Goal: Task Accomplishment & Management: Manage account settings

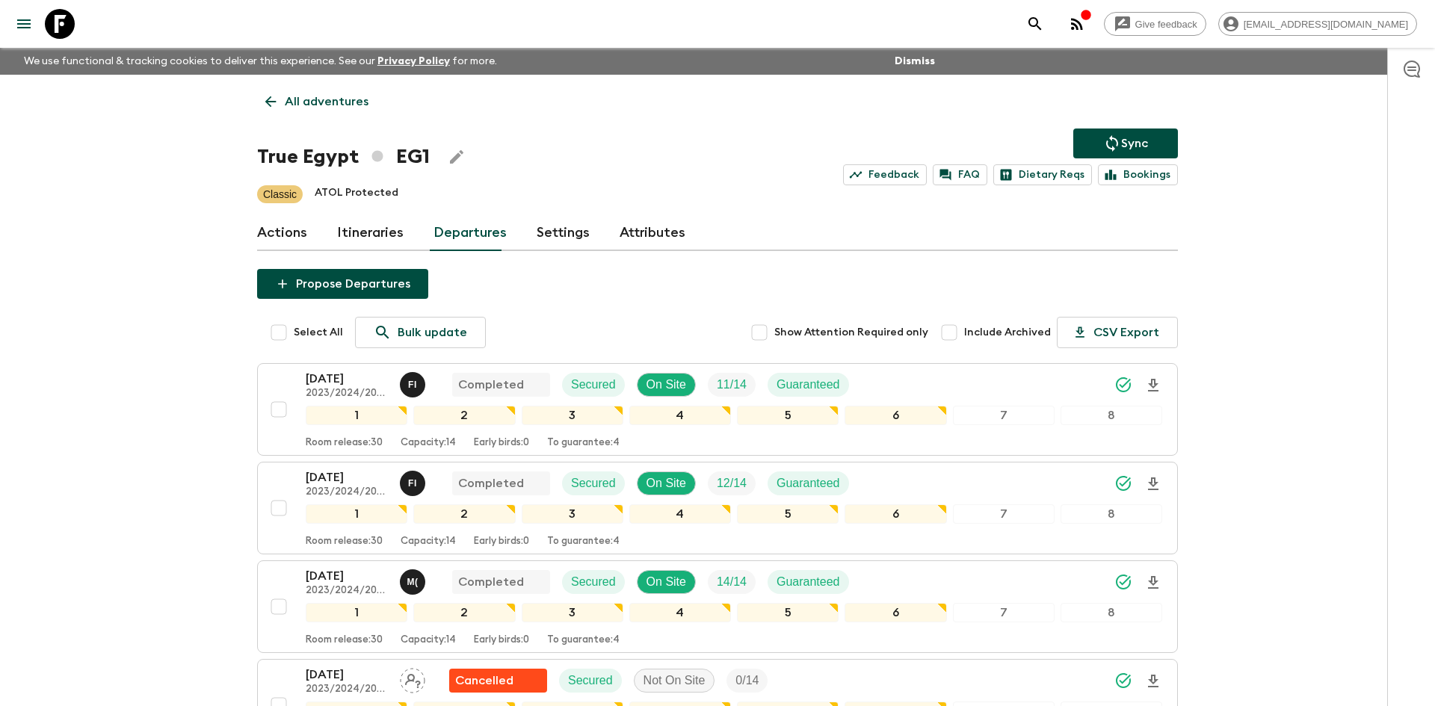
click at [330, 111] on link "All adventures" at bounding box center [317, 102] width 120 height 30
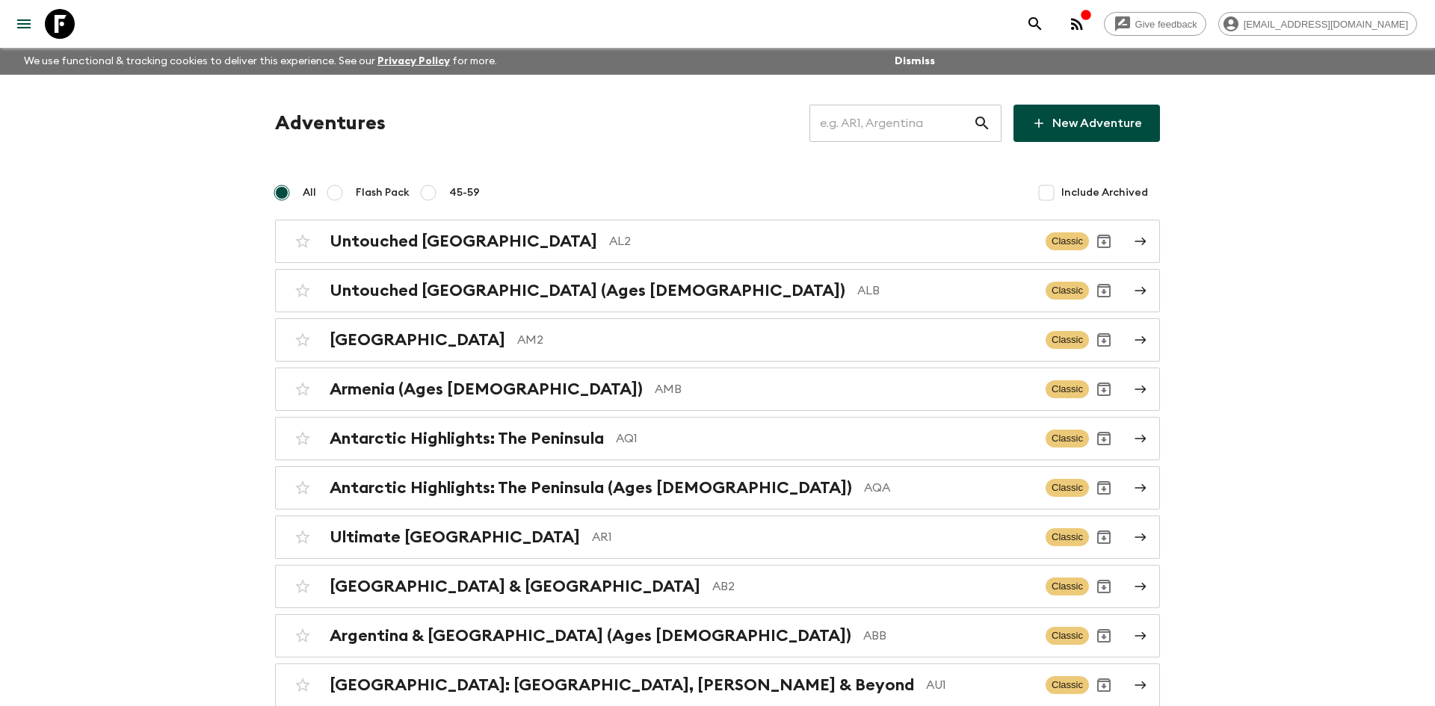
click at [894, 117] on input "text" at bounding box center [891, 123] width 164 height 42
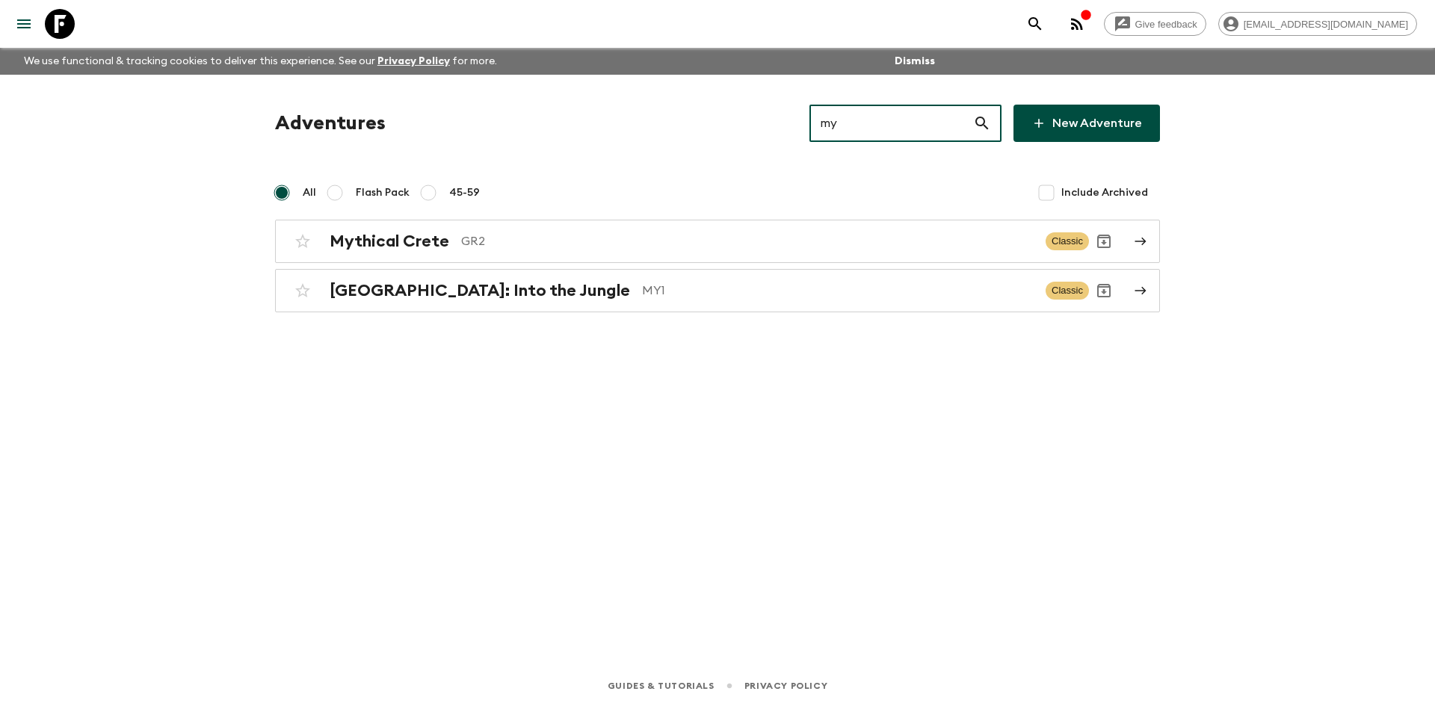
type input "my1"
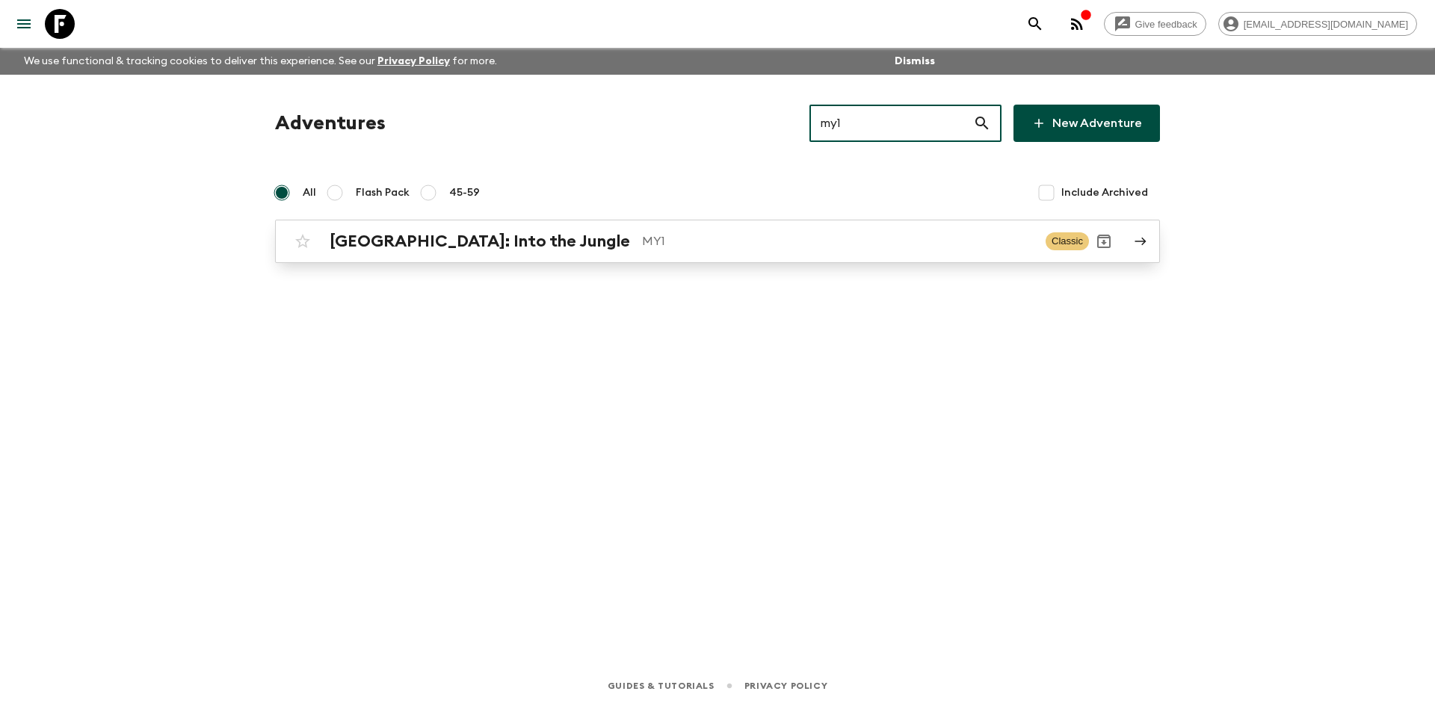
click at [534, 254] on div "[GEOGRAPHIC_DATA]: Into the Jungle MY1 Classic" at bounding box center [688, 241] width 801 height 30
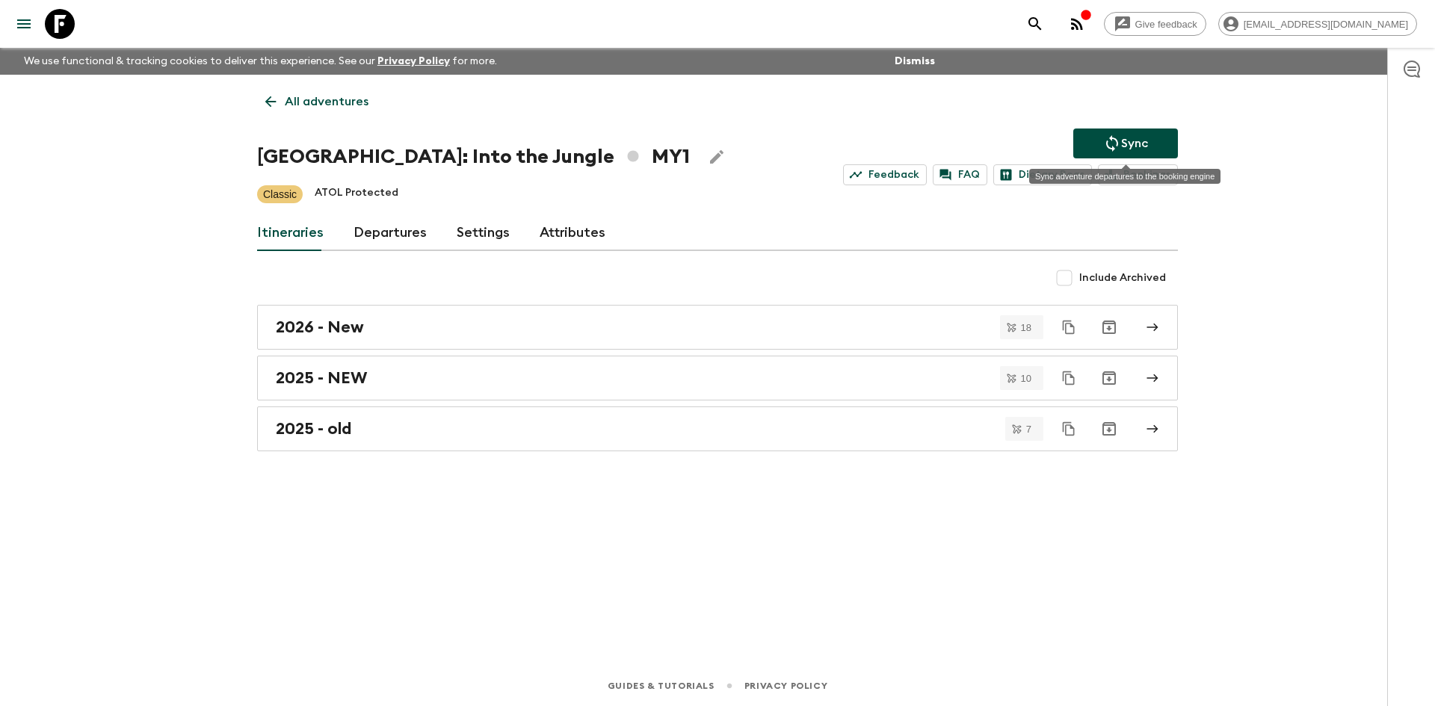
click at [1124, 135] on p "Sync" at bounding box center [1134, 143] width 27 height 18
click at [1119, 137] on icon "Sync adventure departures to the booking engine" at bounding box center [1112, 143] width 18 height 18
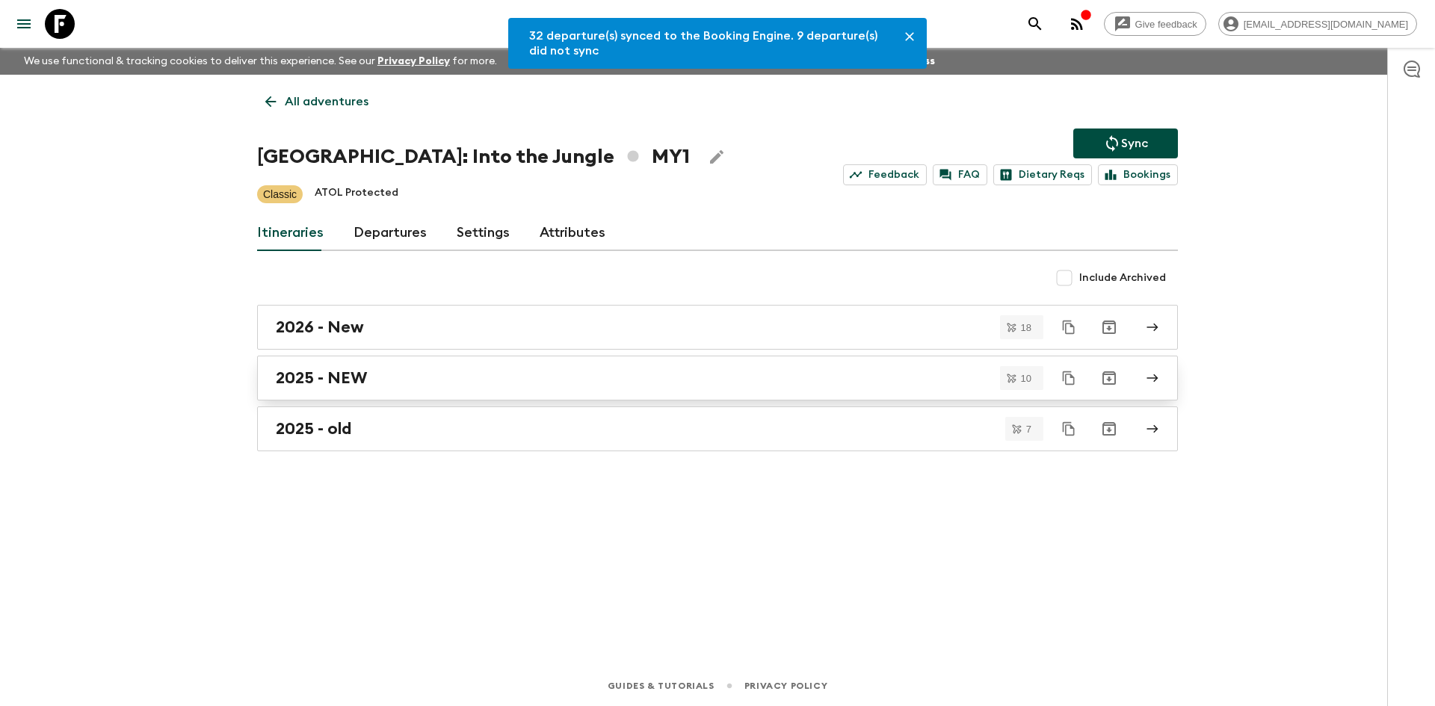
click at [384, 365] on link "2025 - NEW" at bounding box center [717, 378] width 921 height 45
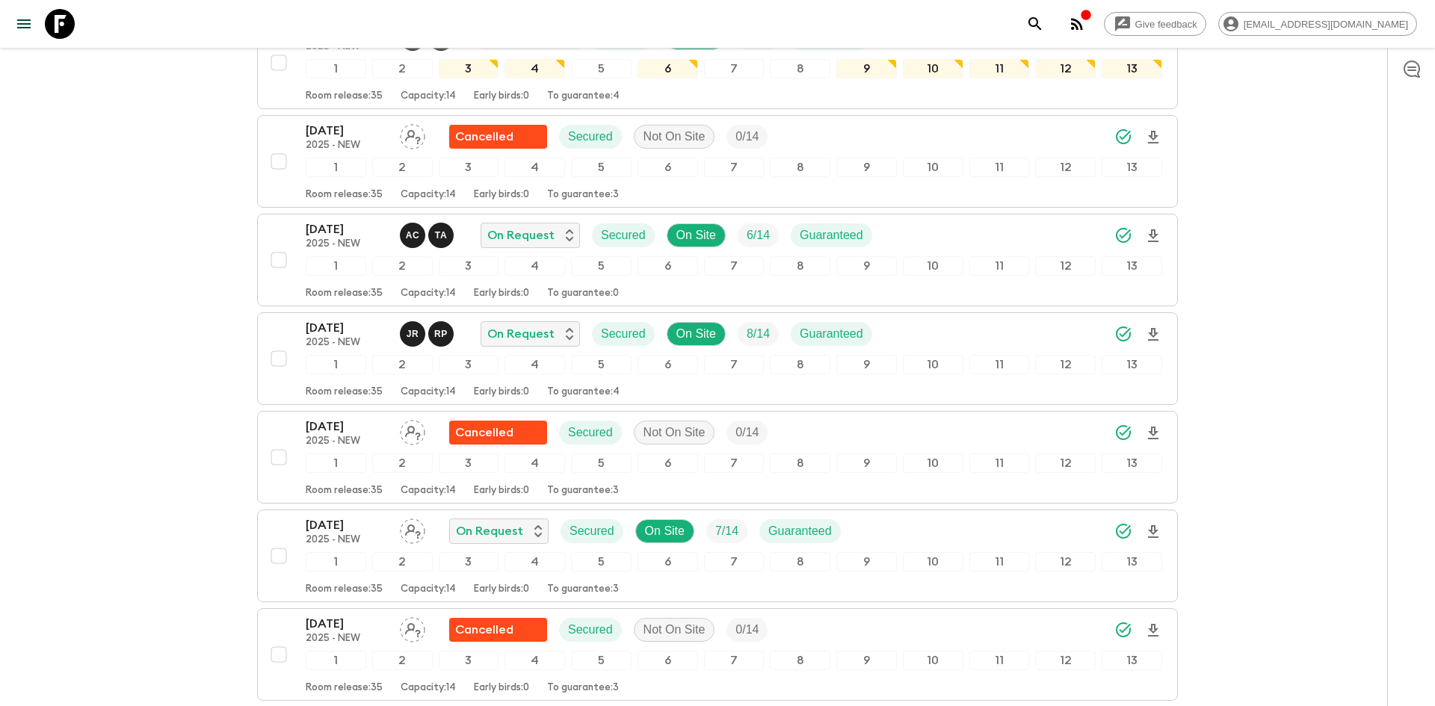
scroll to position [667, 0]
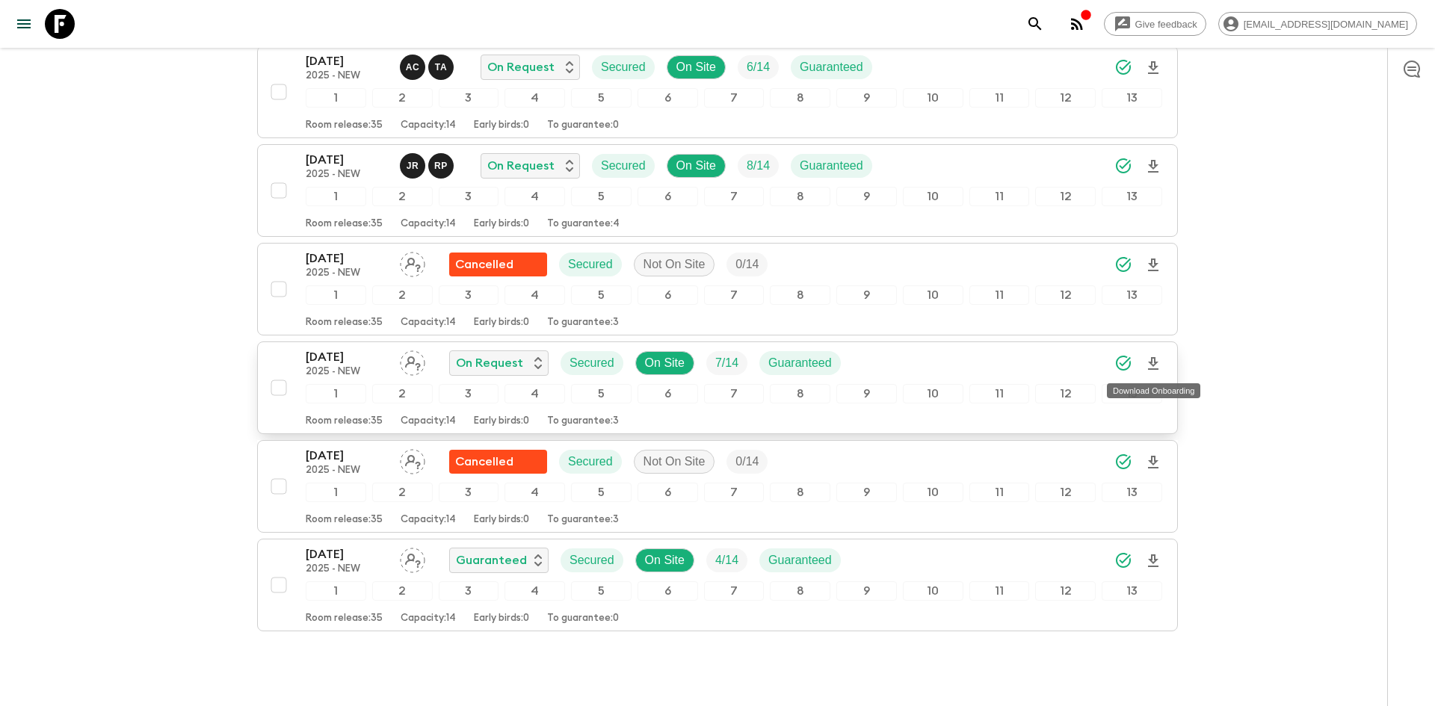
click at [1154, 367] on icon "Download Onboarding" at bounding box center [1153, 364] width 18 height 18
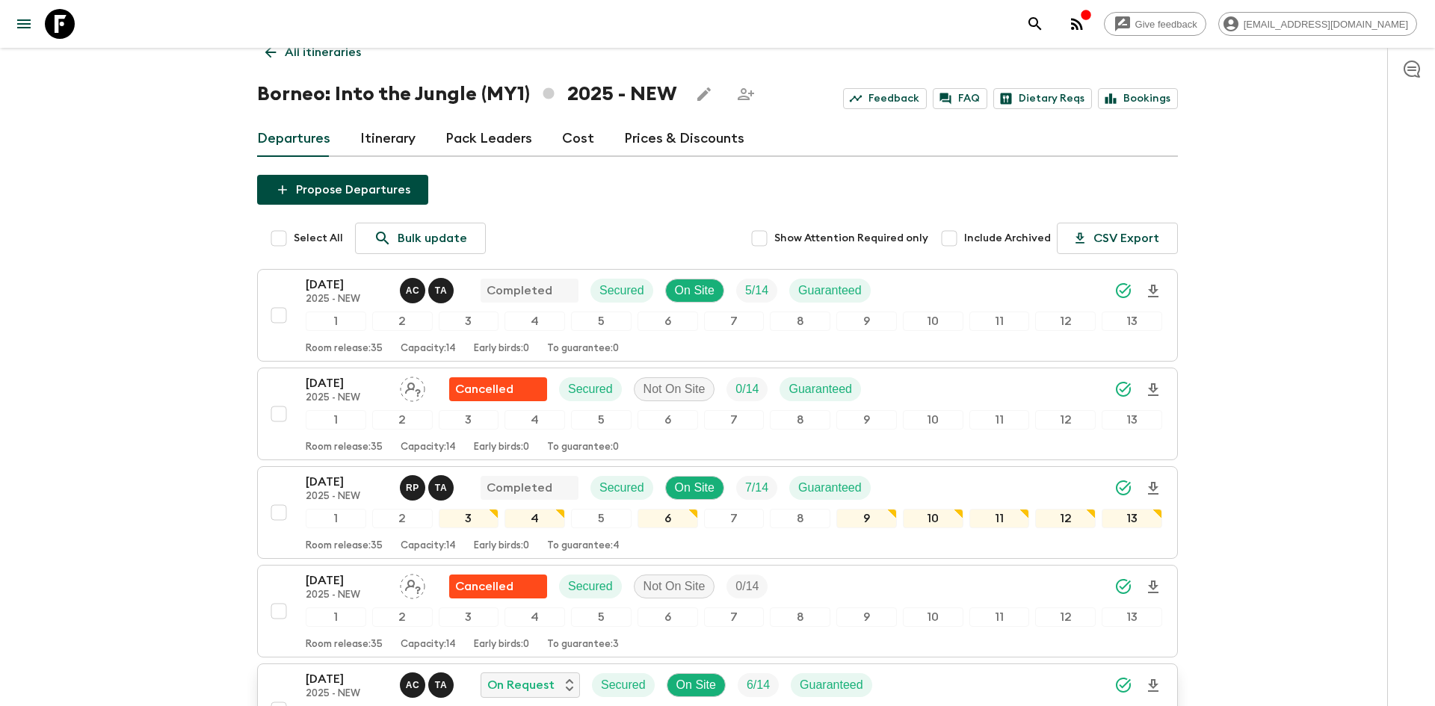
scroll to position [0, 0]
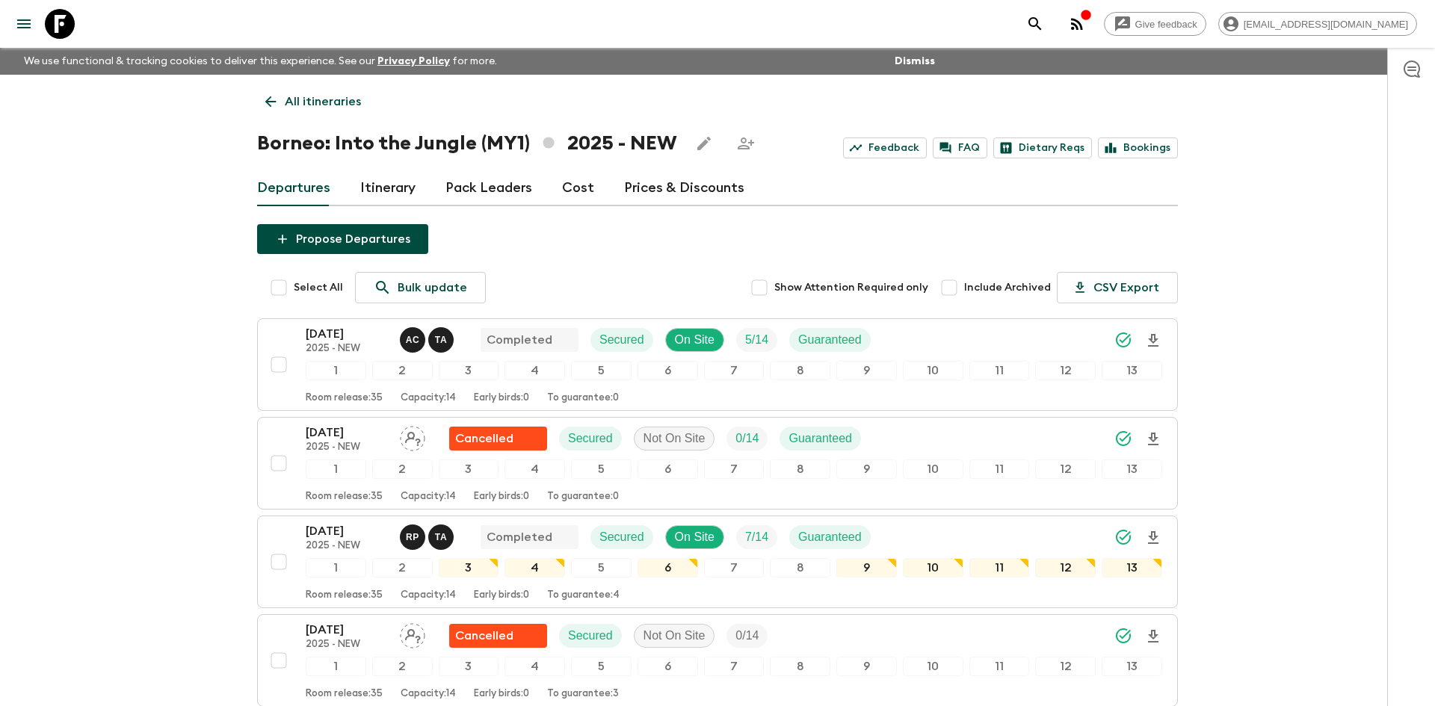
click at [344, 96] on p "All itineraries" at bounding box center [323, 102] width 76 height 18
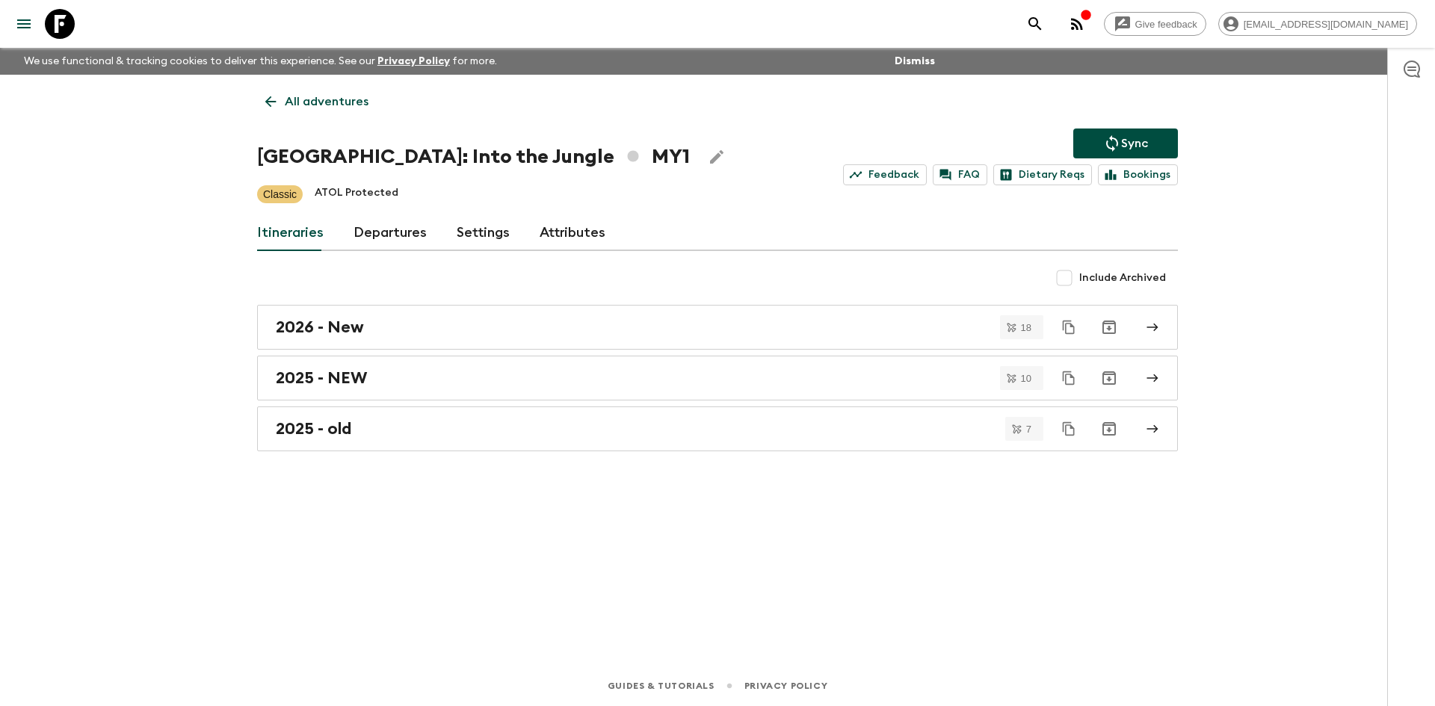
click at [344, 96] on p "All adventures" at bounding box center [327, 102] width 84 height 18
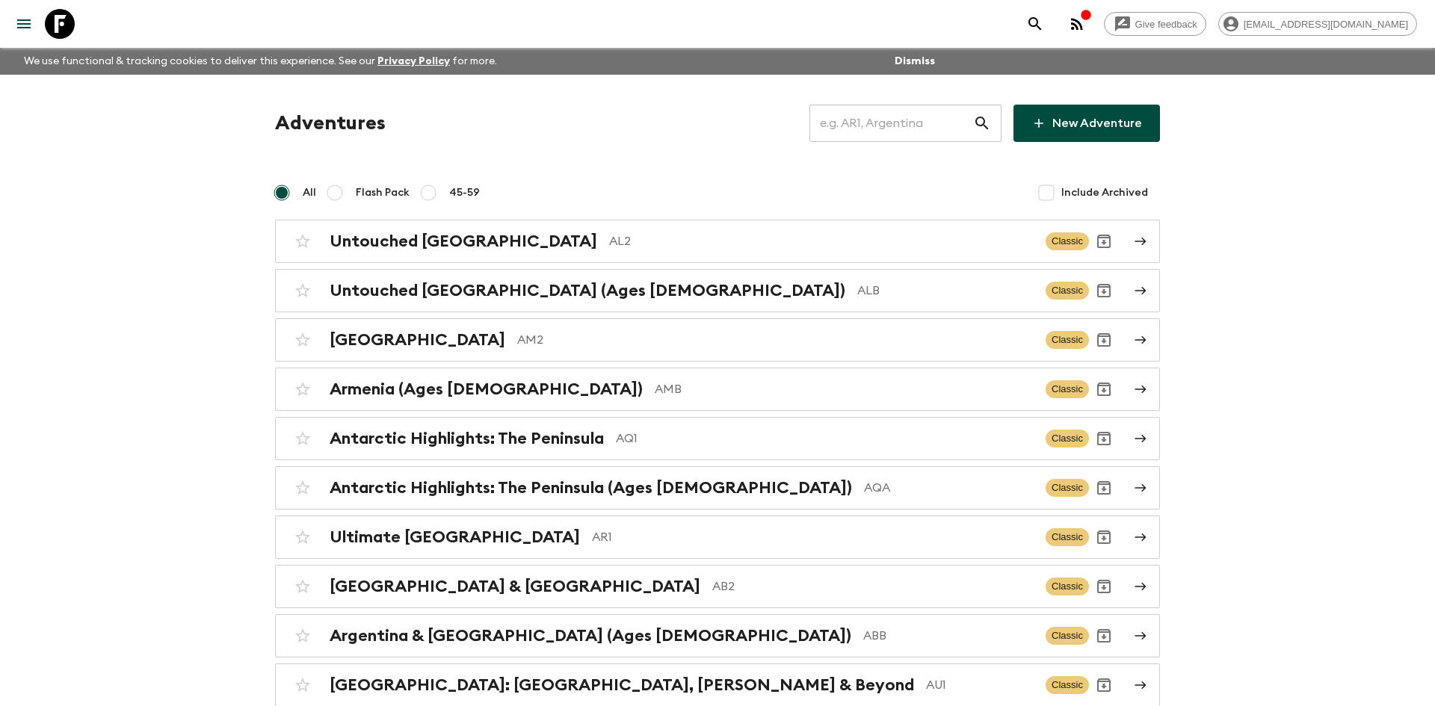
click at [851, 126] on input "text" at bounding box center [891, 123] width 164 height 42
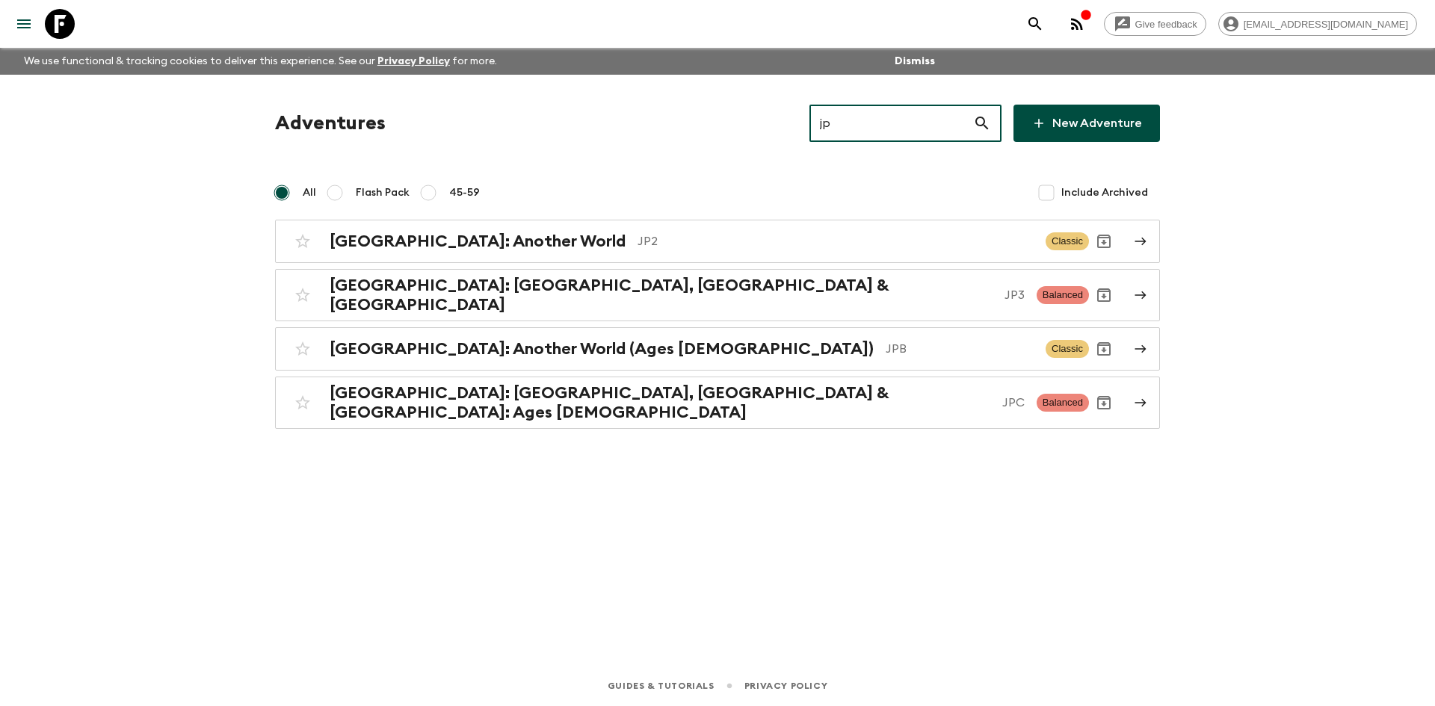
type input "jp2"
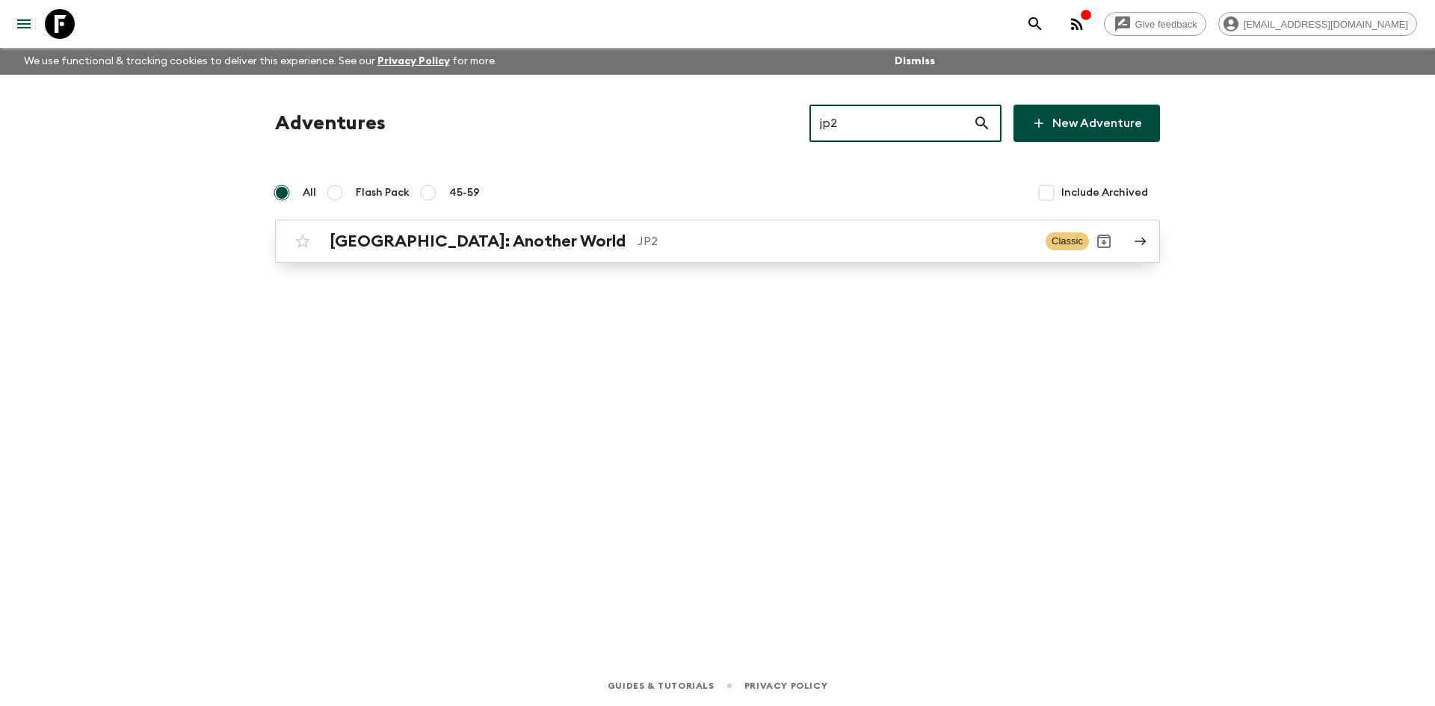
click at [500, 255] on div "[GEOGRAPHIC_DATA]: Another World JP2 Classic" at bounding box center [688, 241] width 801 height 30
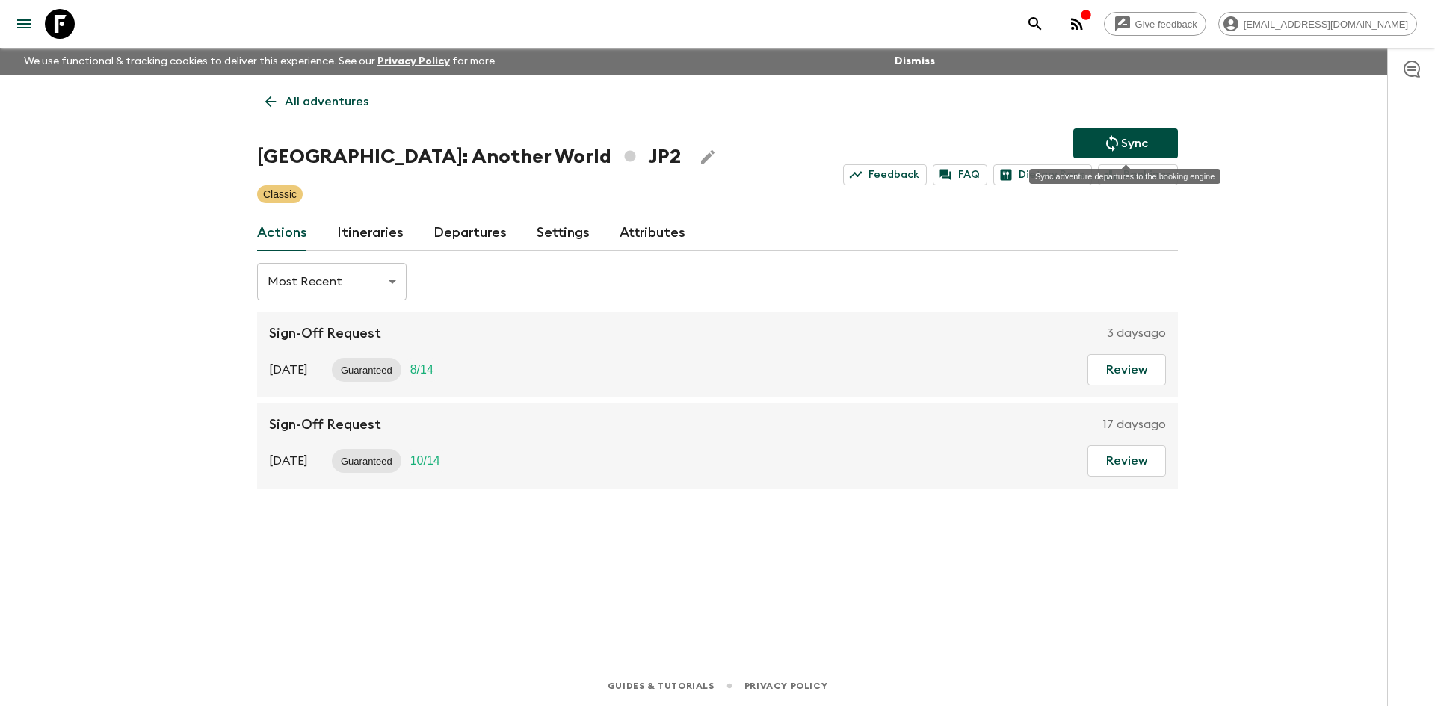
click at [1118, 137] on icon "Sync adventure departures to the booking engine" at bounding box center [1112, 143] width 18 height 18
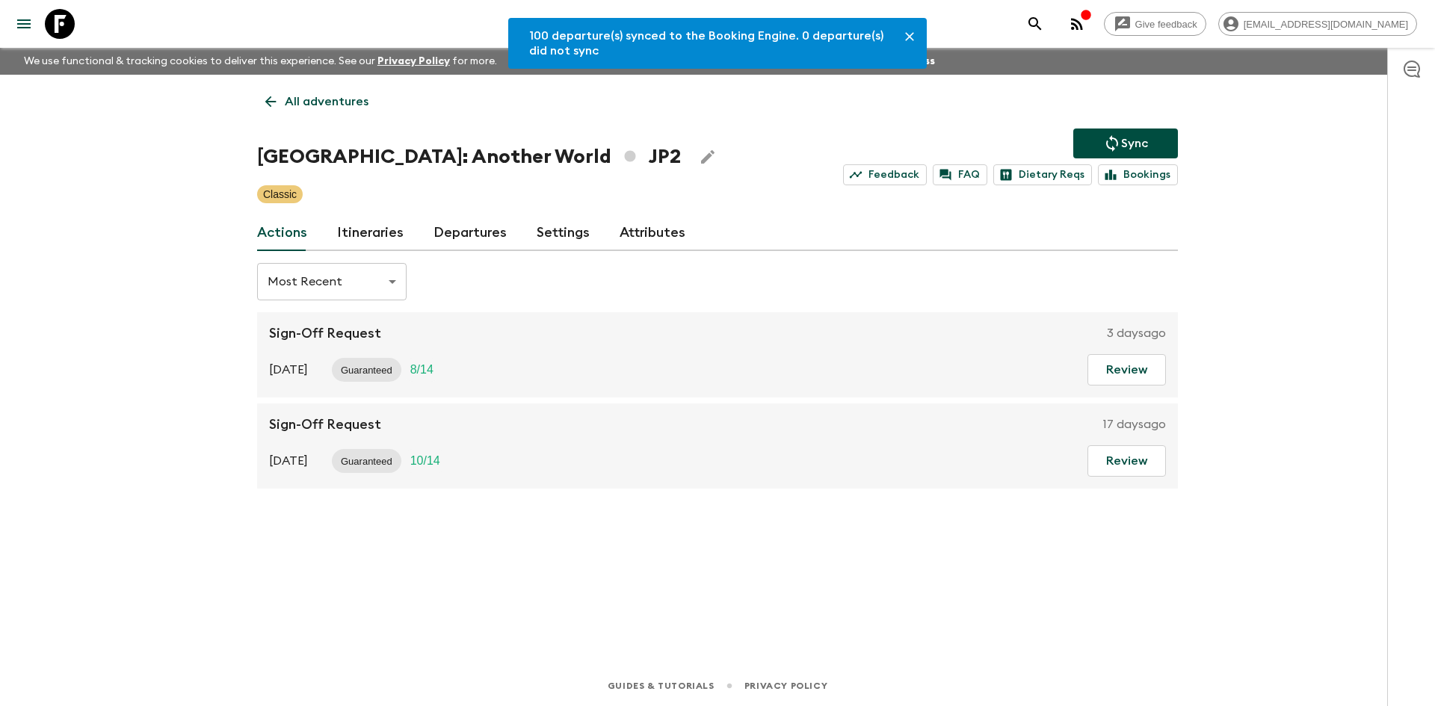
click at [465, 232] on link "Departures" at bounding box center [469, 233] width 73 height 36
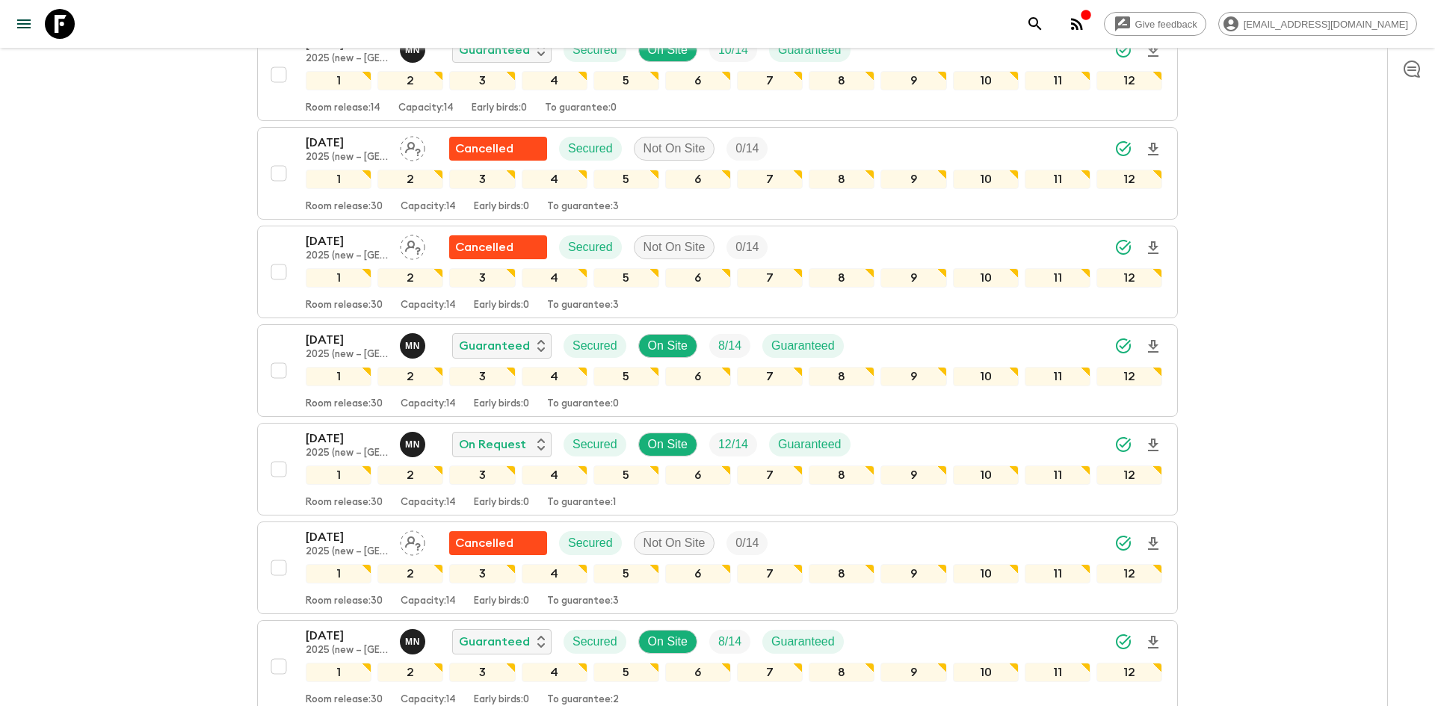
scroll to position [3011, 0]
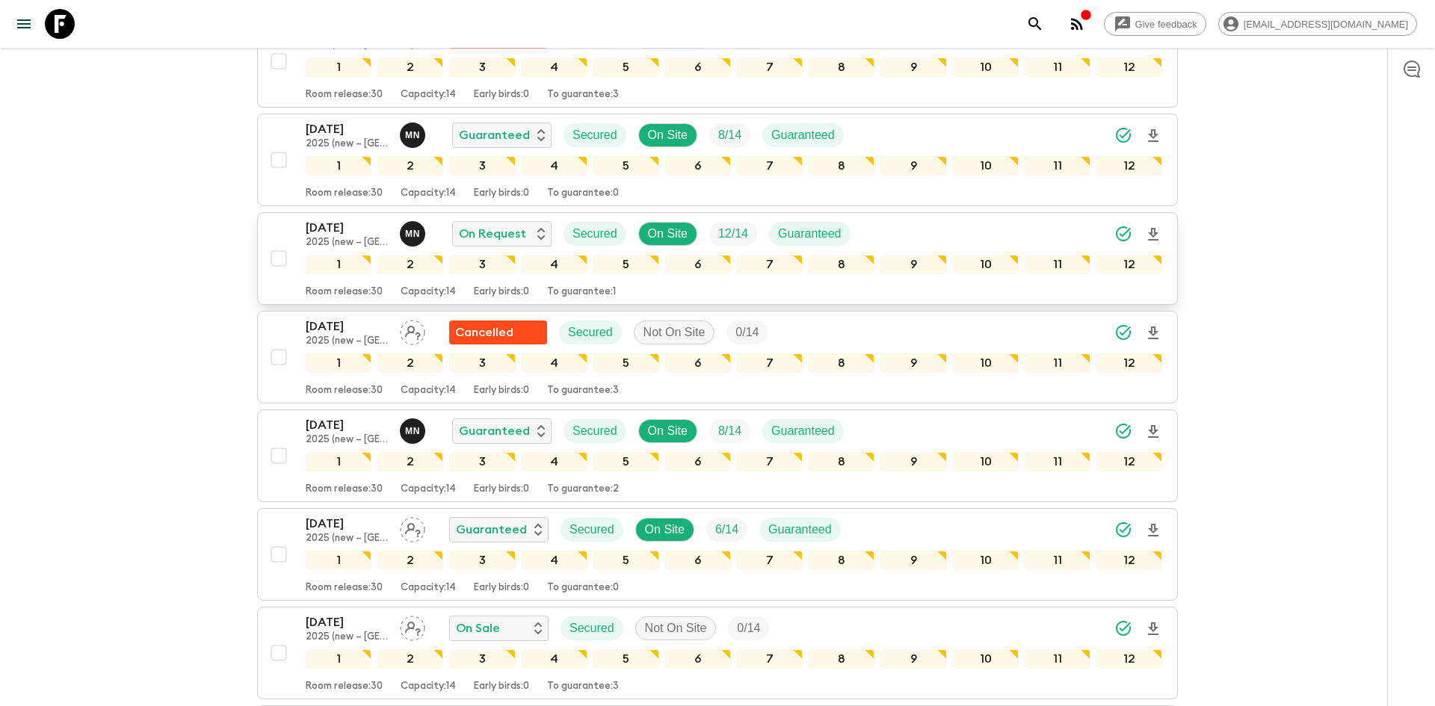
click at [1153, 234] on icon "Download Onboarding" at bounding box center [1153, 235] width 18 height 18
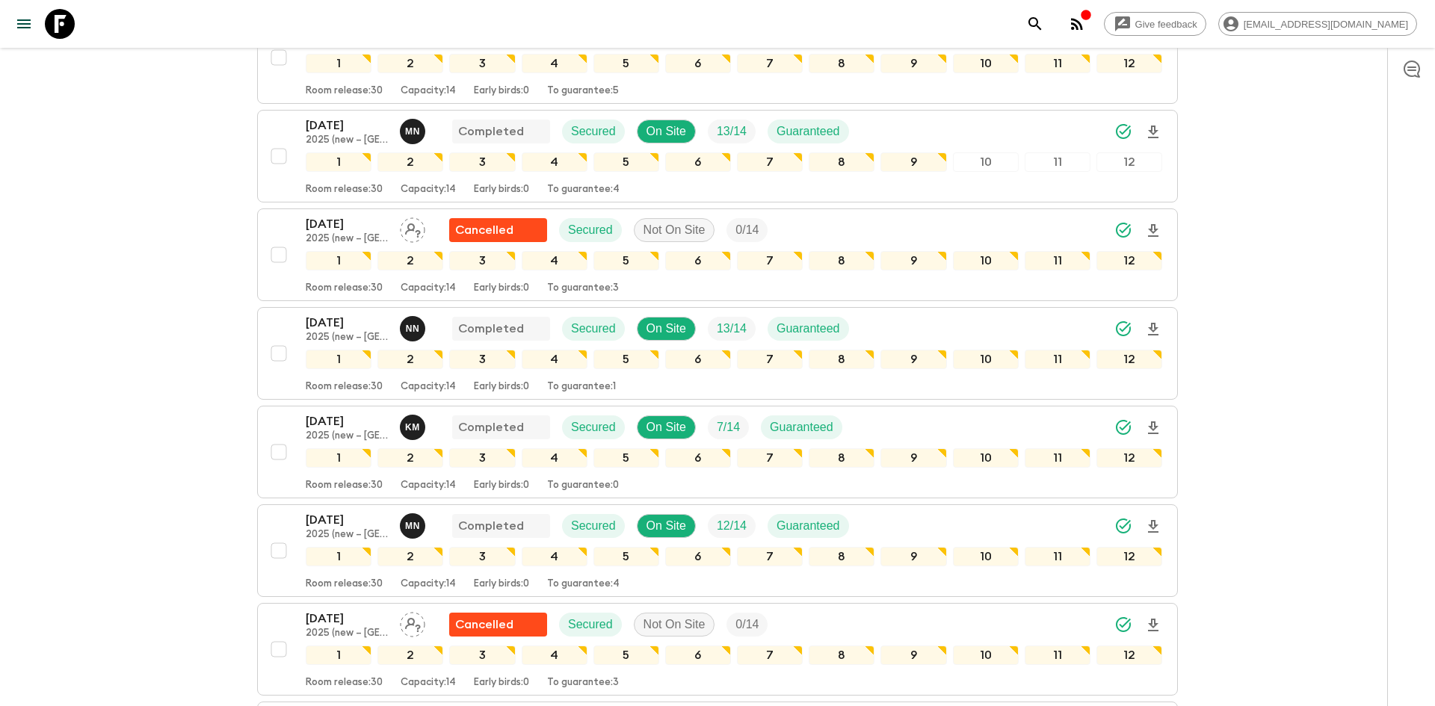
scroll to position [0, 0]
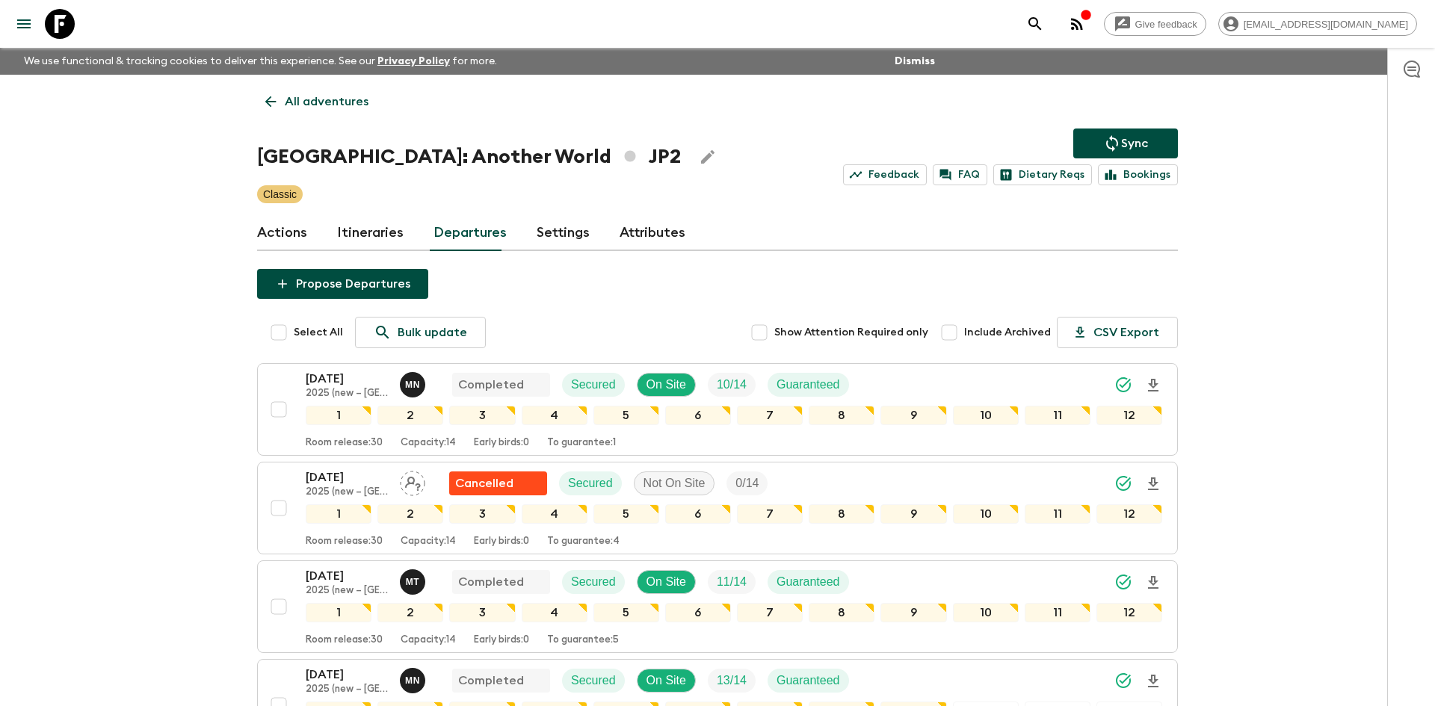
click at [323, 110] on p "All adventures" at bounding box center [327, 102] width 84 height 18
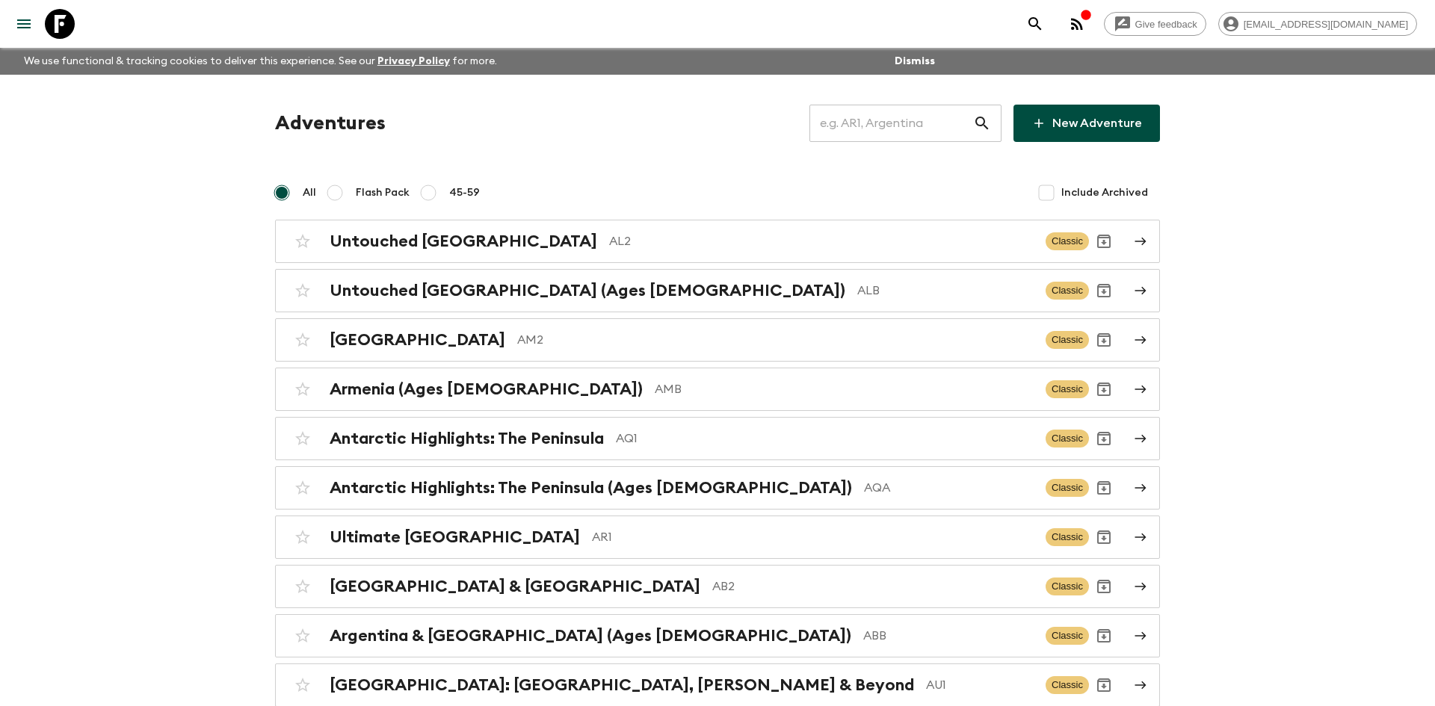
click at [876, 120] on input "text" at bounding box center [891, 123] width 164 height 42
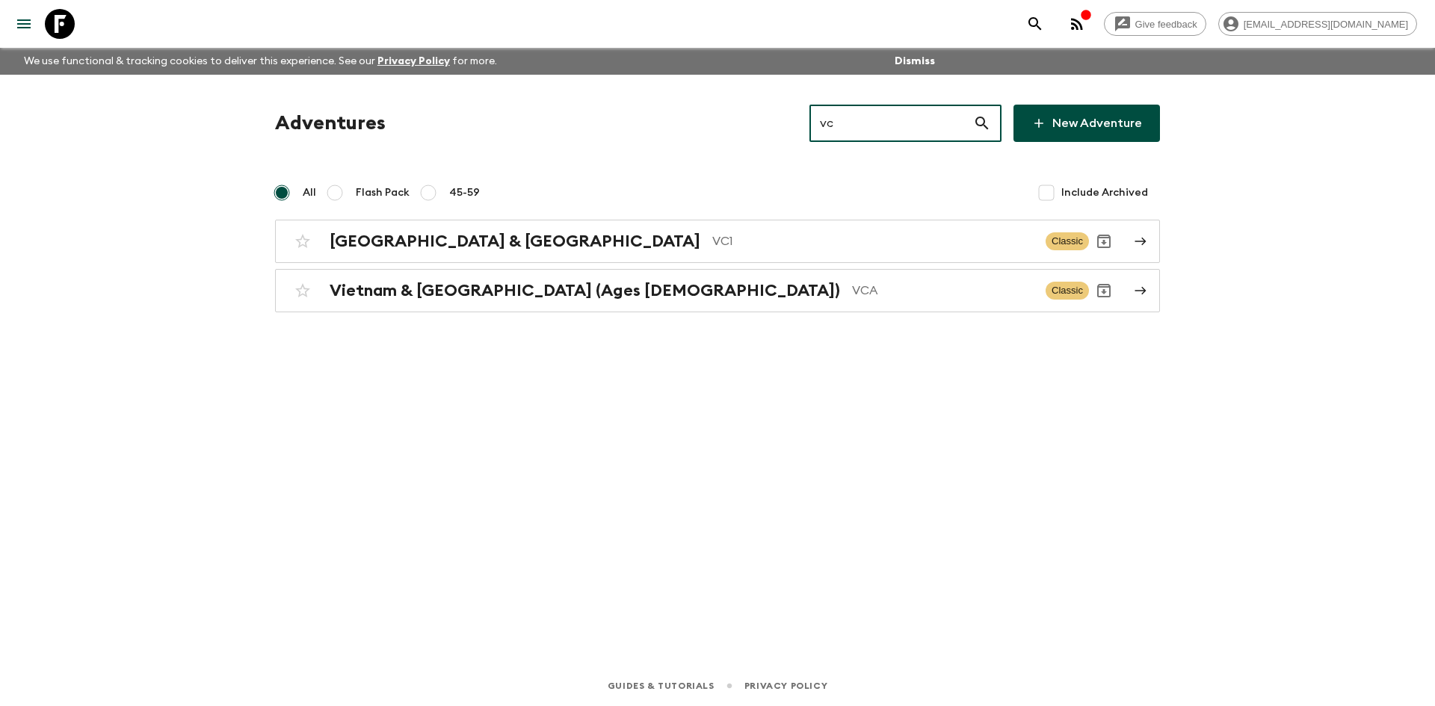
type input "vc1"
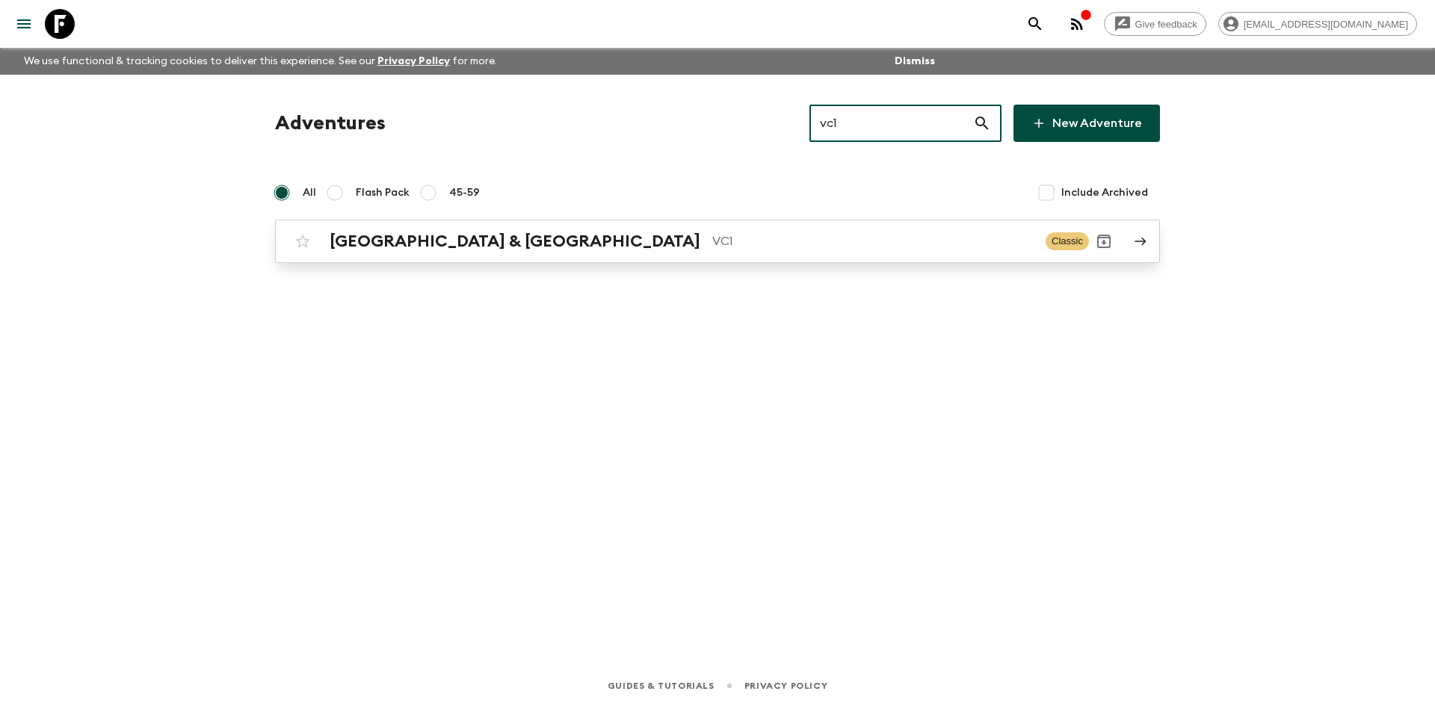
click at [574, 251] on div "Vietnam & Cambodia VC1 Classic" at bounding box center [688, 241] width 801 height 30
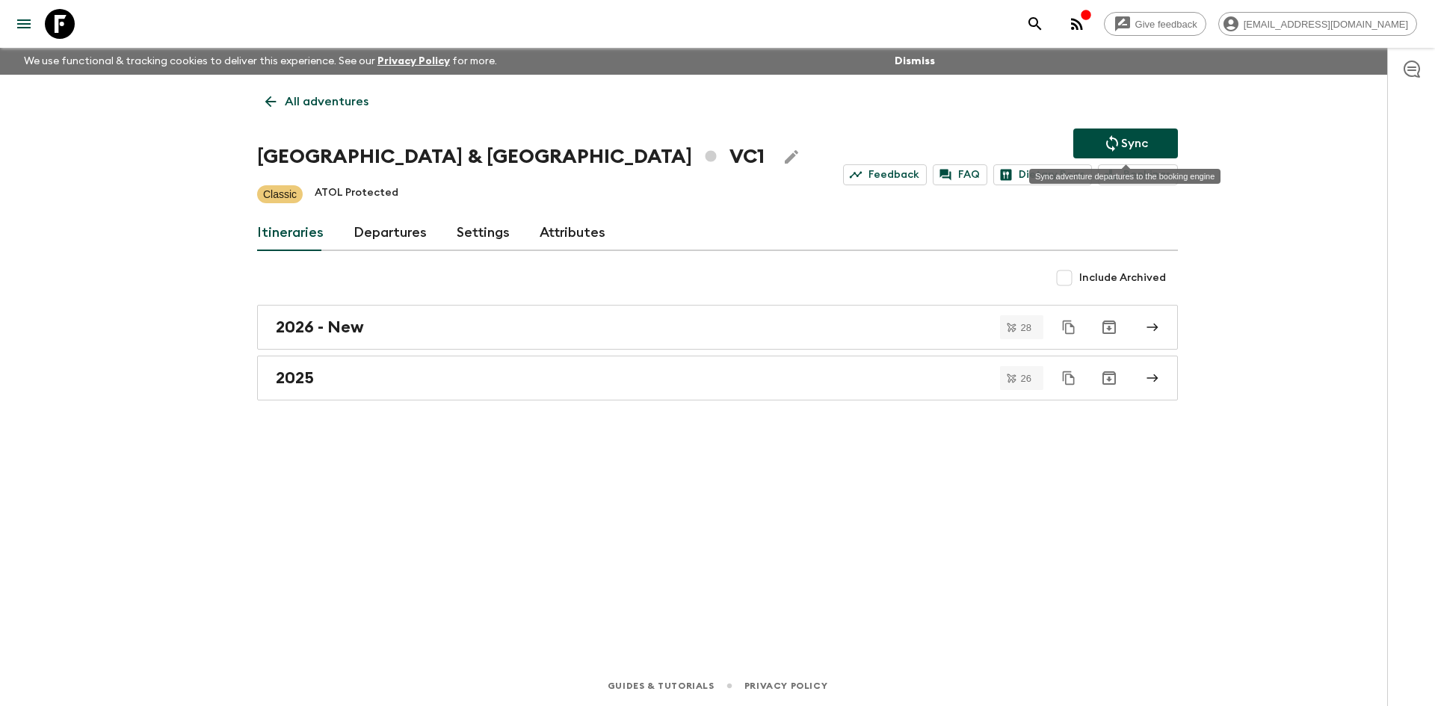
click at [1106, 148] on icon "Sync adventure departures to the booking engine" at bounding box center [1112, 143] width 18 height 18
click at [335, 373] on div "2025" at bounding box center [703, 377] width 855 height 19
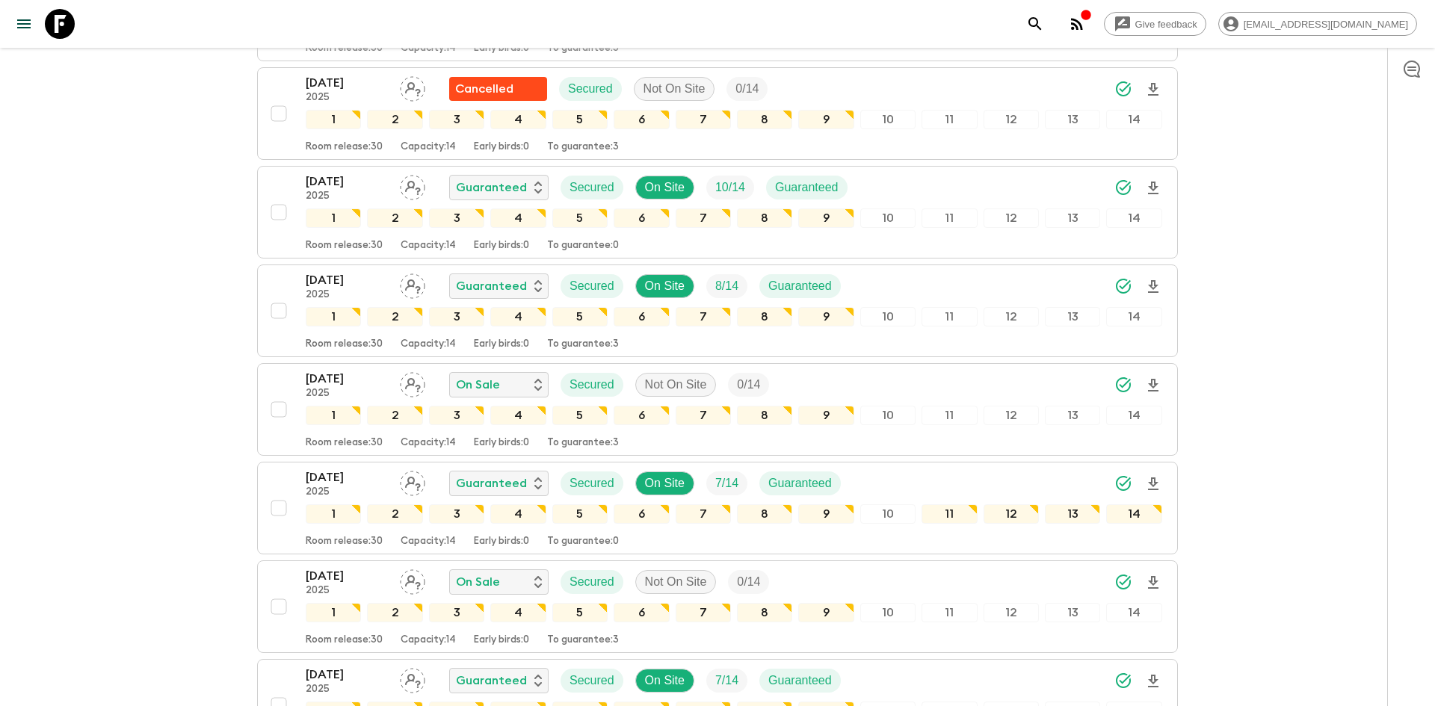
scroll to position [1437, 0]
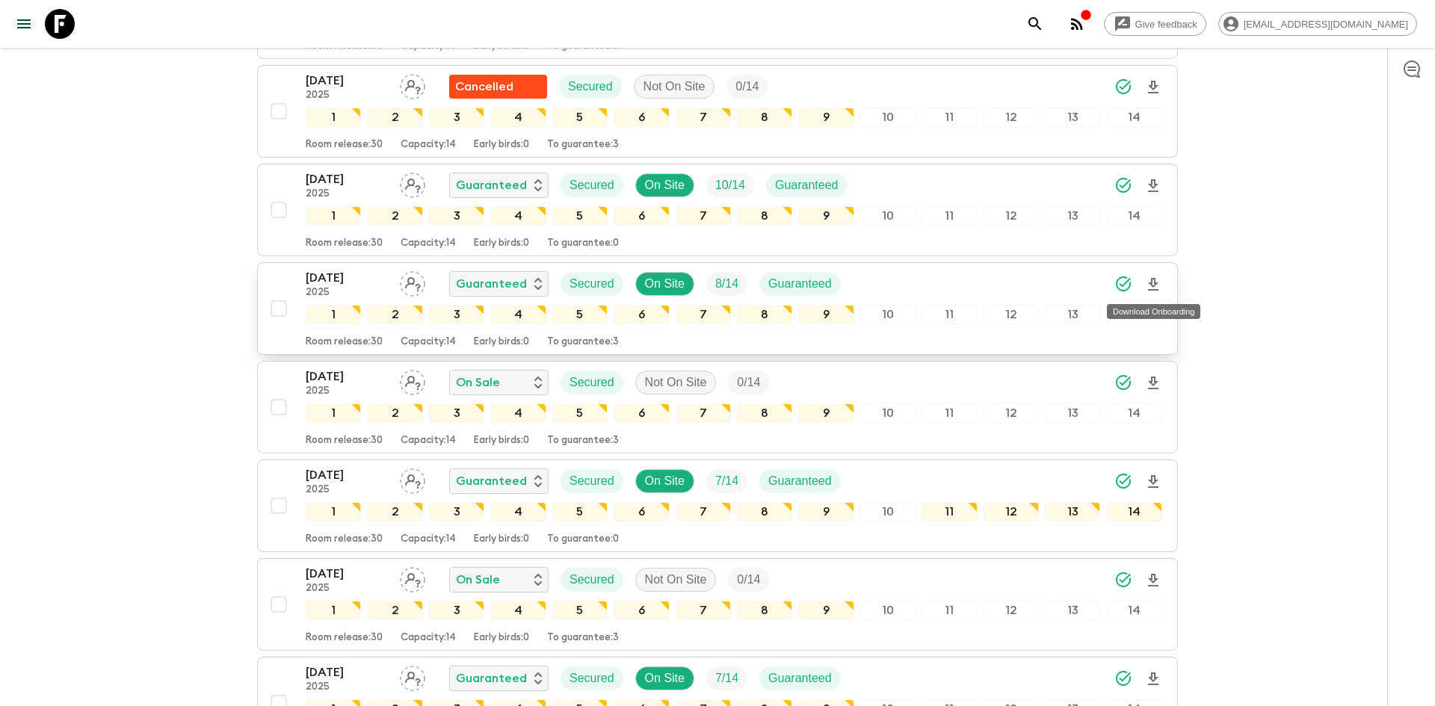
click at [1152, 282] on icon "Download Onboarding" at bounding box center [1153, 285] width 18 height 18
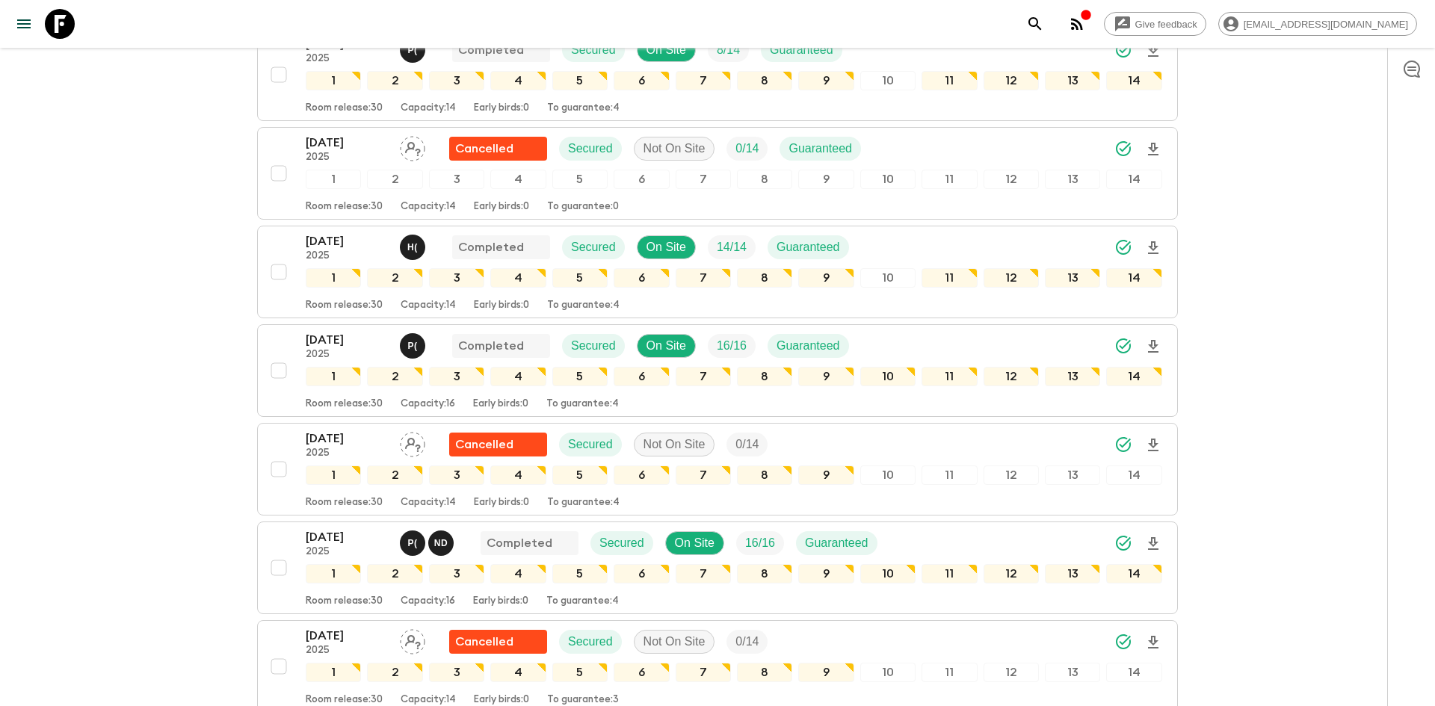
scroll to position [0, 0]
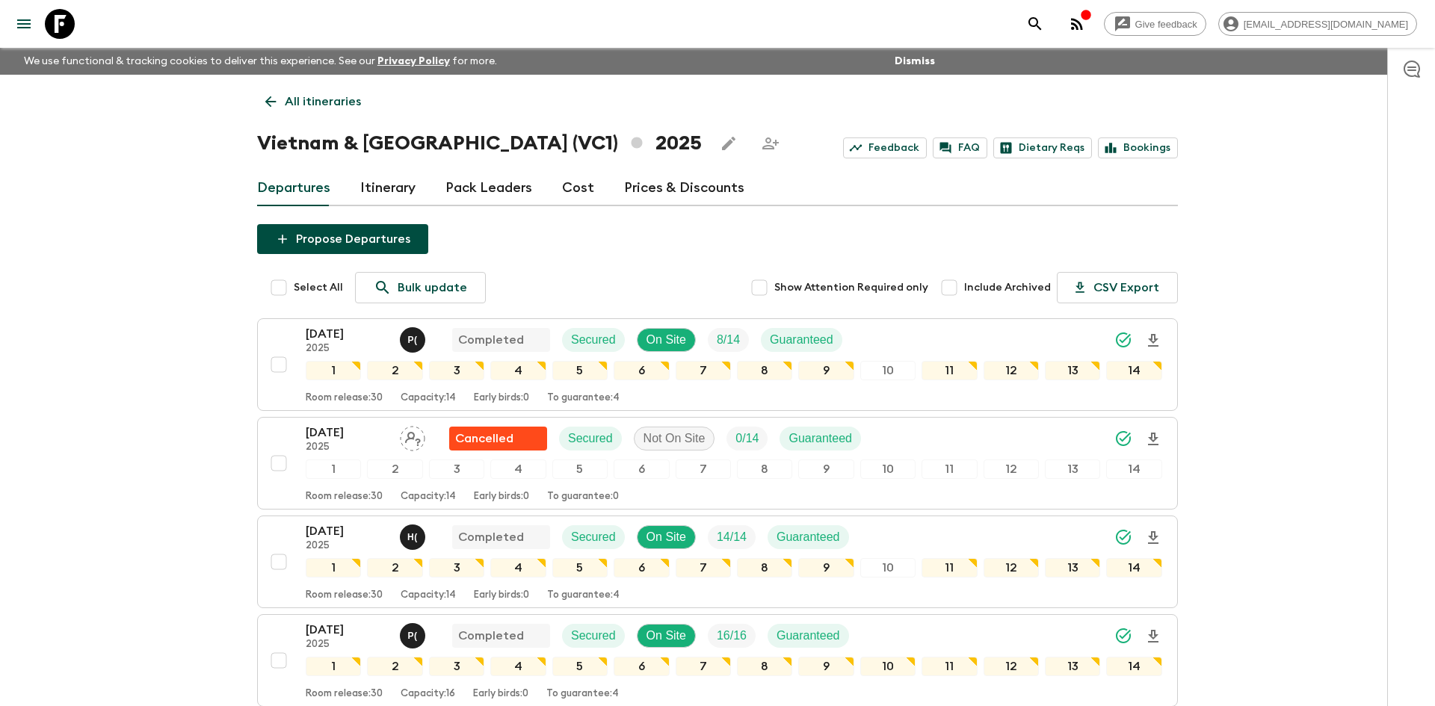
click at [306, 107] on p "All itineraries" at bounding box center [323, 102] width 76 height 18
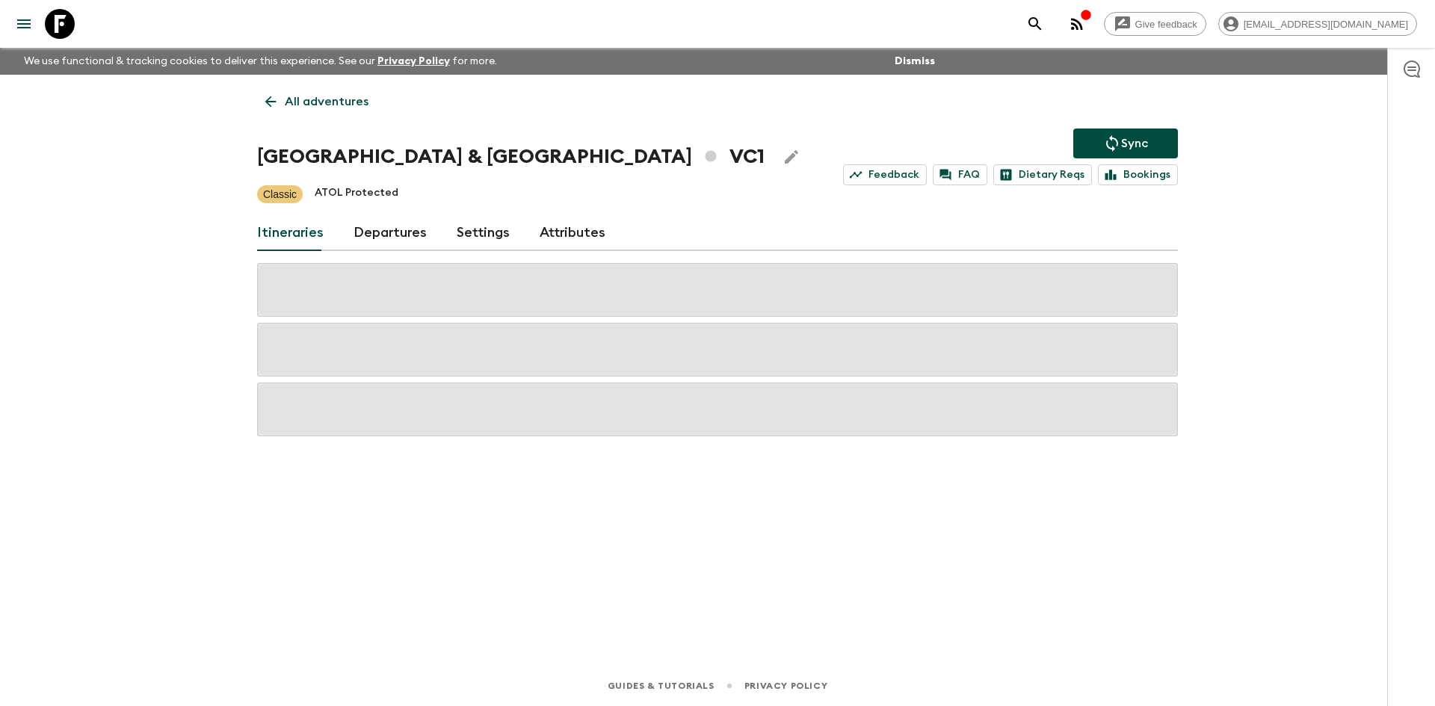
click at [306, 107] on p "All adventures" at bounding box center [327, 102] width 84 height 18
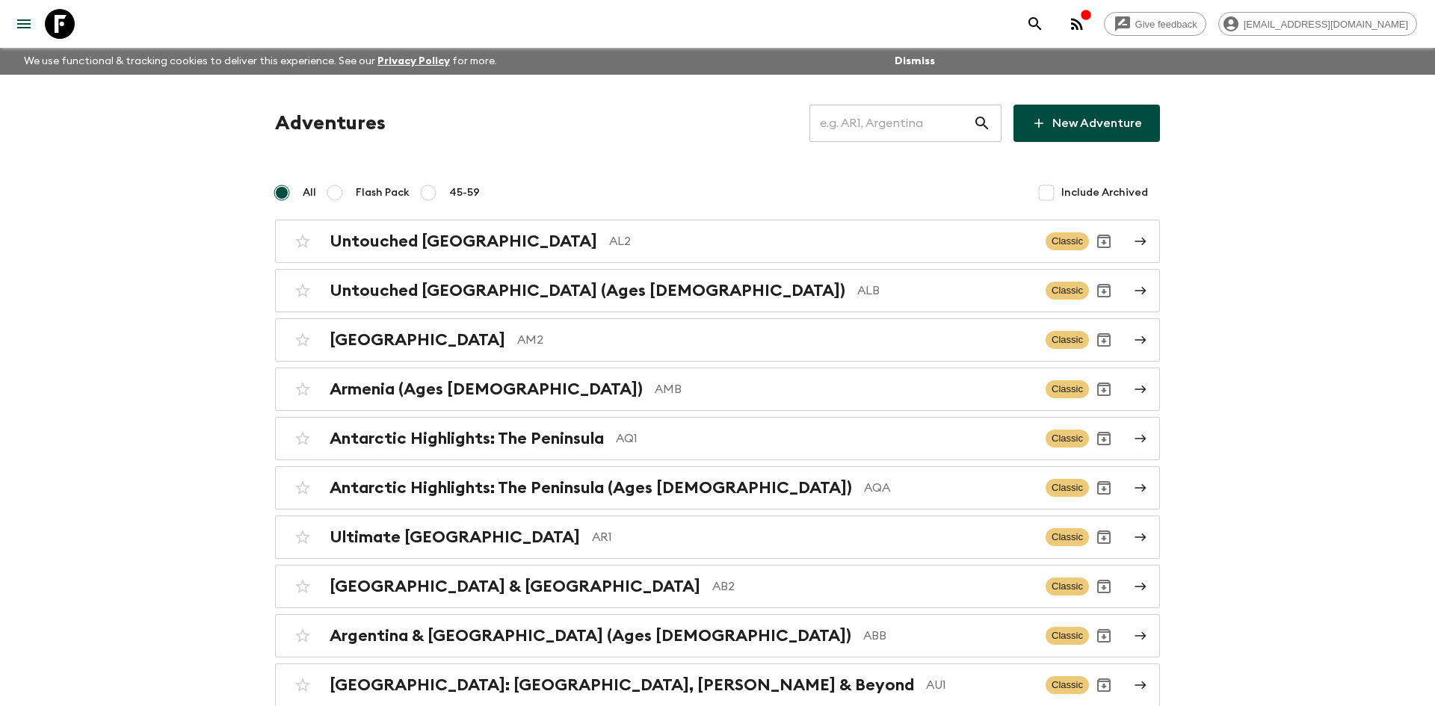
click at [877, 117] on input "text" at bounding box center [891, 123] width 164 height 42
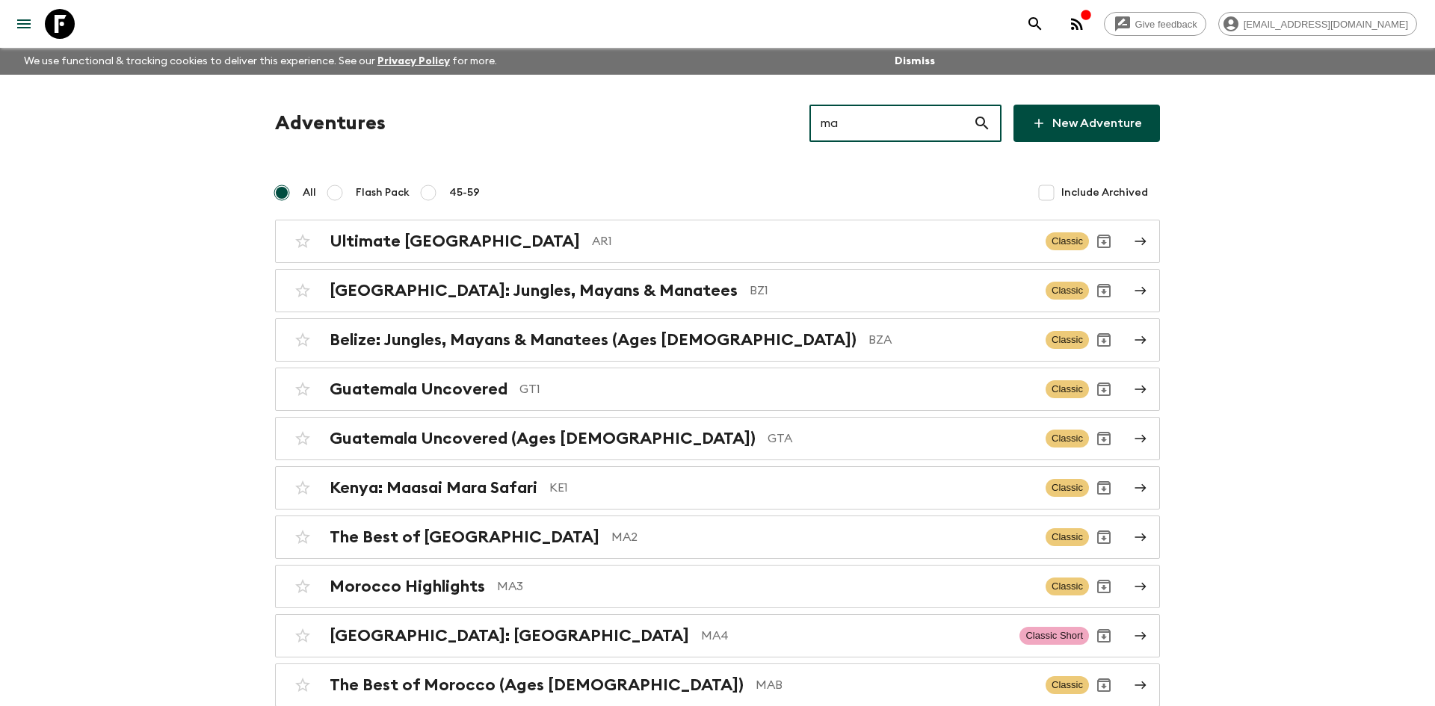
type input "ma2"
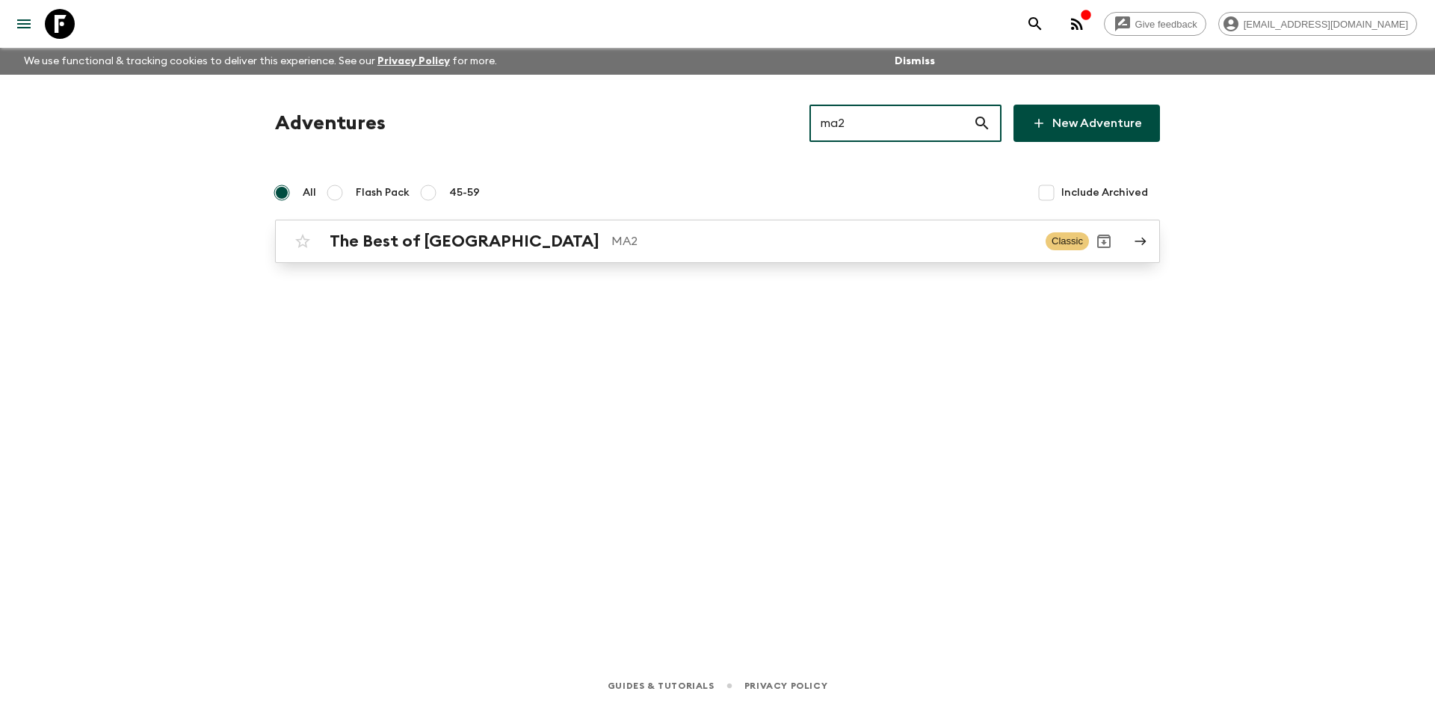
click at [532, 232] on div "The Best of [GEOGRAPHIC_DATA] MA2" at bounding box center [682, 241] width 704 height 19
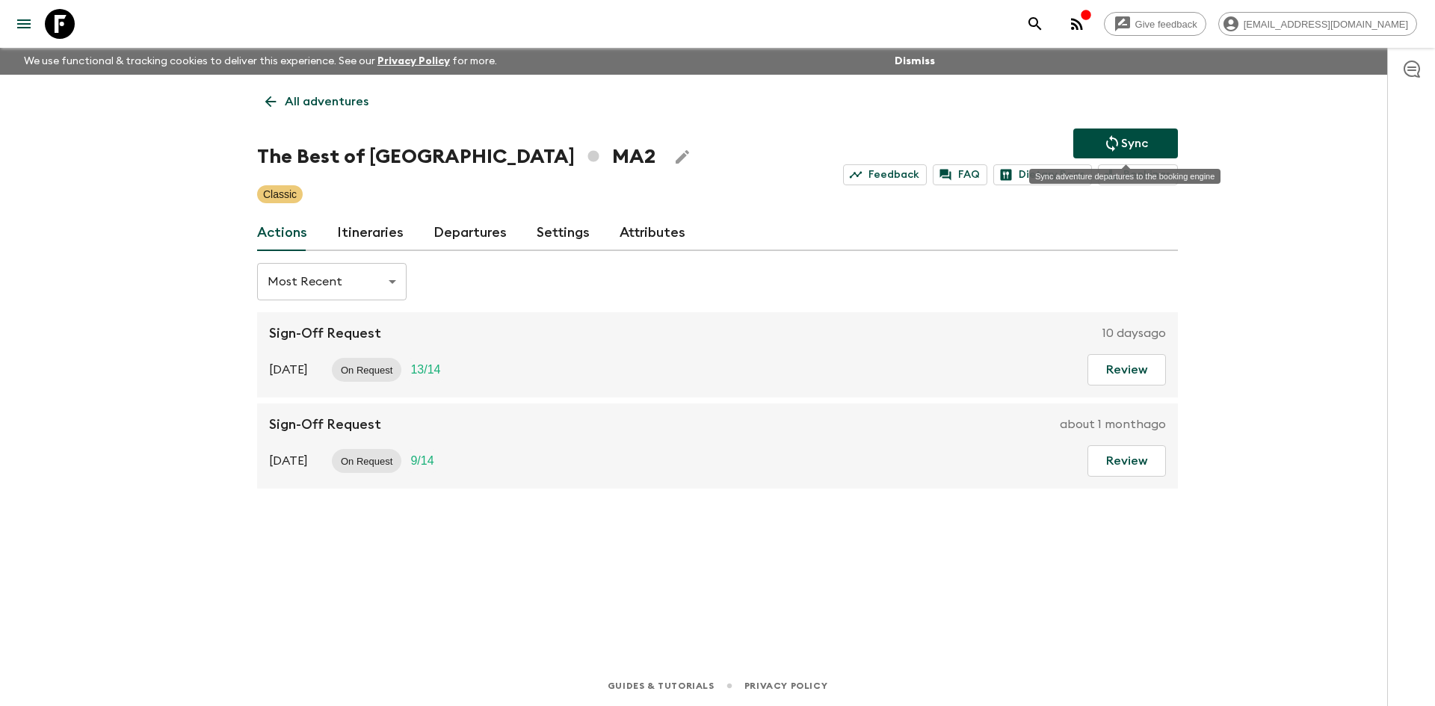
click at [1104, 146] on icon "Sync adventure departures to the booking engine" at bounding box center [1112, 143] width 18 height 18
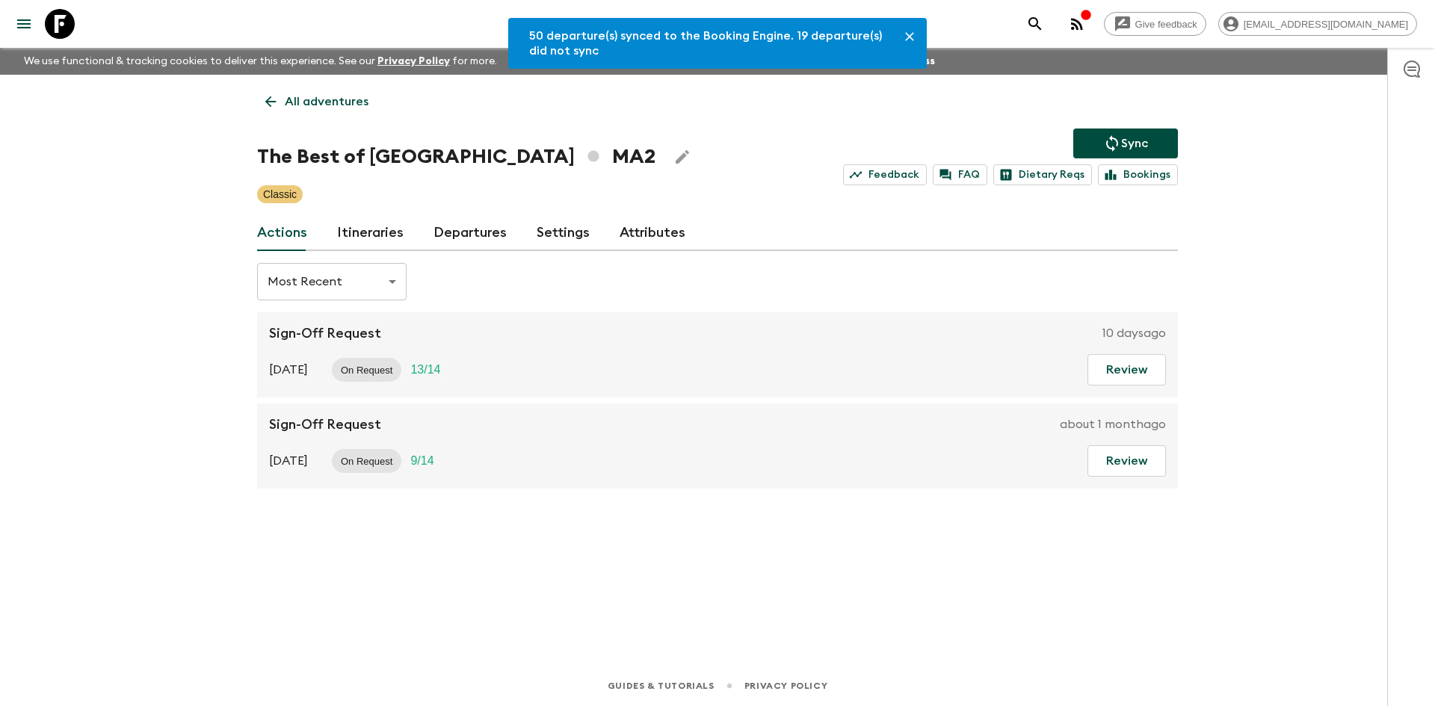
click at [480, 229] on link "Departures" at bounding box center [469, 233] width 73 height 36
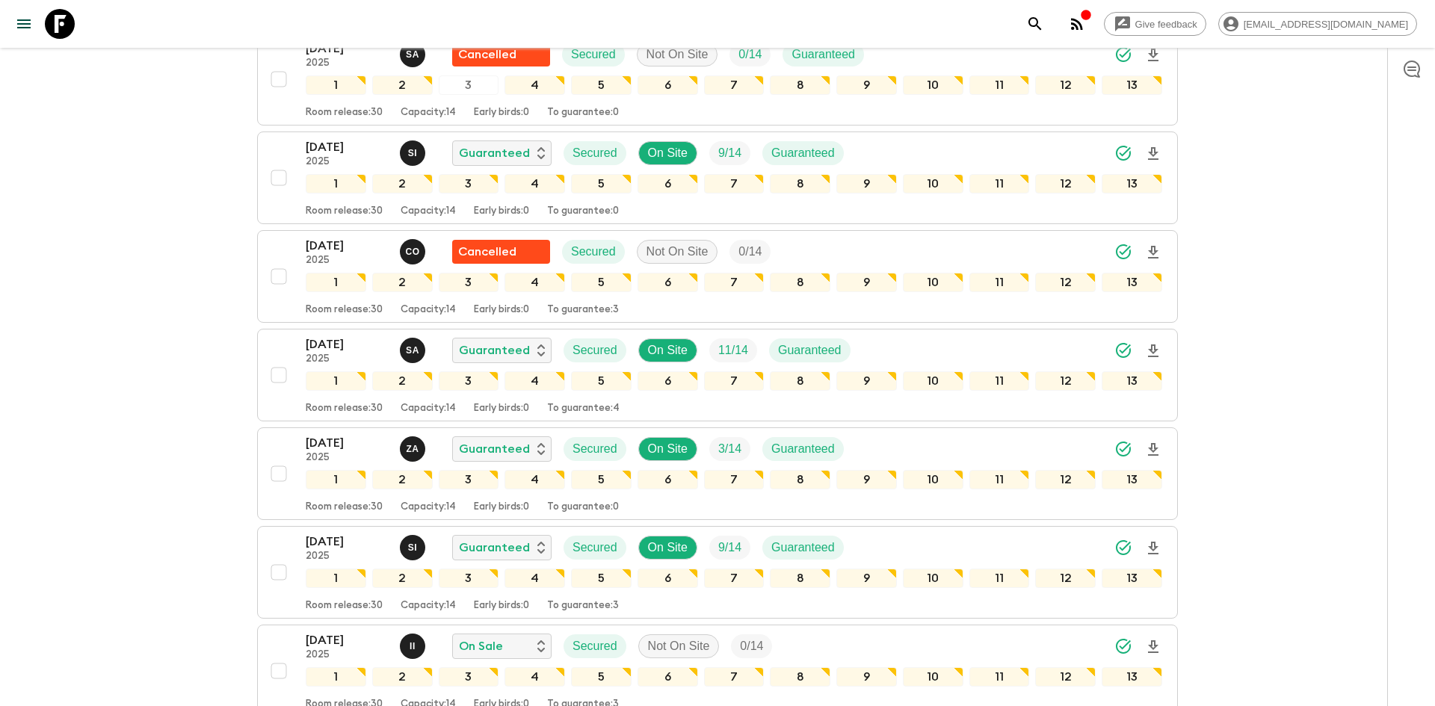
scroll to position [2833, 0]
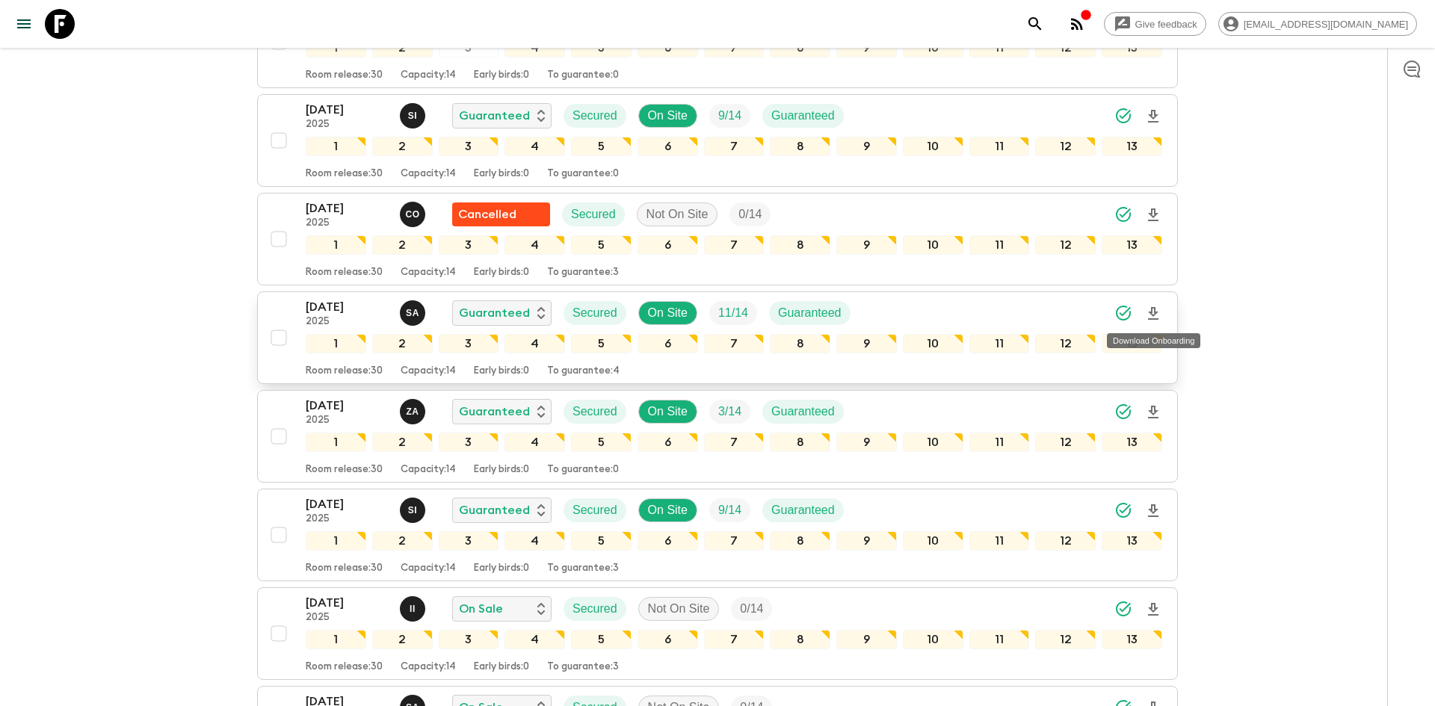
click at [1154, 310] on icon "Download Onboarding" at bounding box center [1153, 313] width 10 height 13
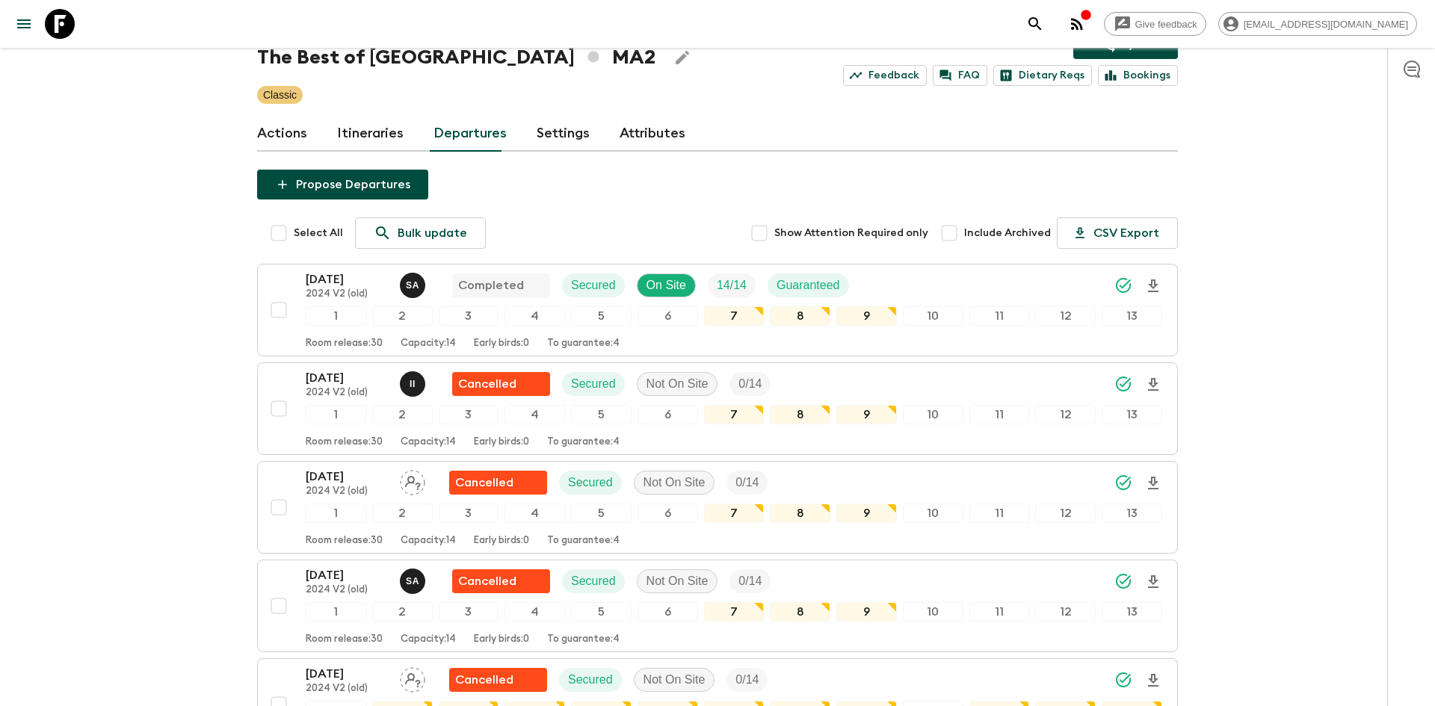
scroll to position [0, 0]
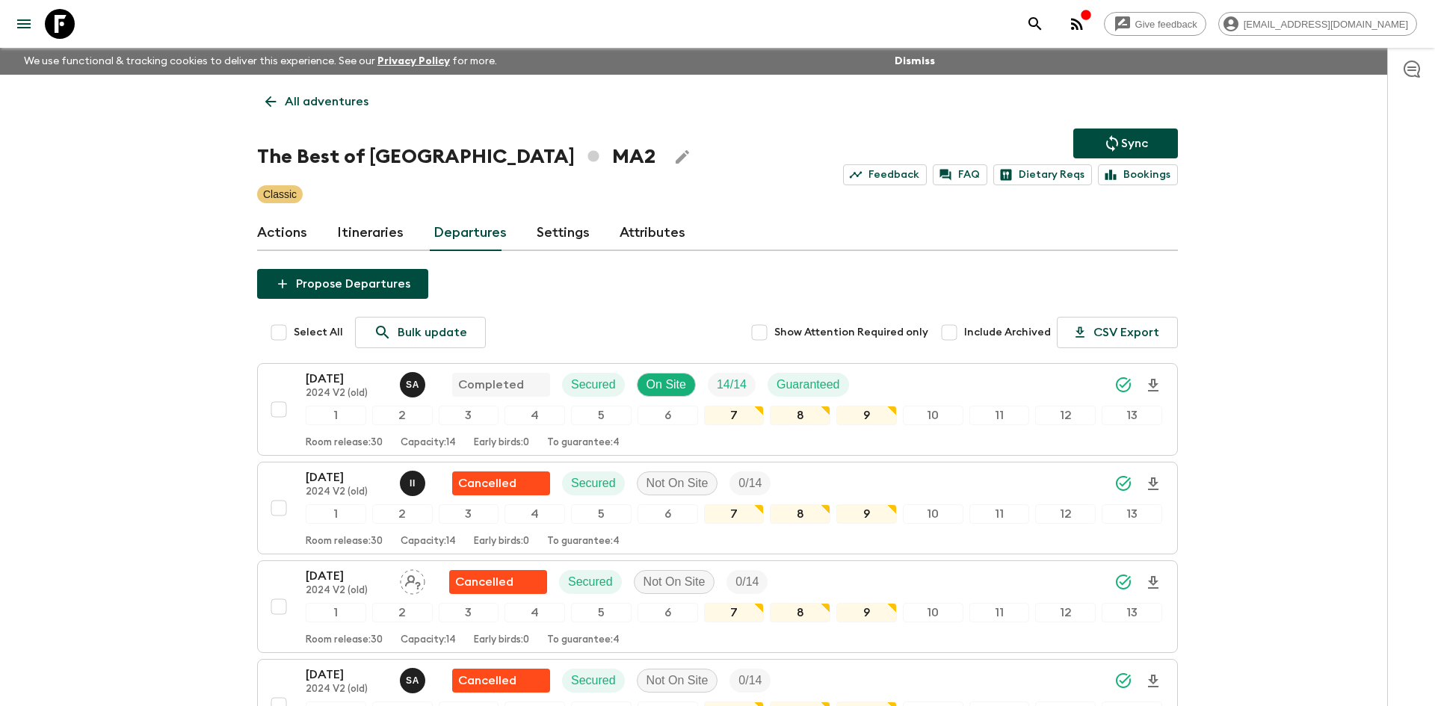
click at [323, 102] on p "All adventures" at bounding box center [327, 102] width 84 height 18
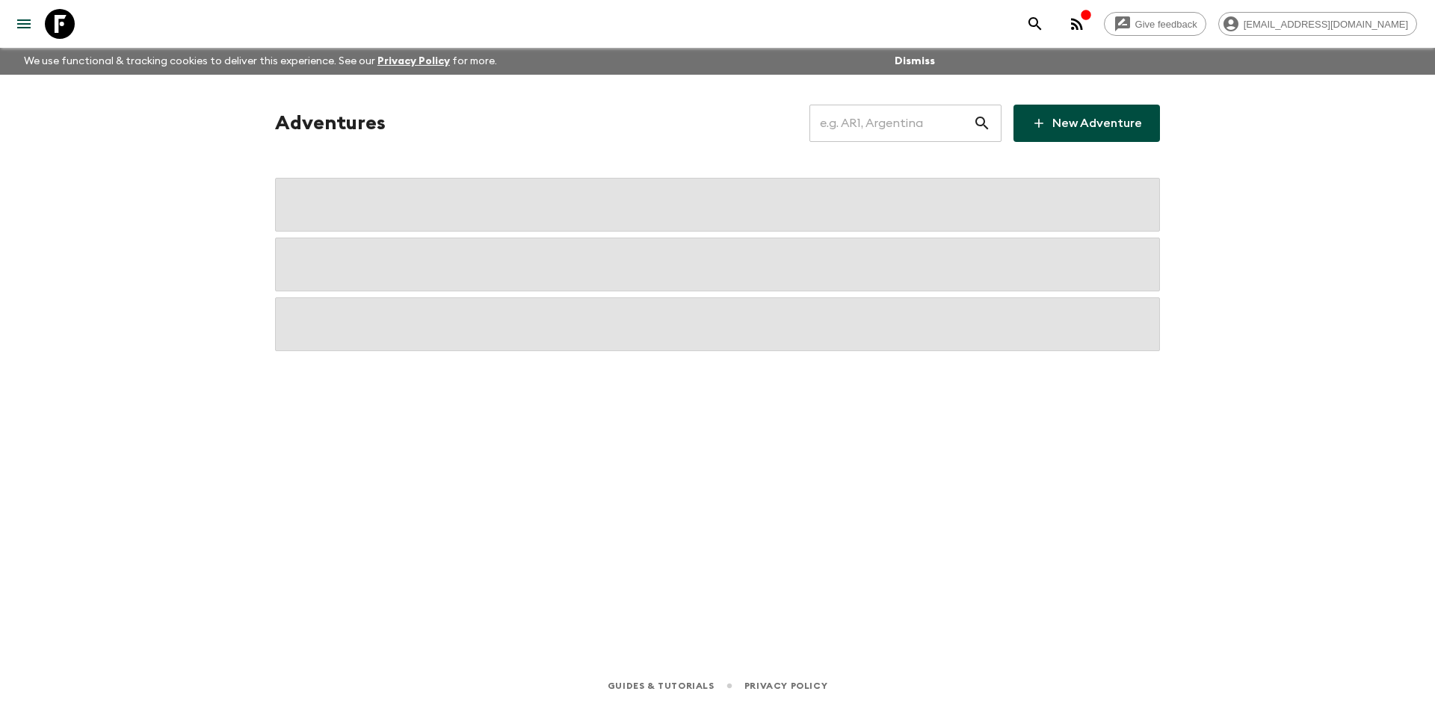
click at [865, 129] on input "text" at bounding box center [891, 123] width 164 height 42
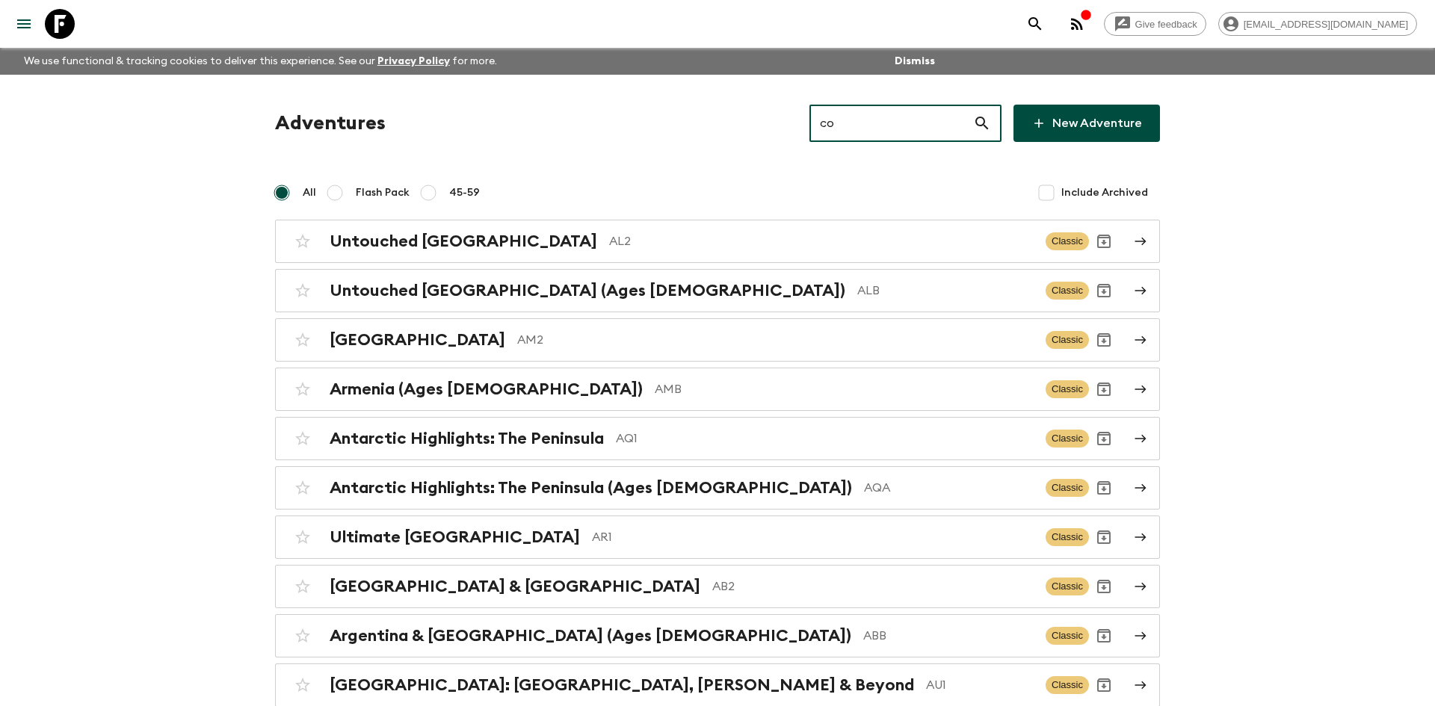
type input "co1"
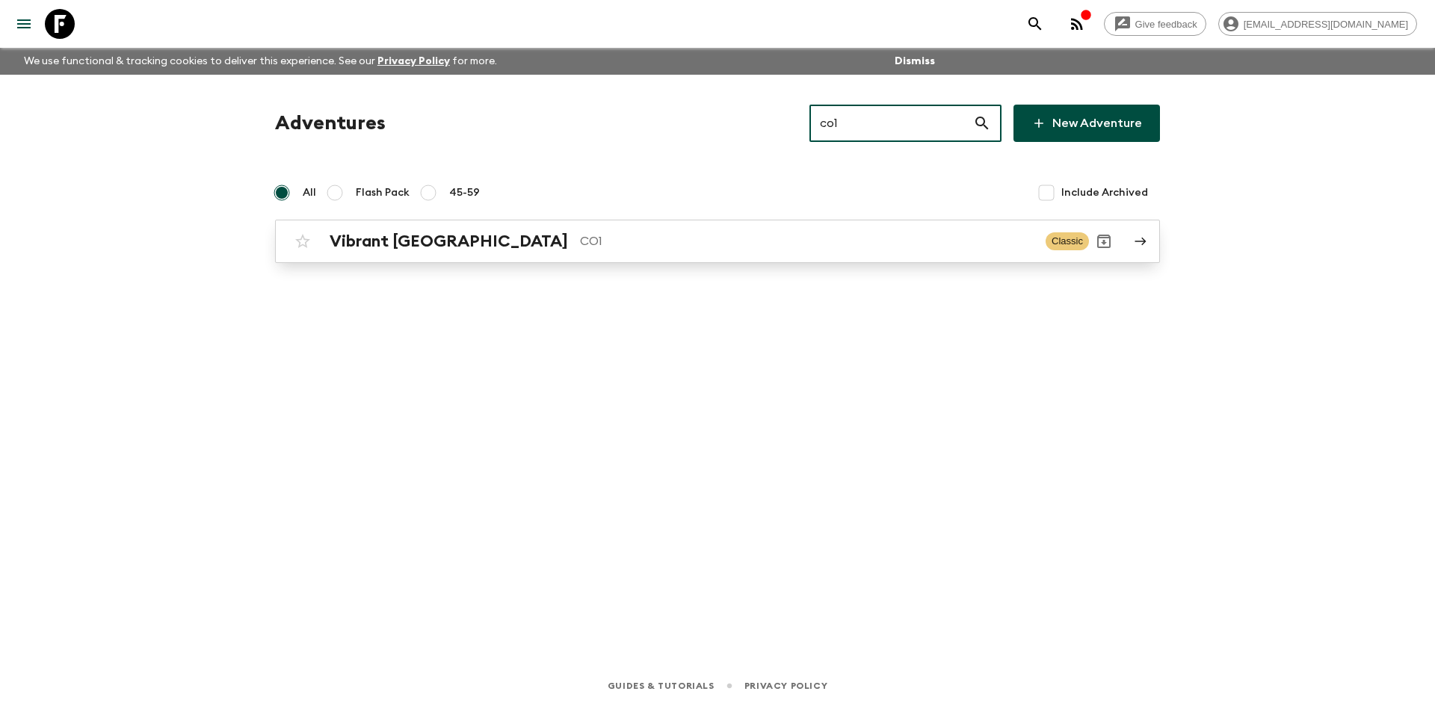
click at [511, 252] on div "Vibrant Colombia CO1 Classic" at bounding box center [688, 241] width 801 height 30
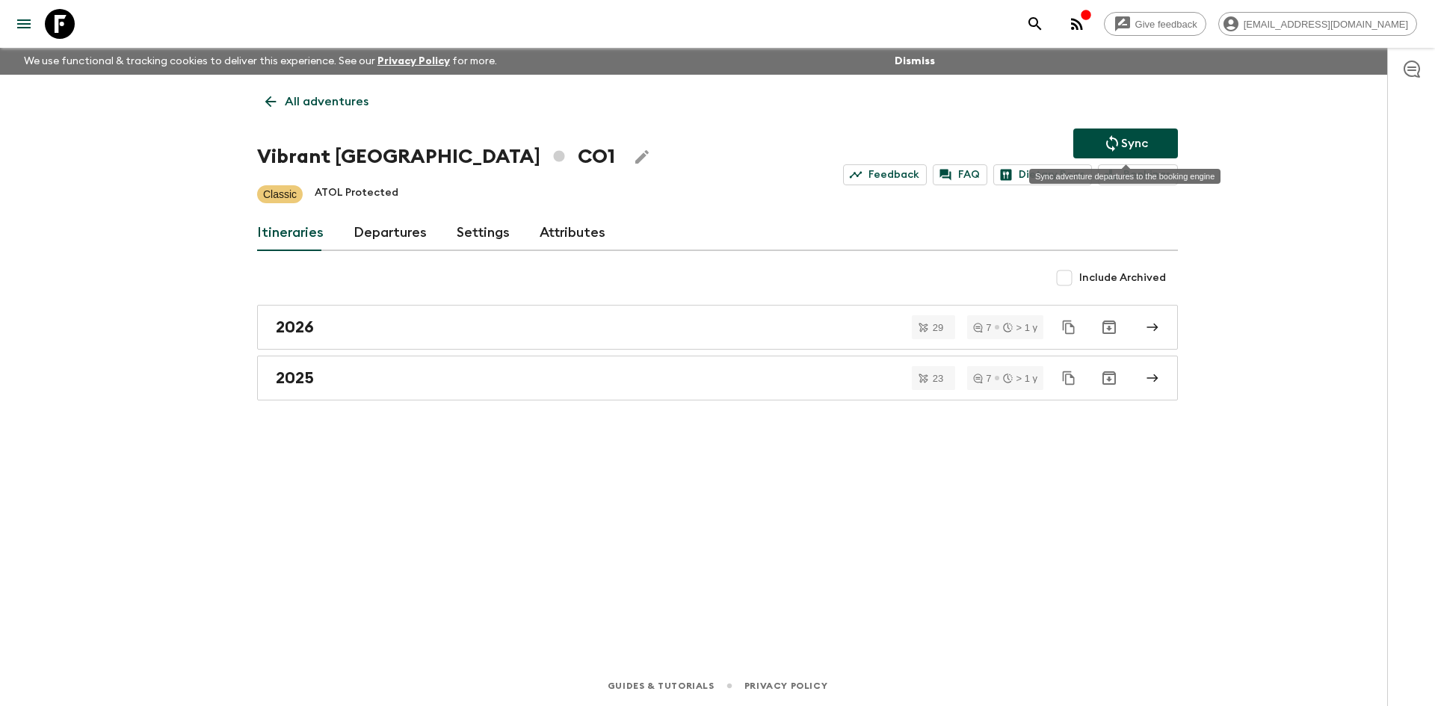
click at [1103, 149] on icon "Sync adventure departures to the booking engine" at bounding box center [1112, 143] width 18 height 18
click at [394, 365] on link "2025" at bounding box center [717, 378] width 921 height 45
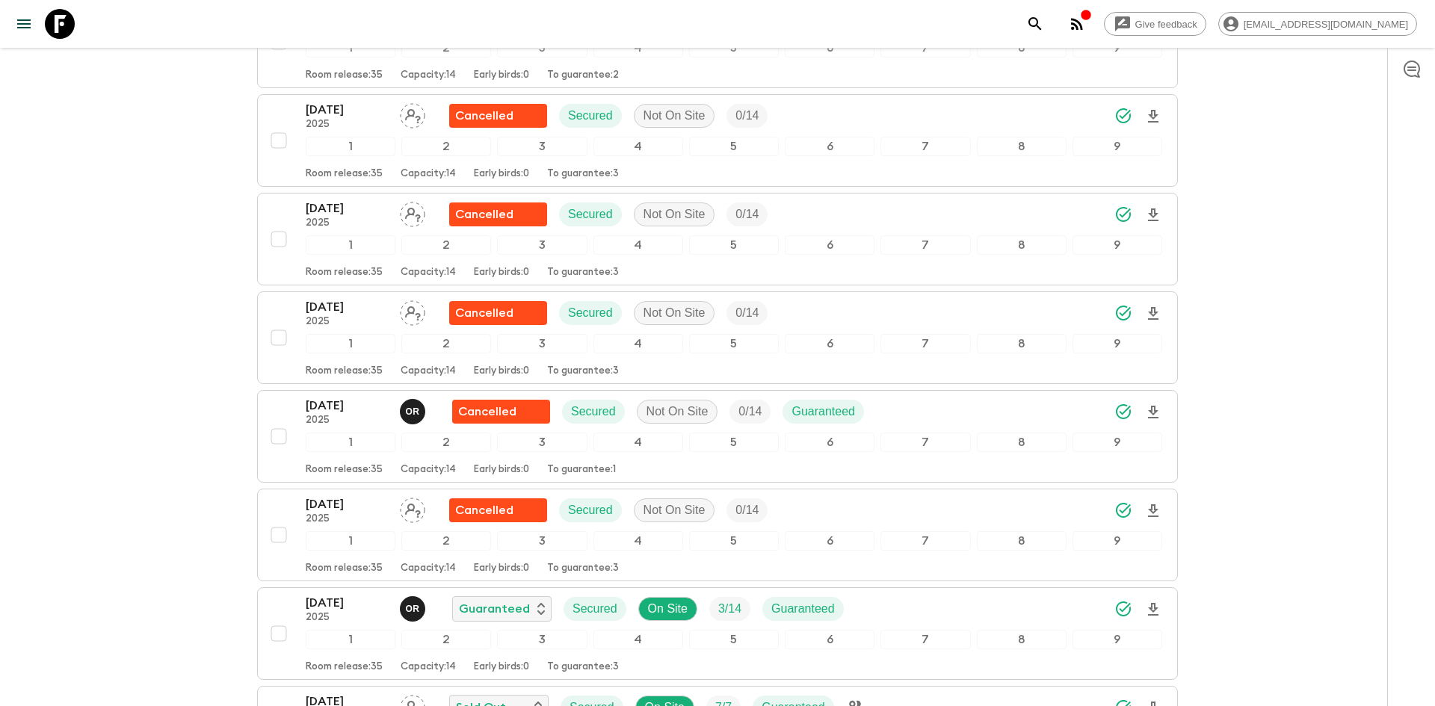
scroll to position [817, 0]
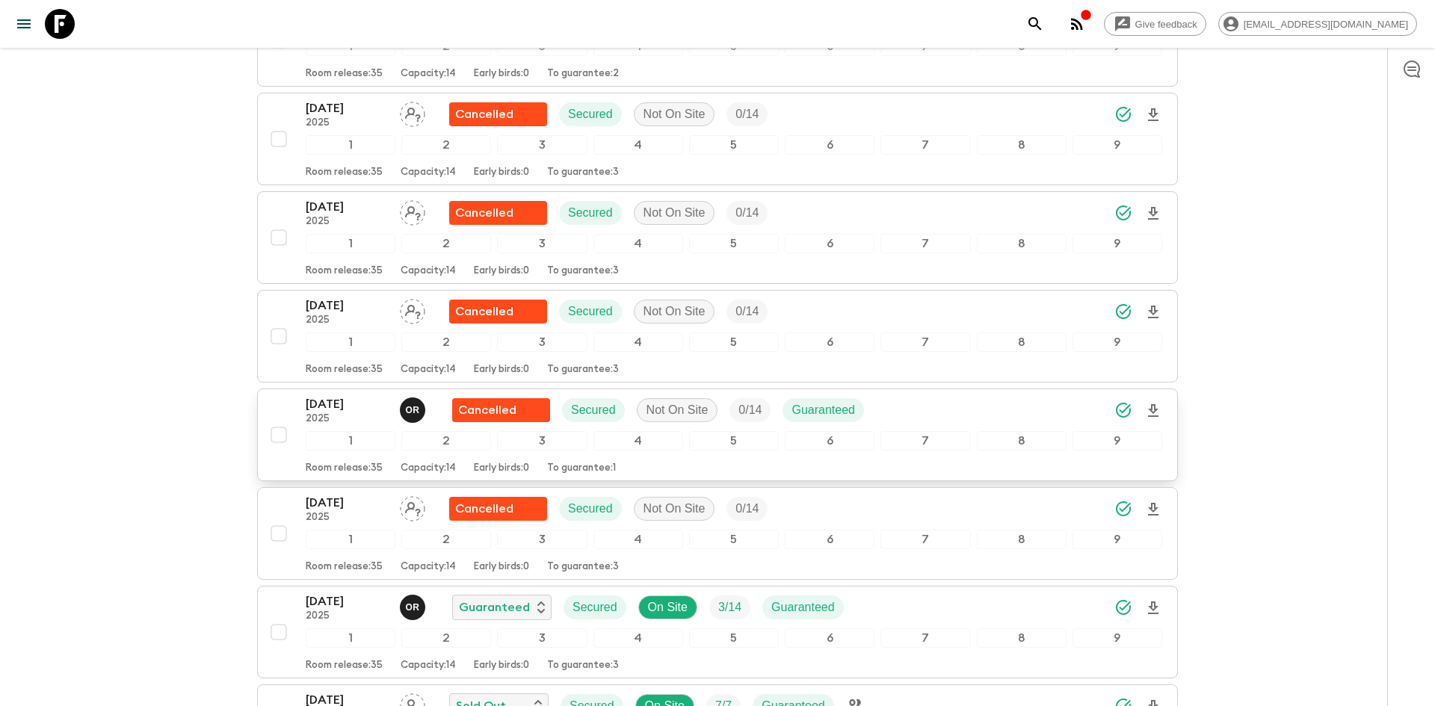
click at [357, 406] on p "[DATE]" at bounding box center [347, 404] width 82 height 18
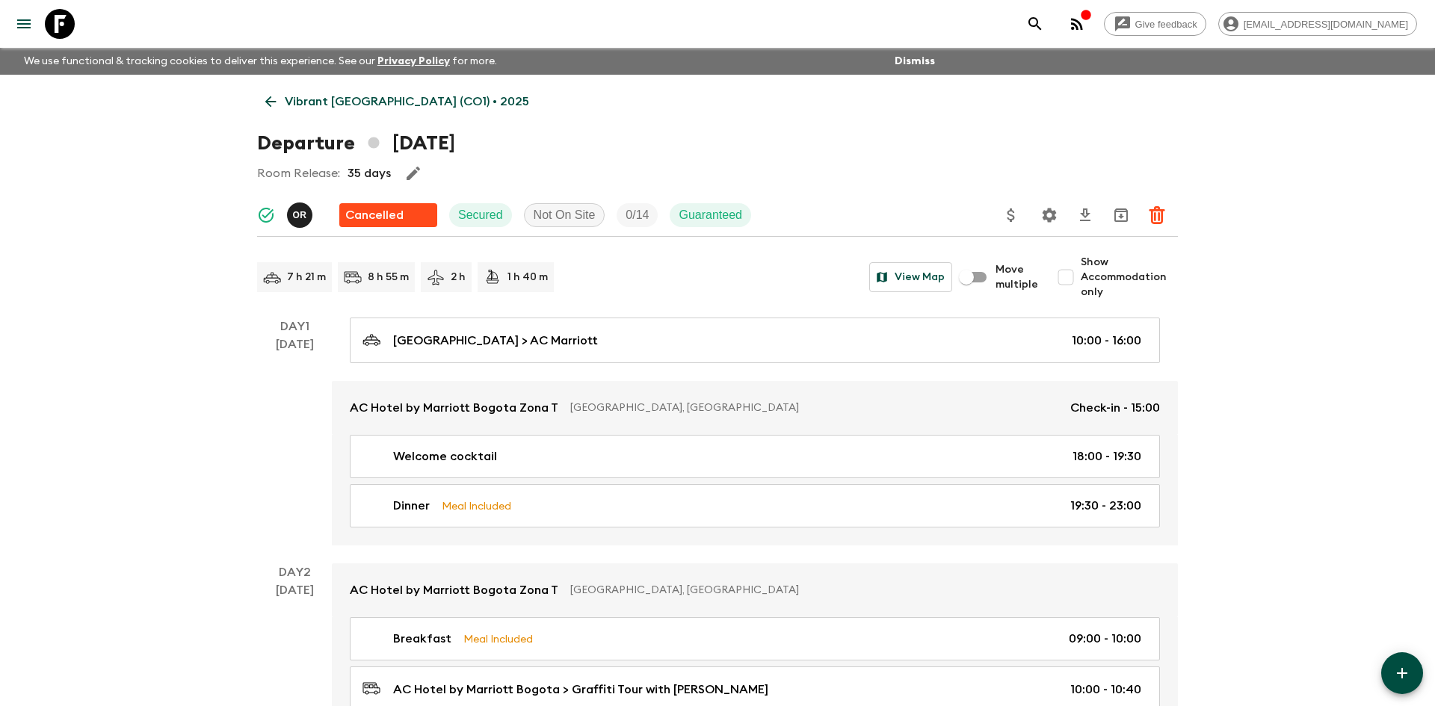
click at [339, 109] on p "Vibrant [GEOGRAPHIC_DATA] (CO1) • 2025" at bounding box center [407, 102] width 244 height 18
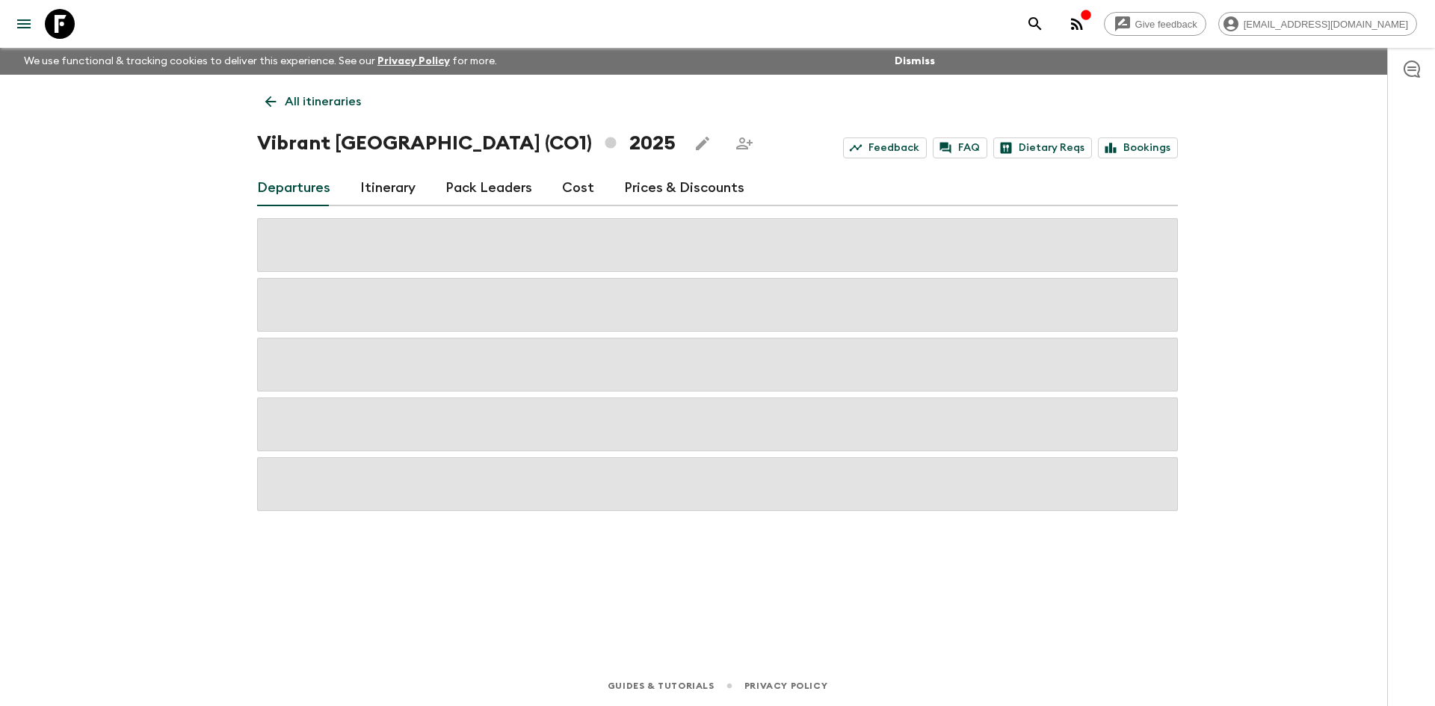
click at [339, 109] on p "All itineraries" at bounding box center [323, 102] width 76 height 18
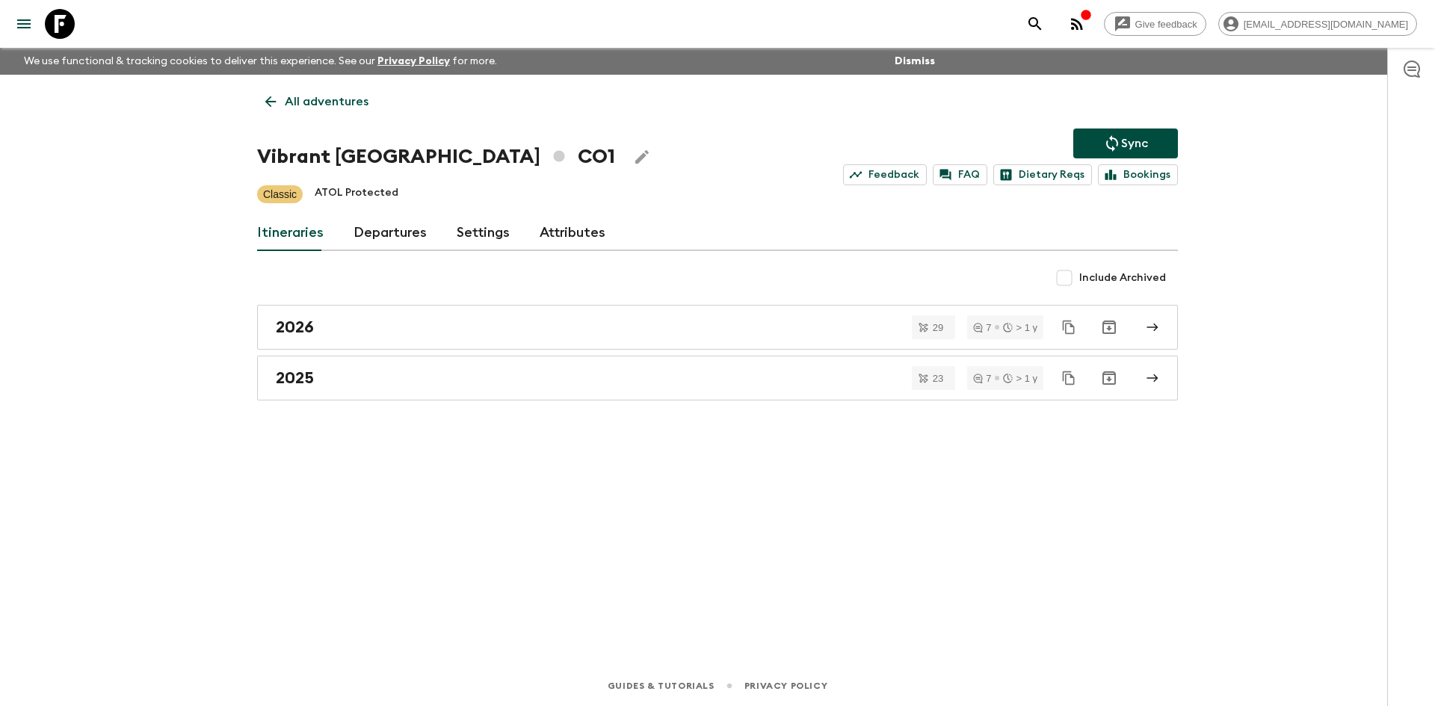
click at [325, 99] on p "All adventures" at bounding box center [327, 102] width 84 height 18
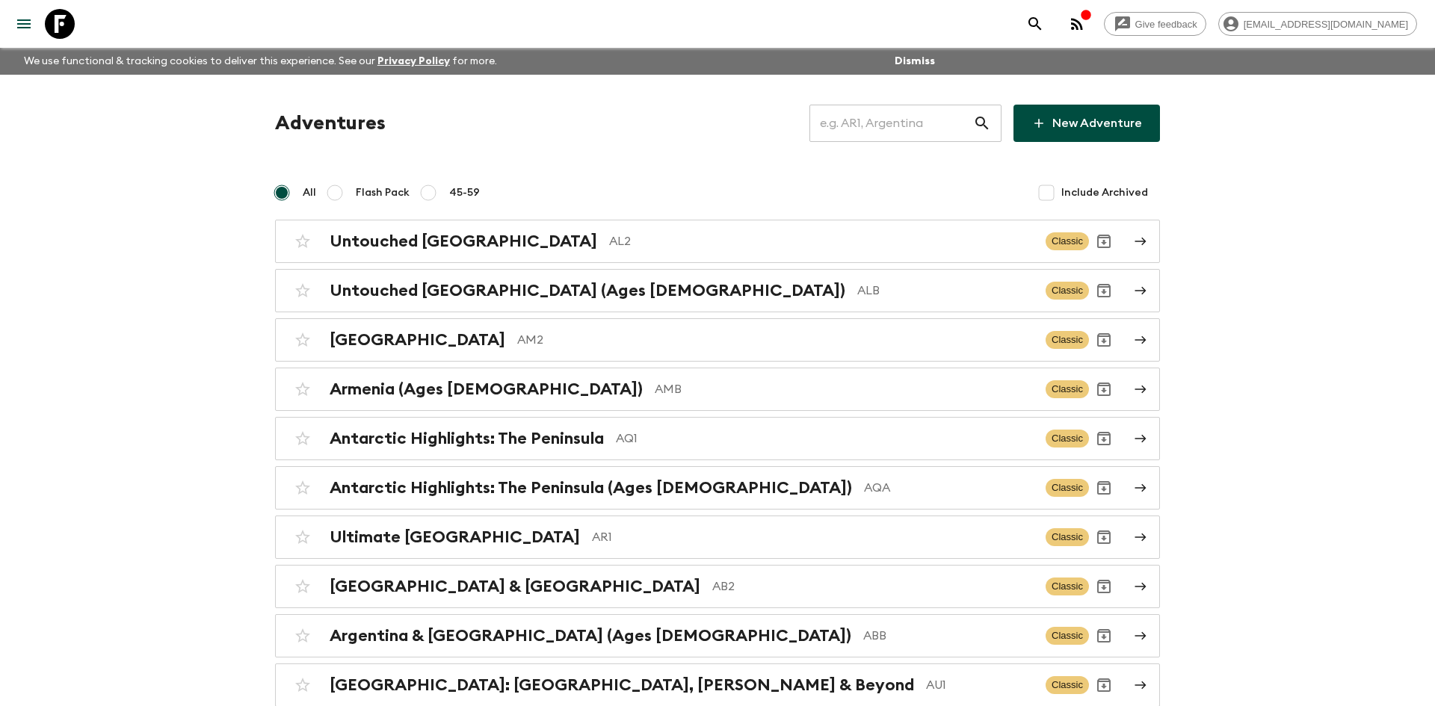
click at [879, 128] on input "text" at bounding box center [891, 123] width 164 height 42
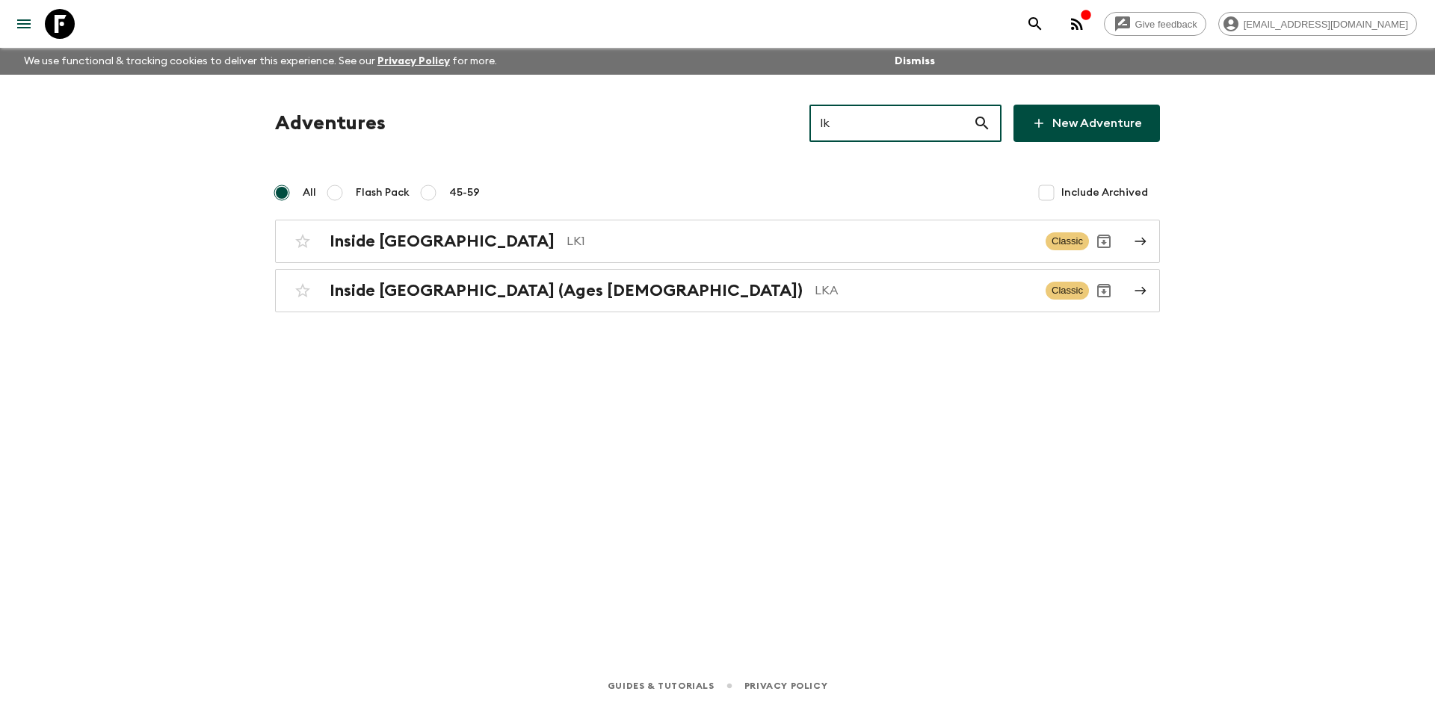
type input "lk1"
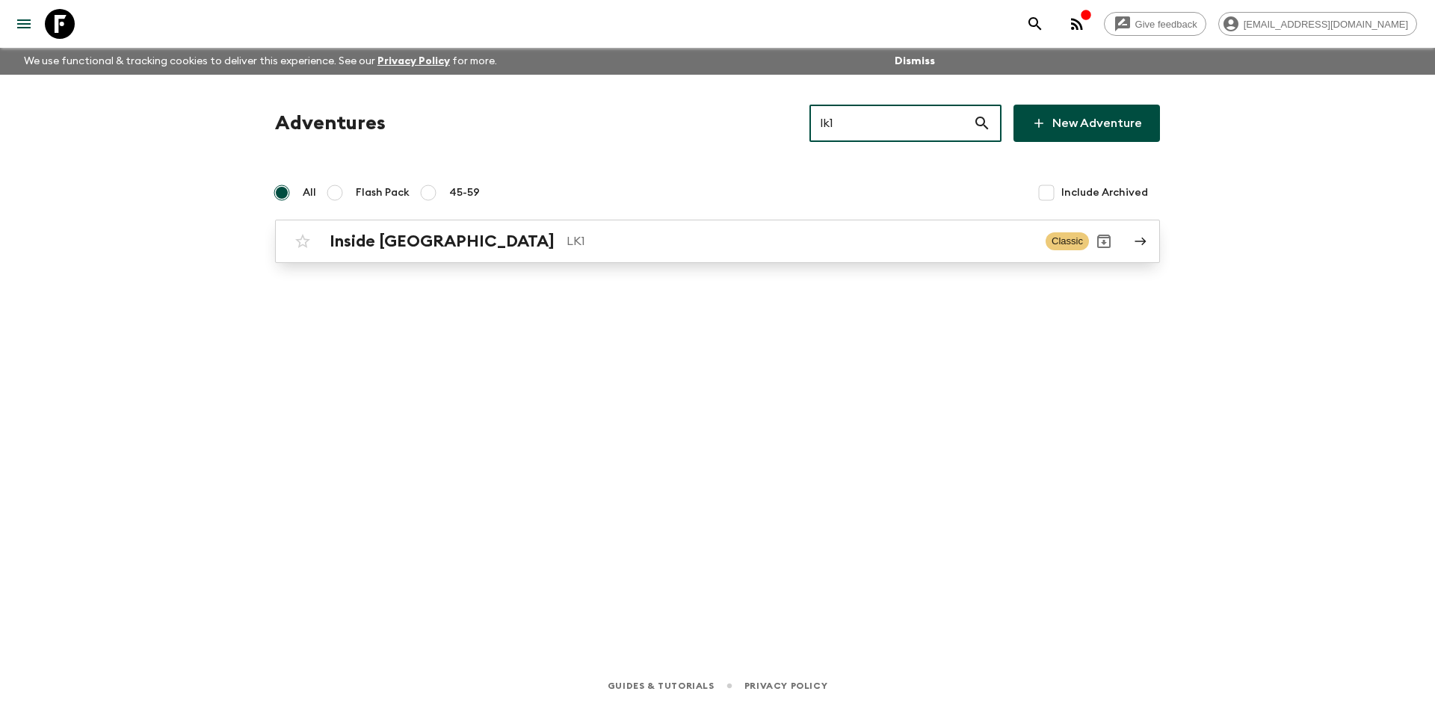
click at [712, 226] on div "Inside [GEOGRAPHIC_DATA] LK1 Classic" at bounding box center [688, 241] width 801 height 30
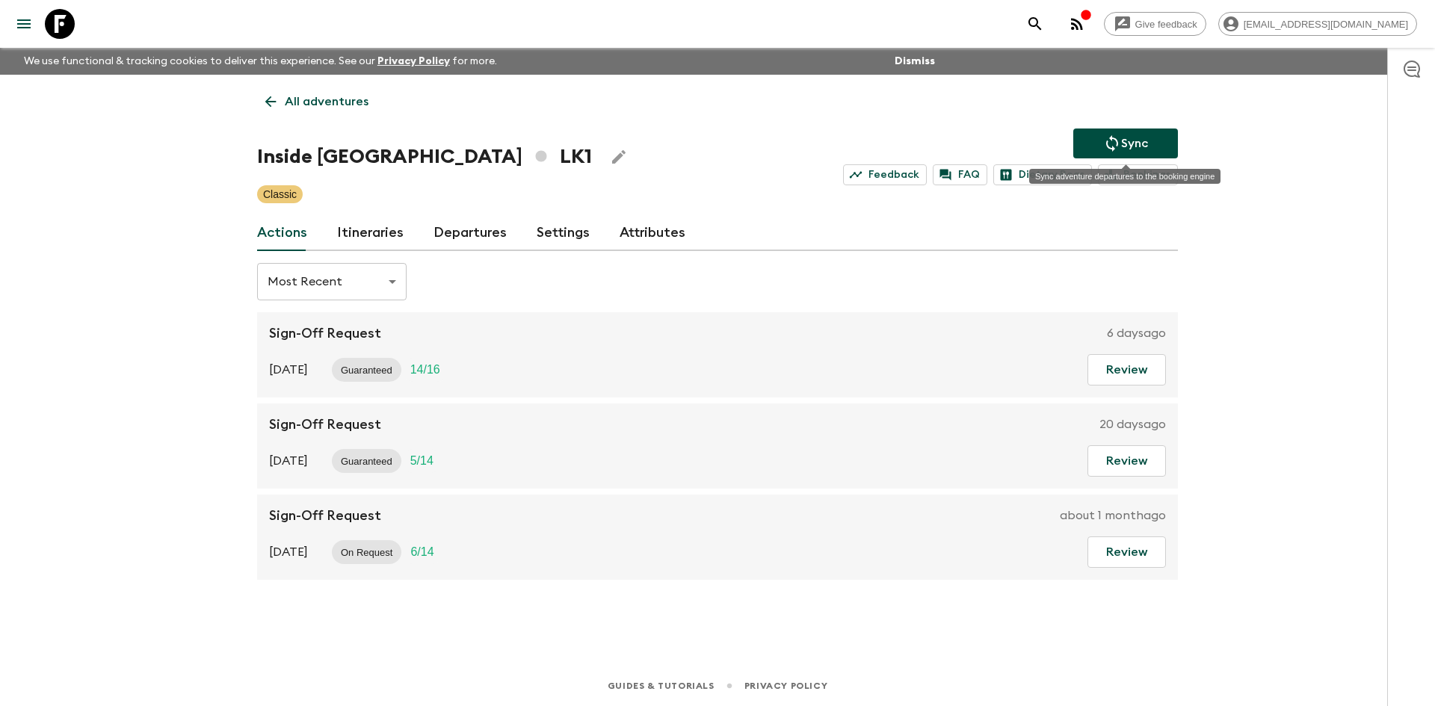
click at [1133, 140] on p "Sync" at bounding box center [1134, 143] width 27 height 18
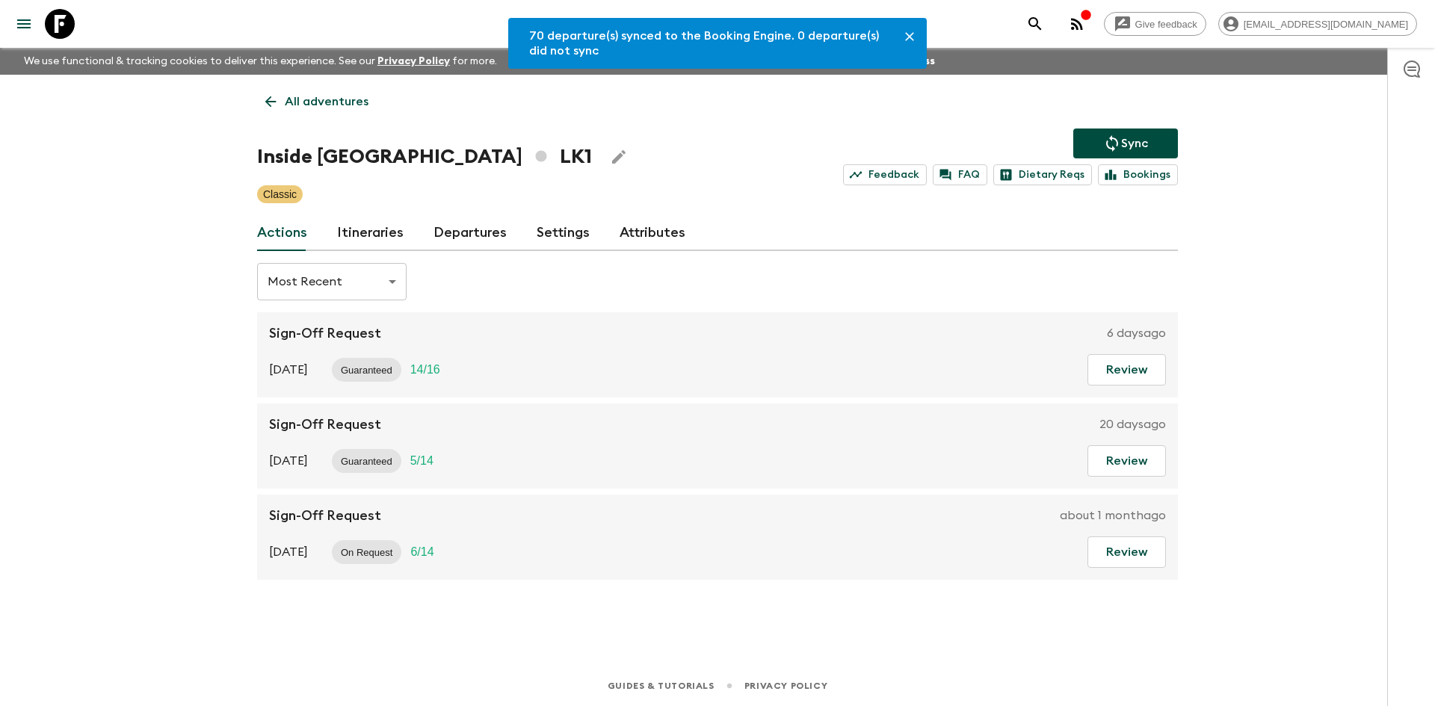
click at [483, 227] on link "Departures" at bounding box center [469, 233] width 73 height 36
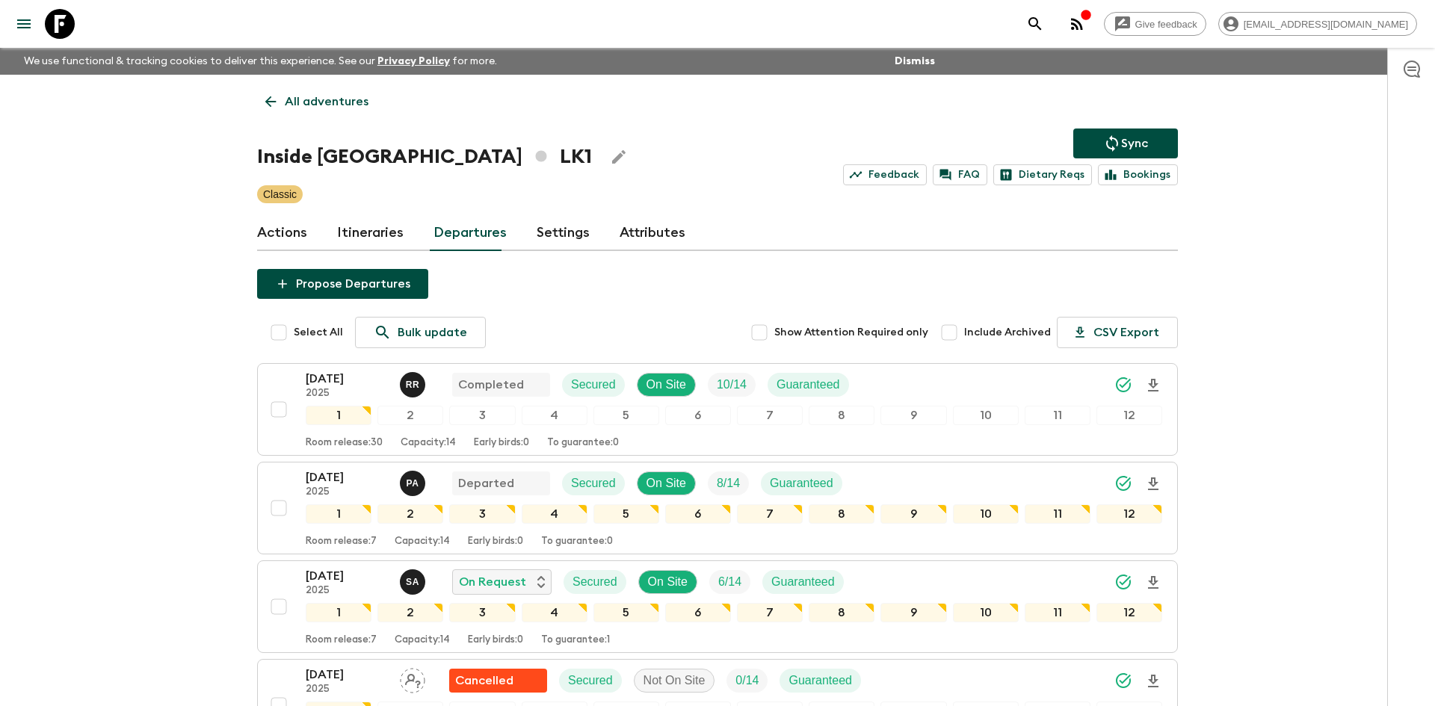
click at [318, 106] on p "All adventures" at bounding box center [327, 102] width 84 height 18
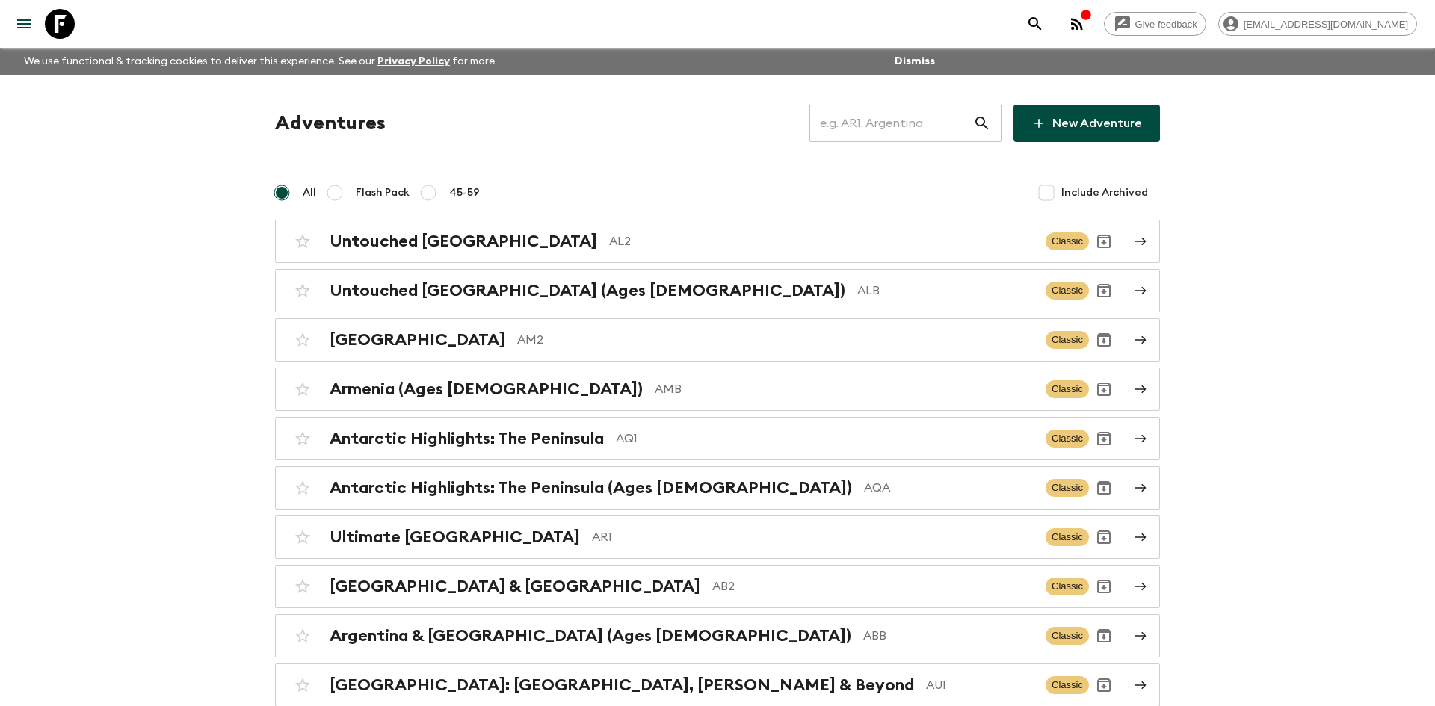
click at [867, 123] on input "text" at bounding box center [891, 123] width 164 height 42
type input "tza"
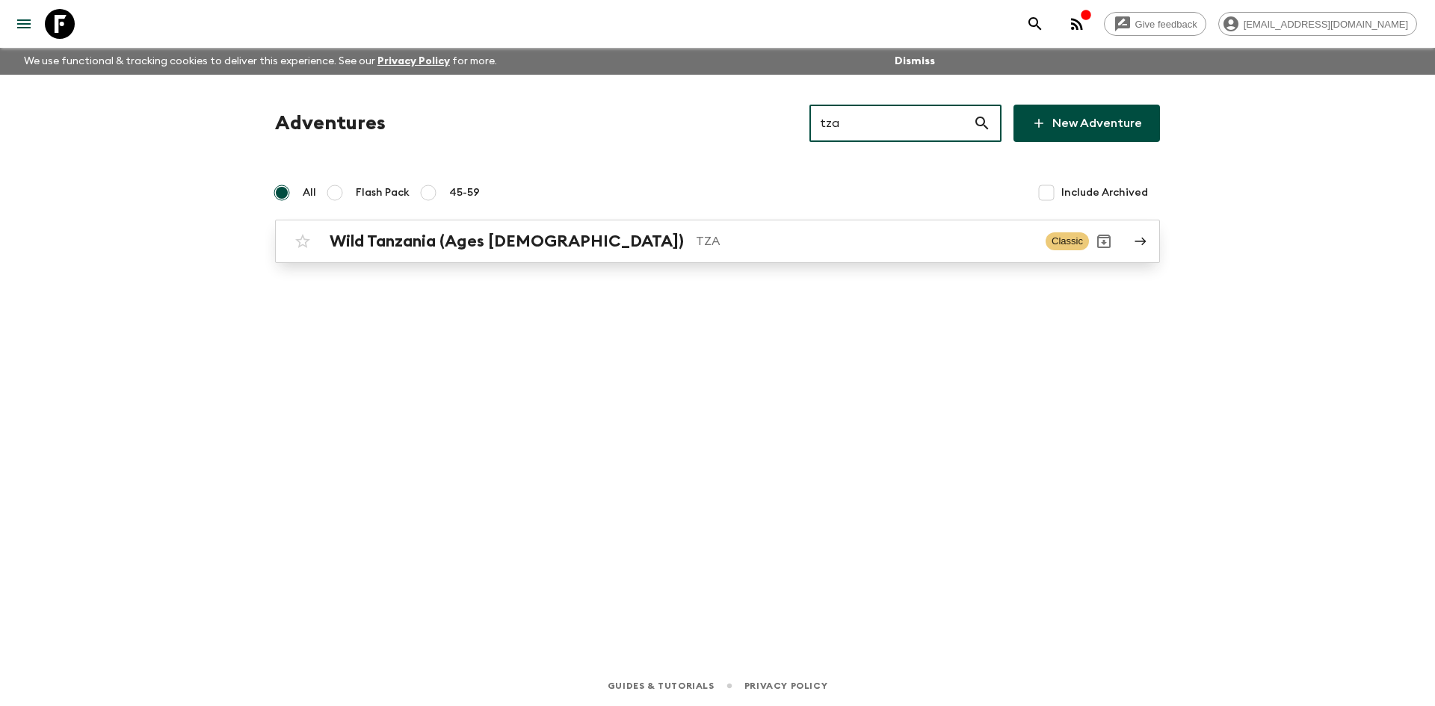
click at [422, 245] on h2 "Wild Tanzania (Ages [DEMOGRAPHIC_DATA])" at bounding box center [507, 241] width 354 height 19
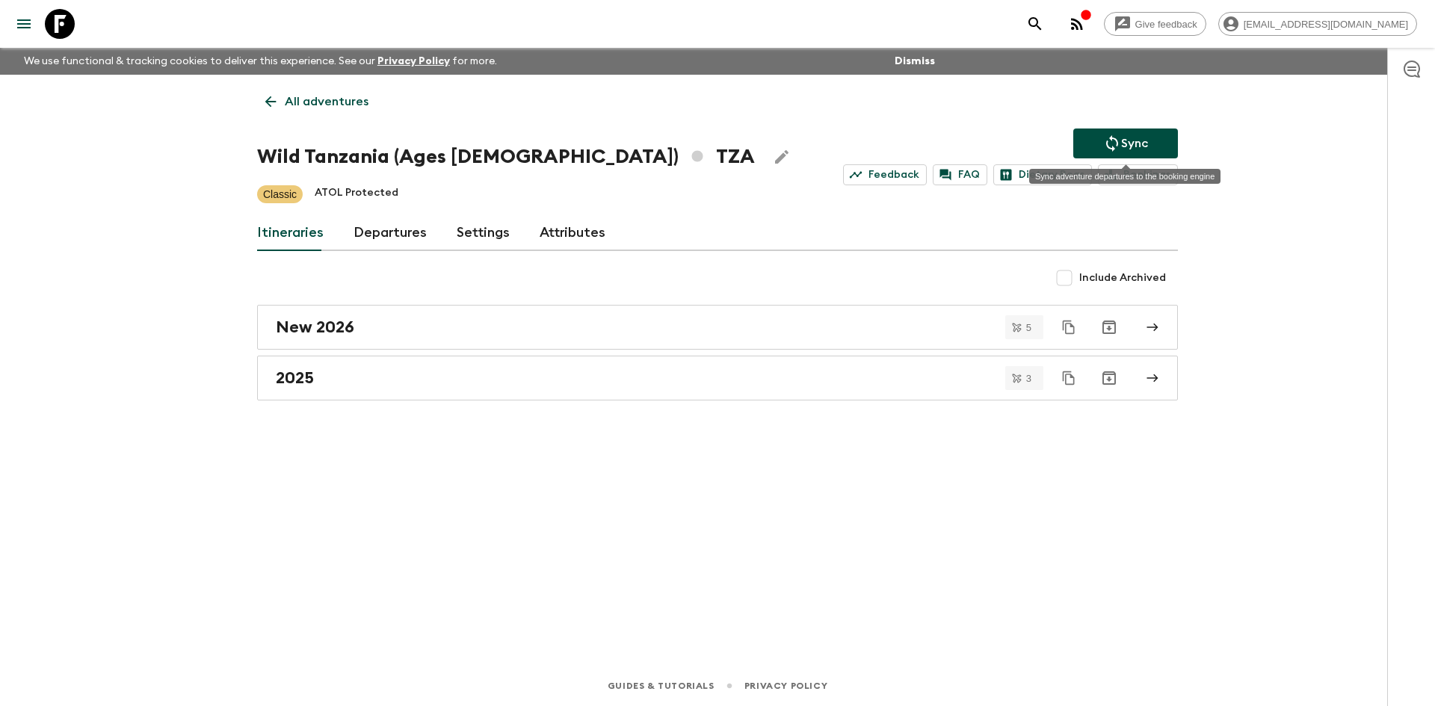
click at [1119, 149] on icon "Sync adventure departures to the booking engine" at bounding box center [1112, 143] width 18 height 18
click at [1107, 138] on icon "Sync adventure departures to the booking engine" at bounding box center [1112, 143] width 18 height 18
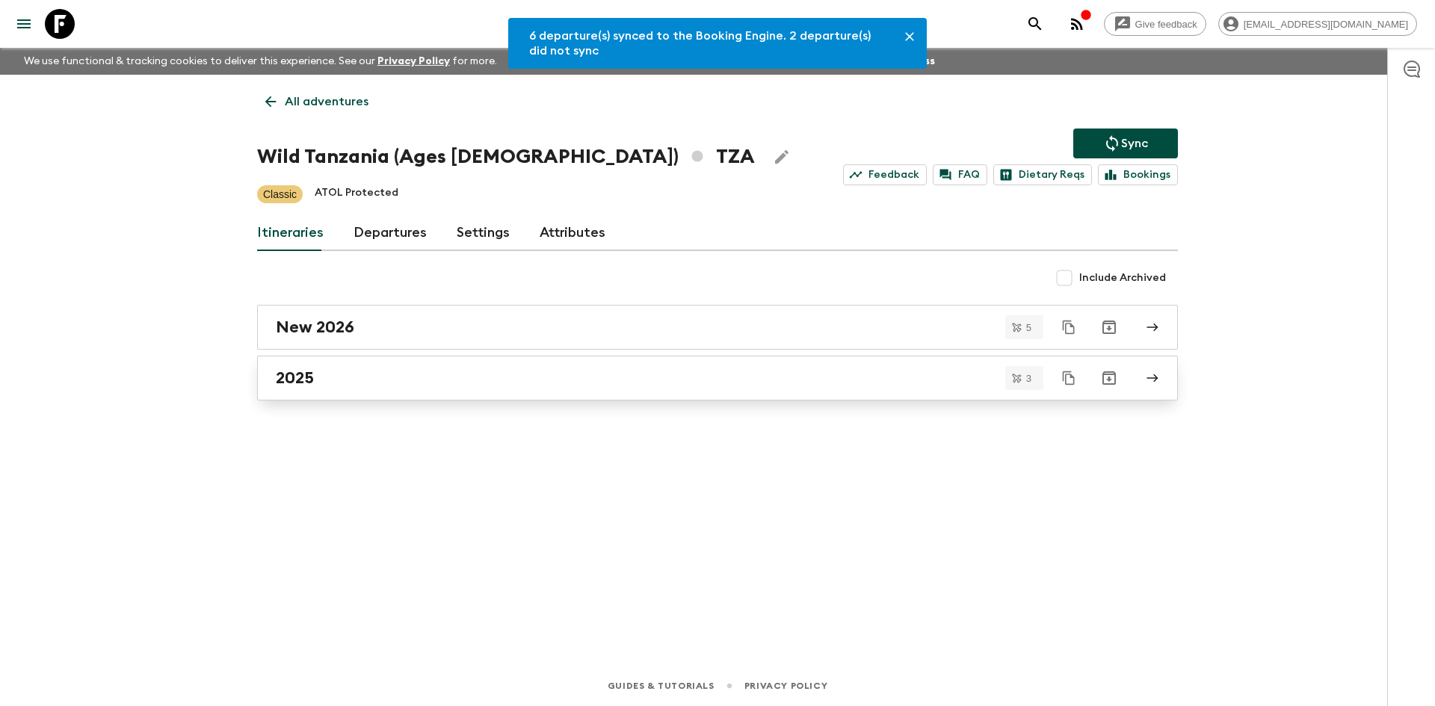
click at [407, 380] on div "2025" at bounding box center [703, 377] width 855 height 19
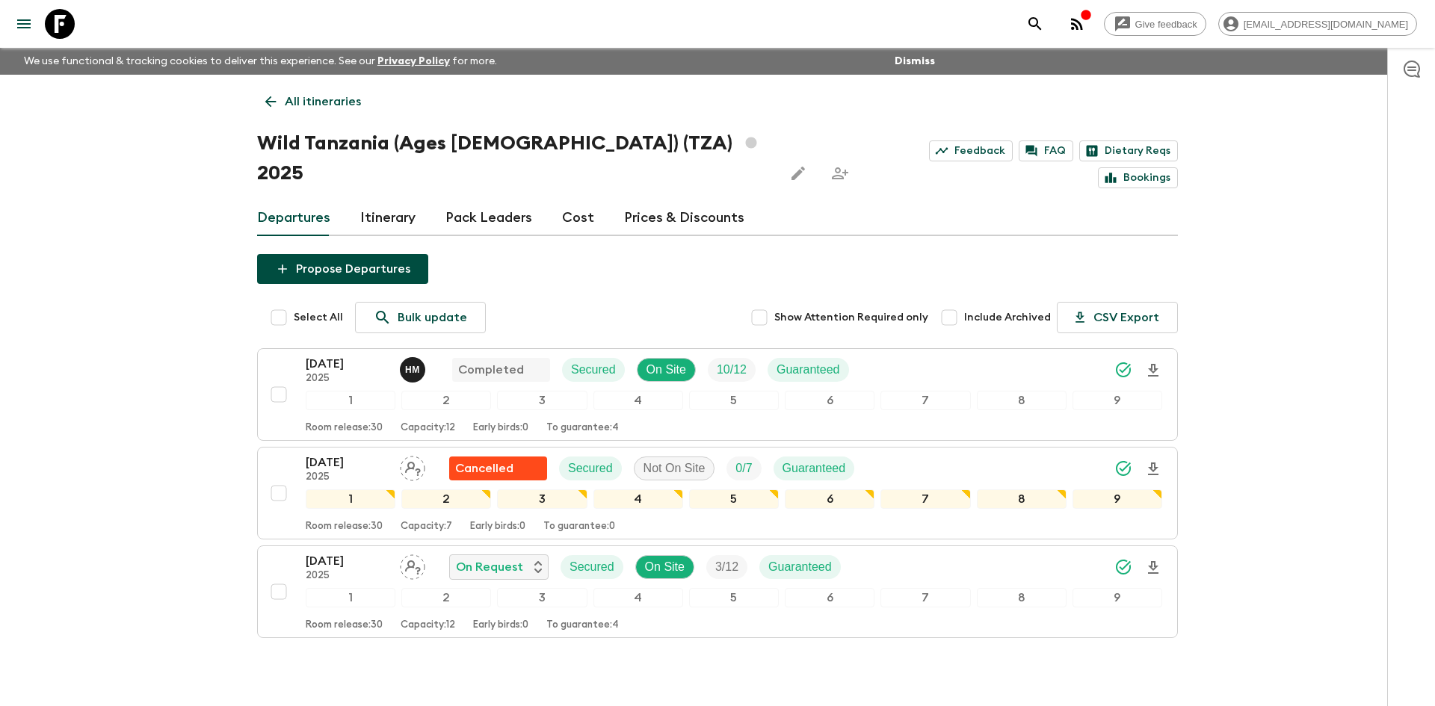
click at [325, 102] on p "All itineraries" at bounding box center [323, 102] width 76 height 18
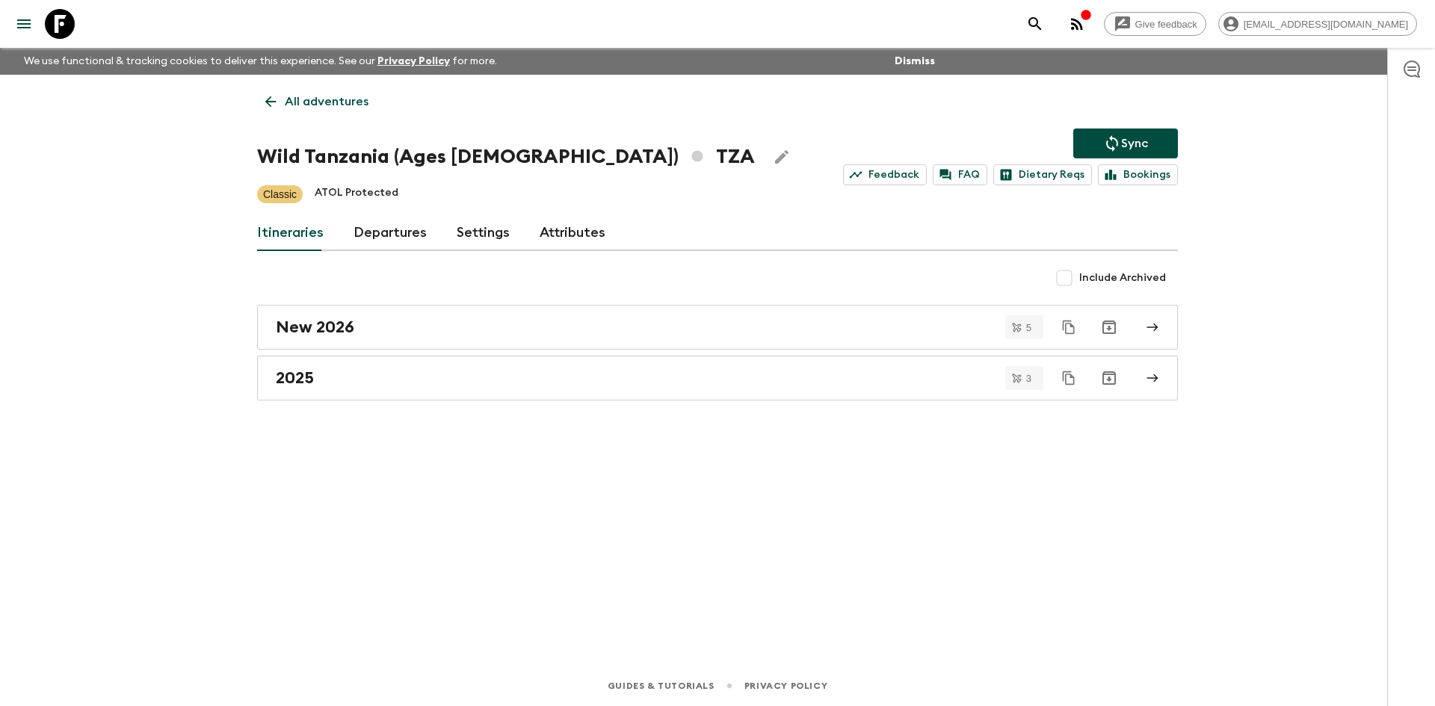
click at [325, 102] on p "All adventures" at bounding box center [327, 102] width 84 height 18
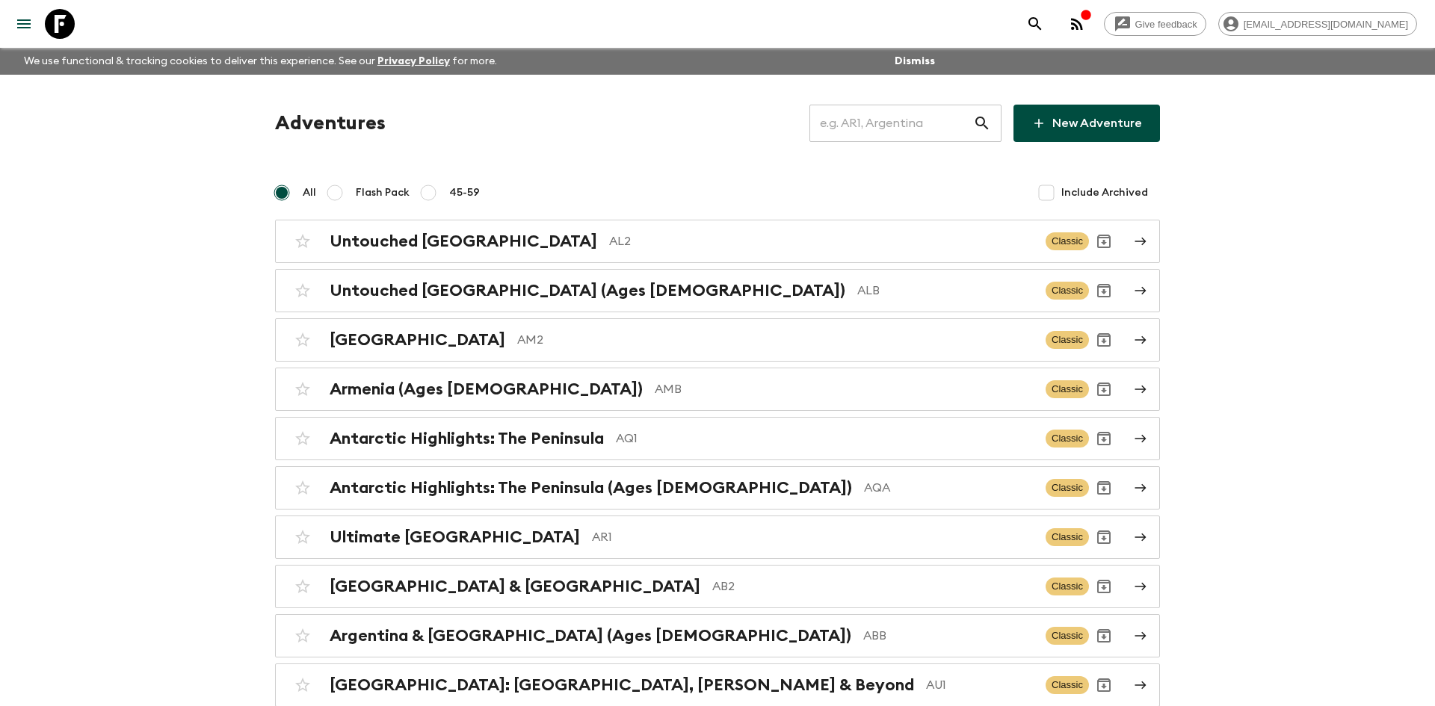
click at [879, 128] on input "text" at bounding box center [891, 123] width 164 height 42
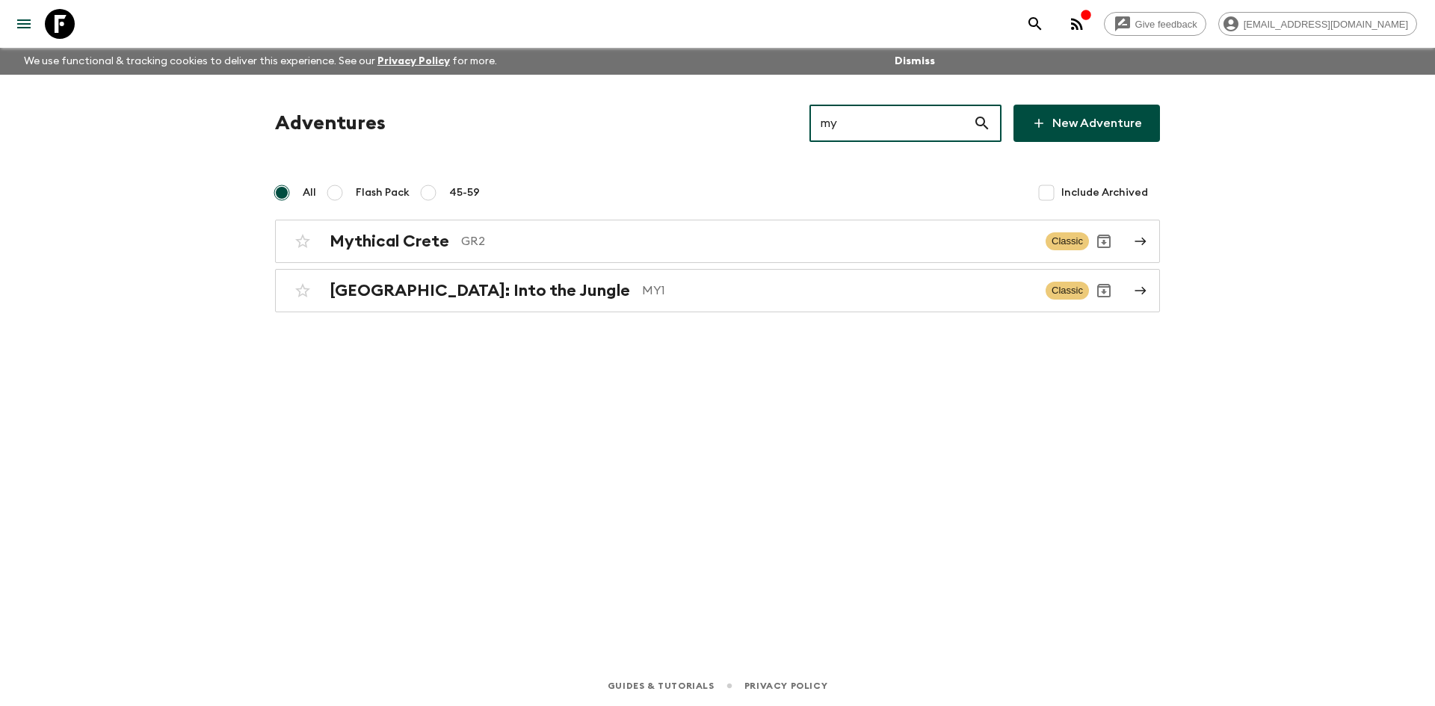
type input "my1"
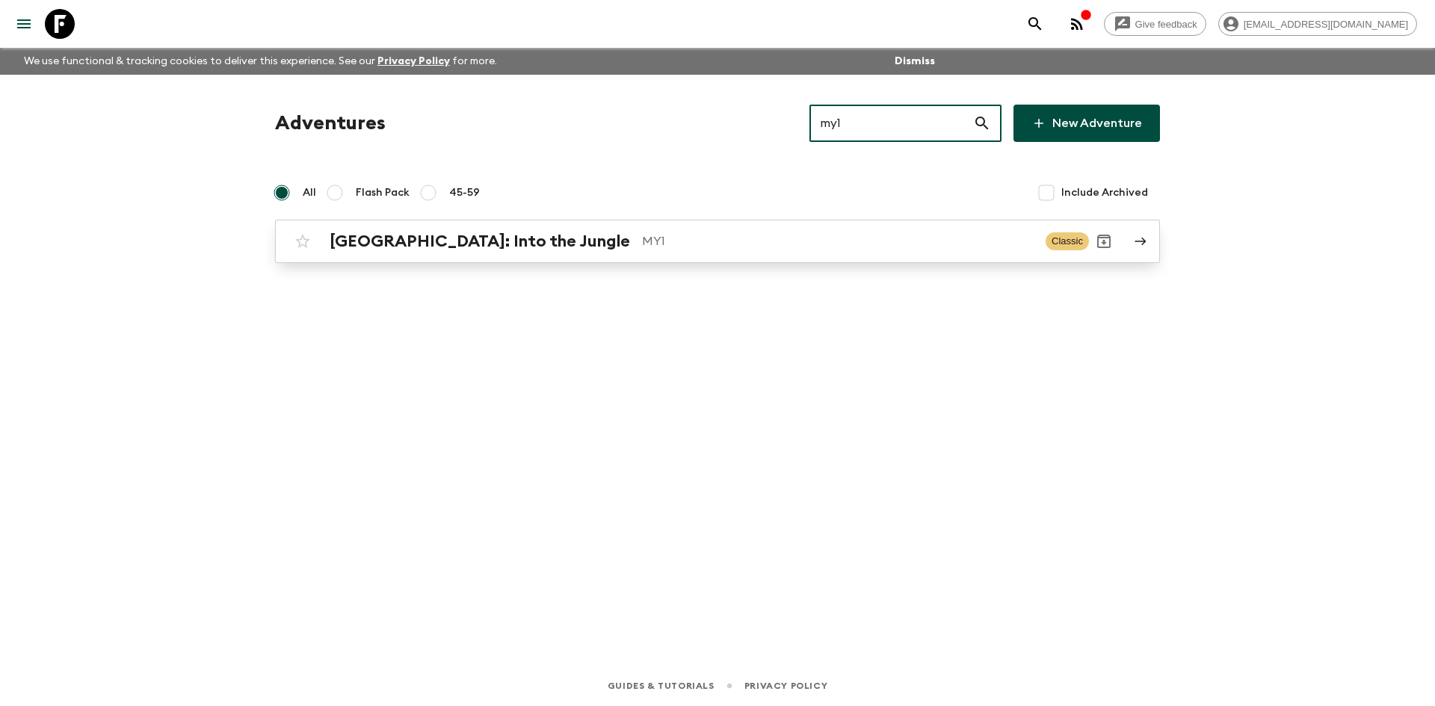
click at [642, 244] on p "MY1" at bounding box center [838, 241] width 392 height 18
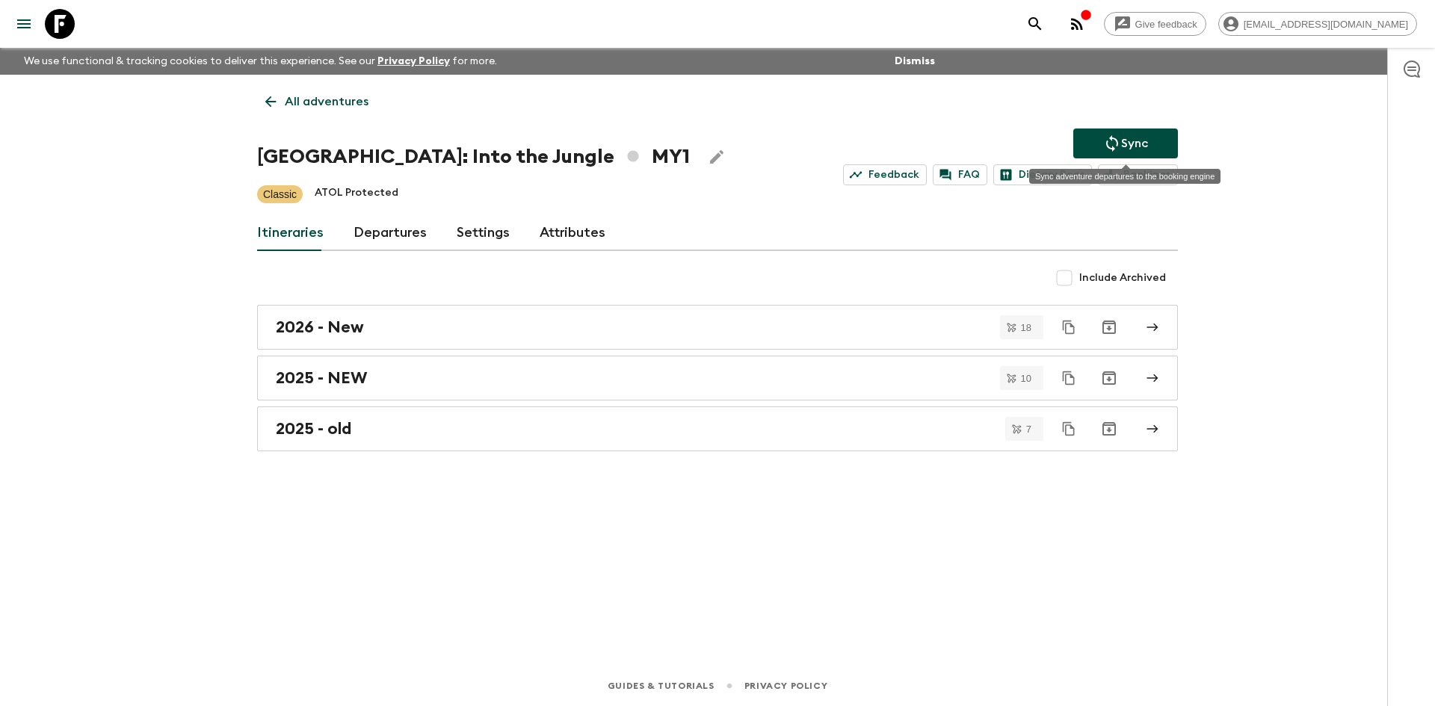
click at [1116, 139] on icon "Sync adventure departures to the booking engine" at bounding box center [1112, 143] width 18 height 18
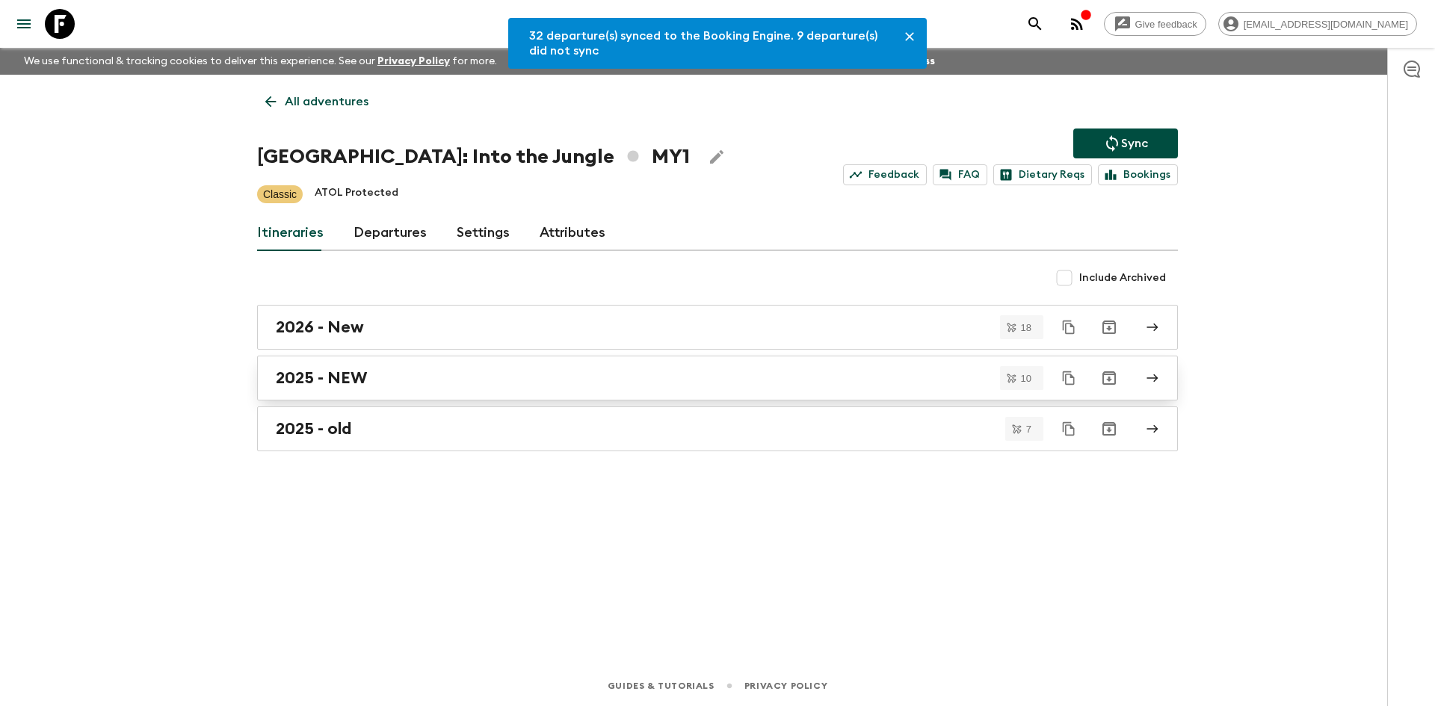
click at [378, 377] on div "2025 - NEW" at bounding box center [703, 377] width 855 height 19
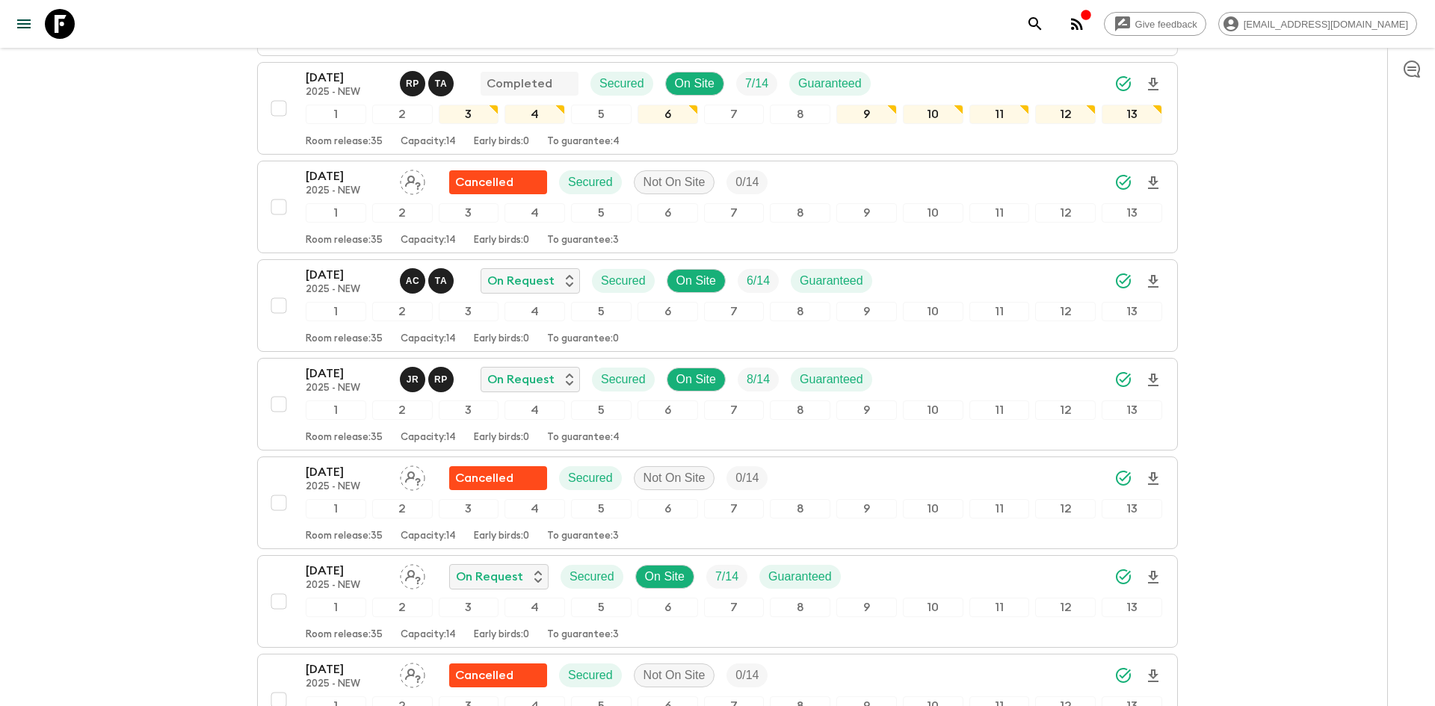
scroll to position [456, 0]
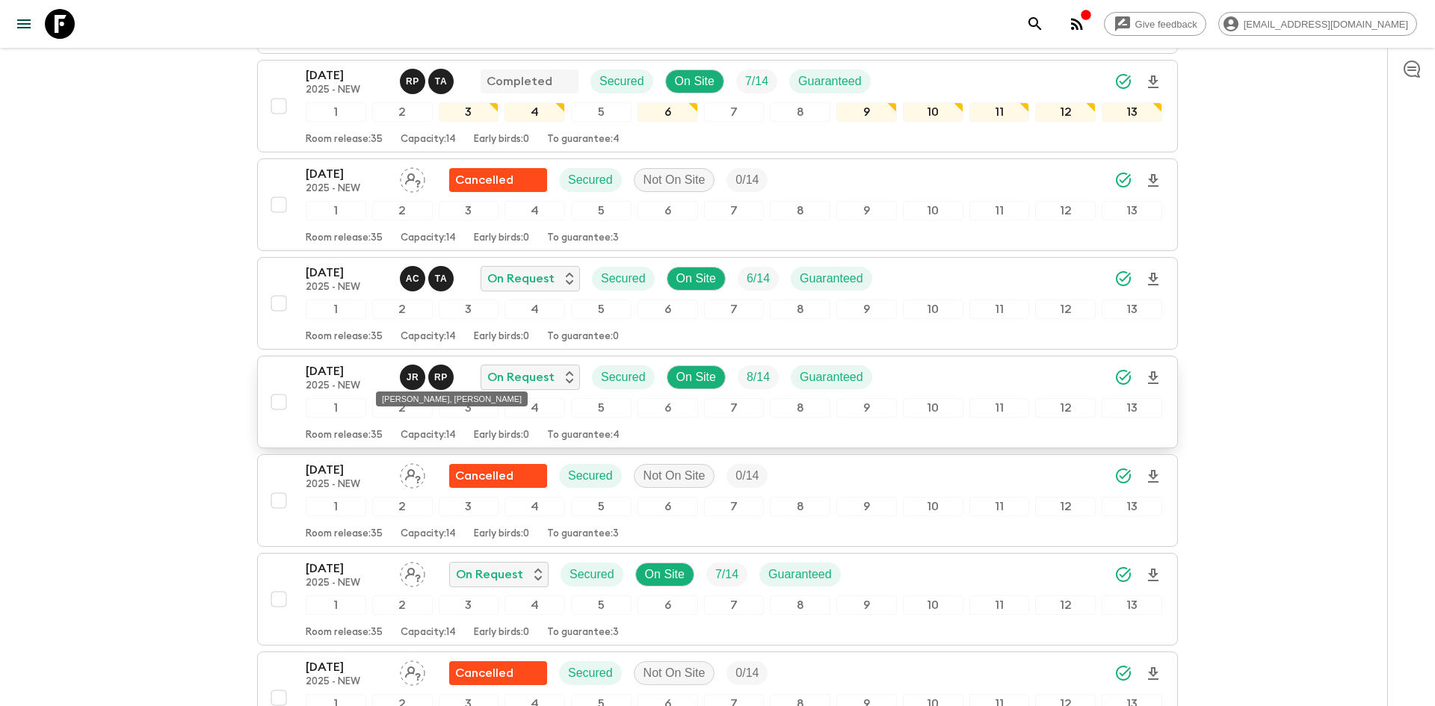
click at [438, 377] on p "R P" at bounding box center [440, 377] width 13 height 12
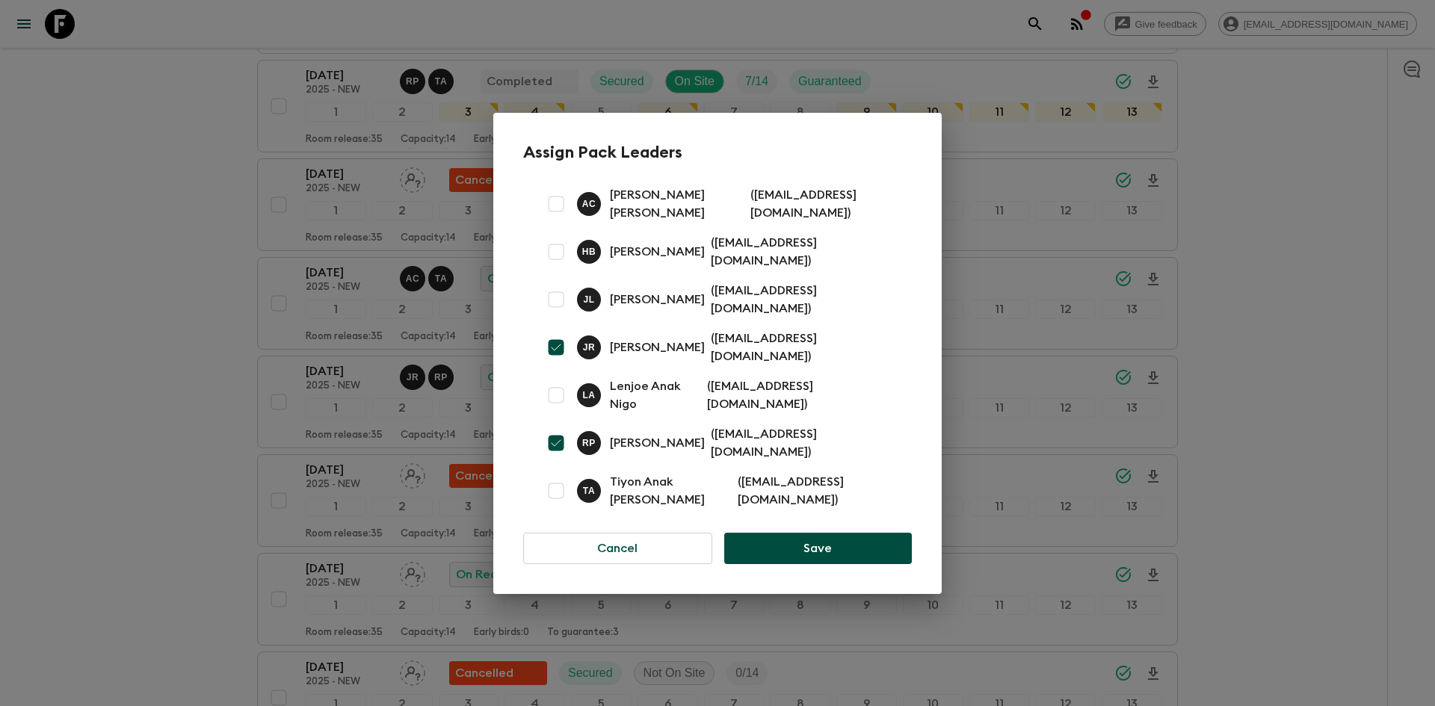
click at [137, 315] on div "Assign Pack Leaders A C [PERSON_NAME] [PERSON_NAME] ( [EMAIL_ADDRESS][DOMAIN_NA…" at bounding box center [717, 353] width 1435 height 706
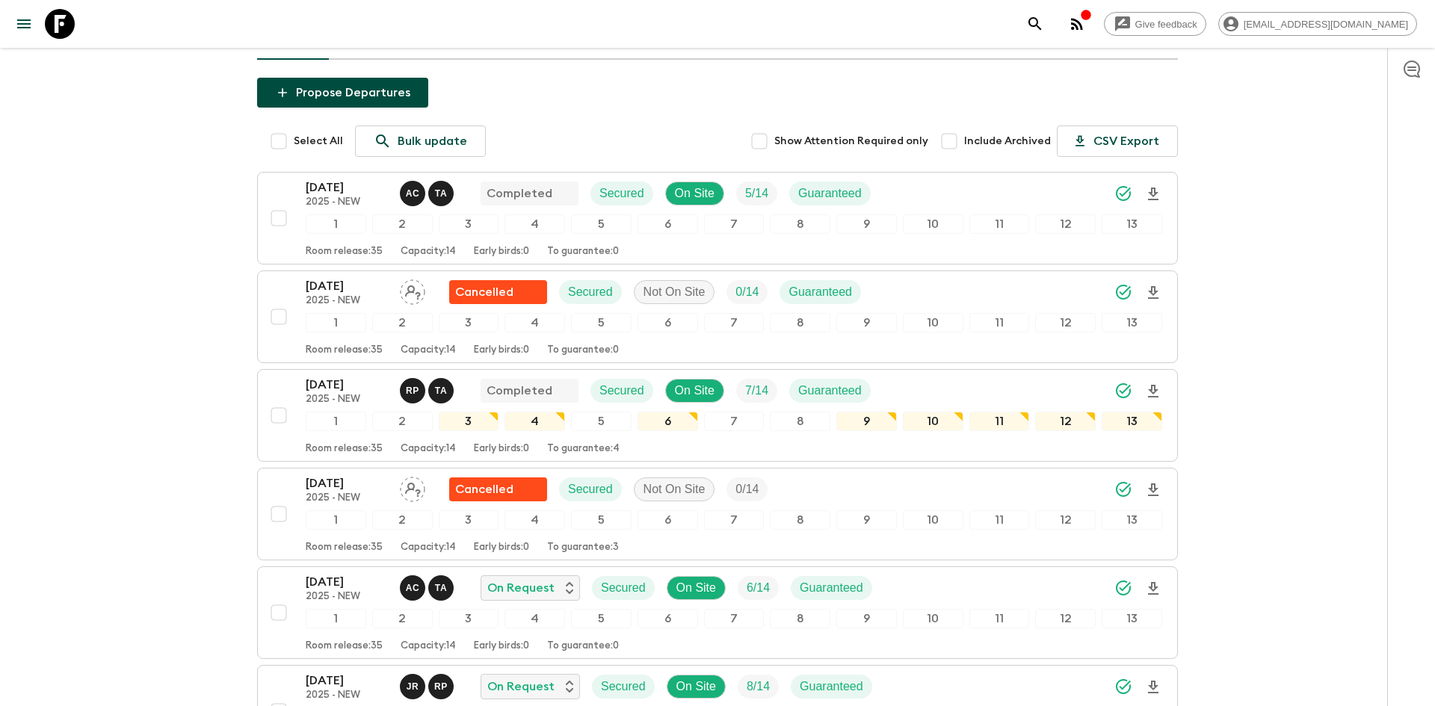
scroll to position [0, 0]
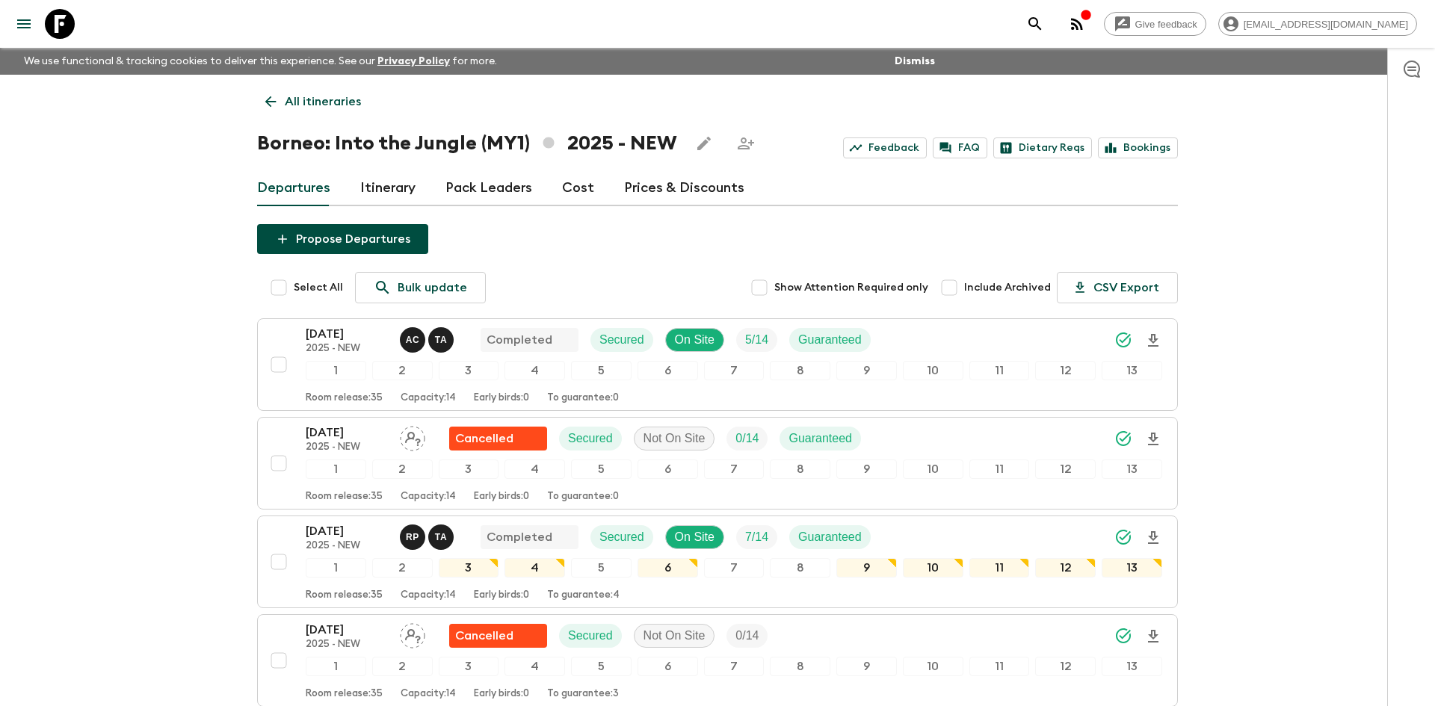
click at [332, 101] on p "All itineraries" at bounding box center [323, 102] width 76 height 18
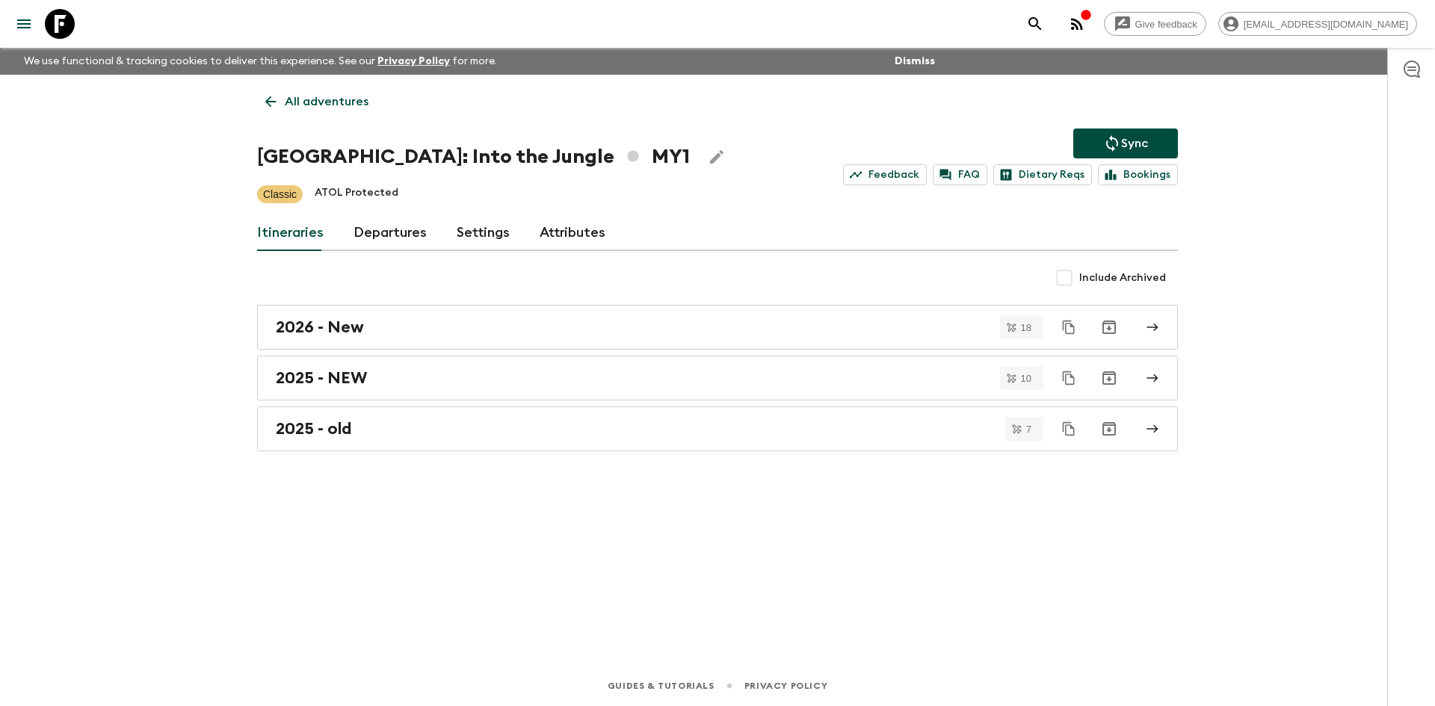
click at [332, 101] on p "All adventures" at bounding box center [327, 102] width 84 height 18
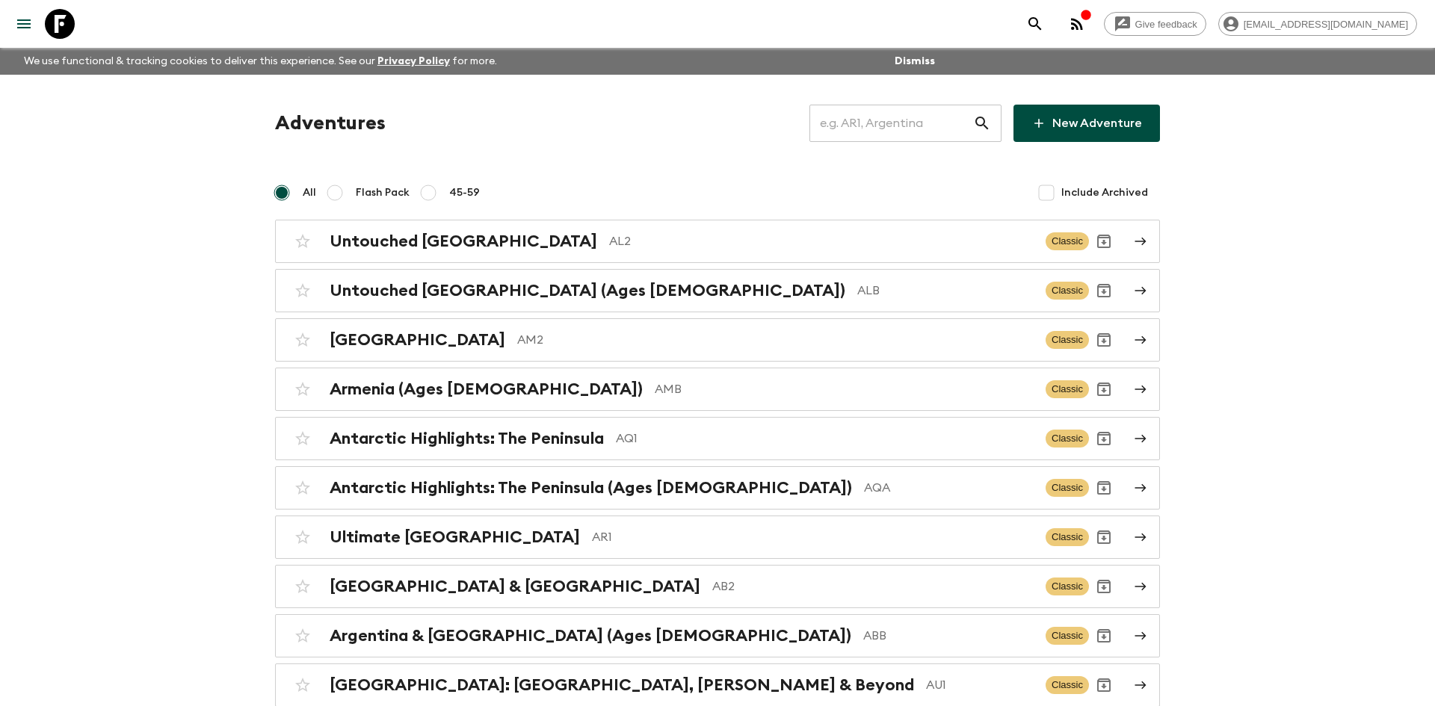
click at [878, 113] on input "text" at bounding box center [891, 123] width 164 height 42
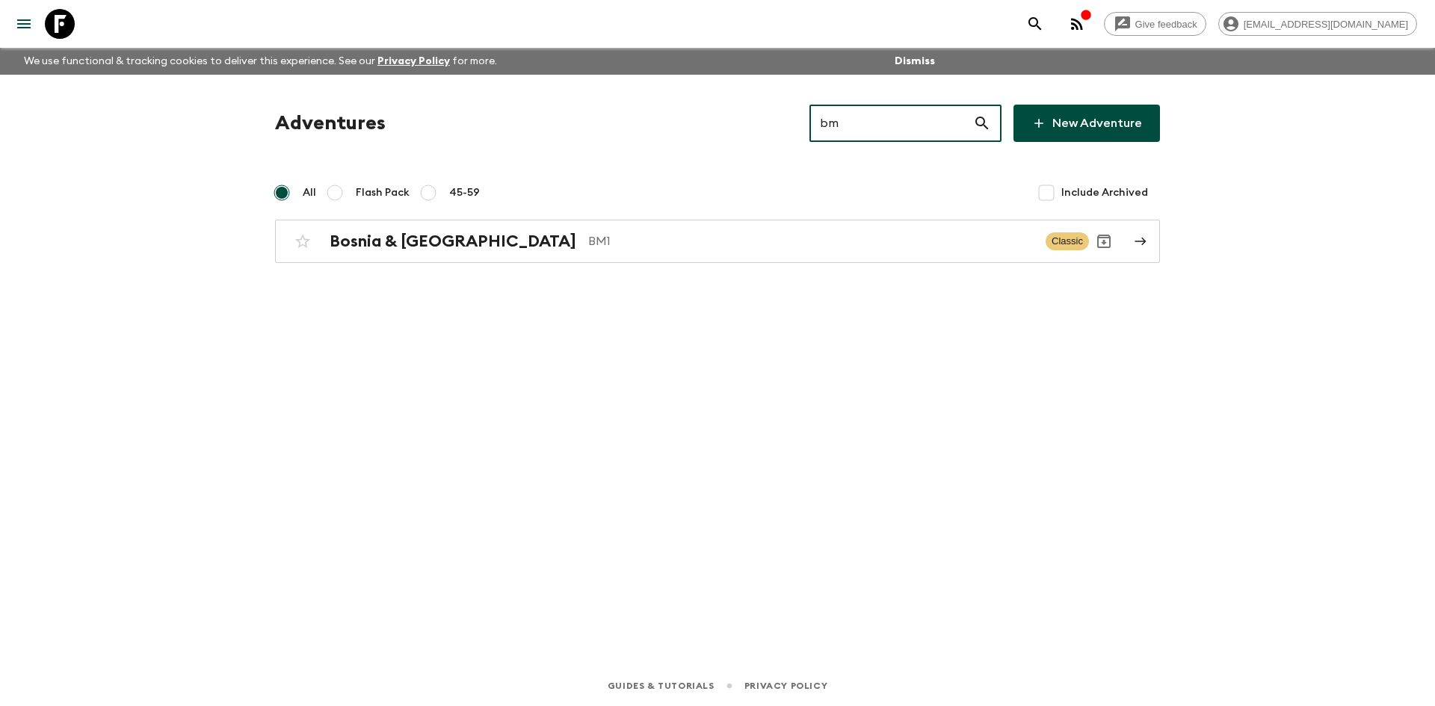
type input "bm1"
click at [498, 246] on div "Bosnia & Montenegro BM1" at bounding box center [682, 241] width 704 height 19
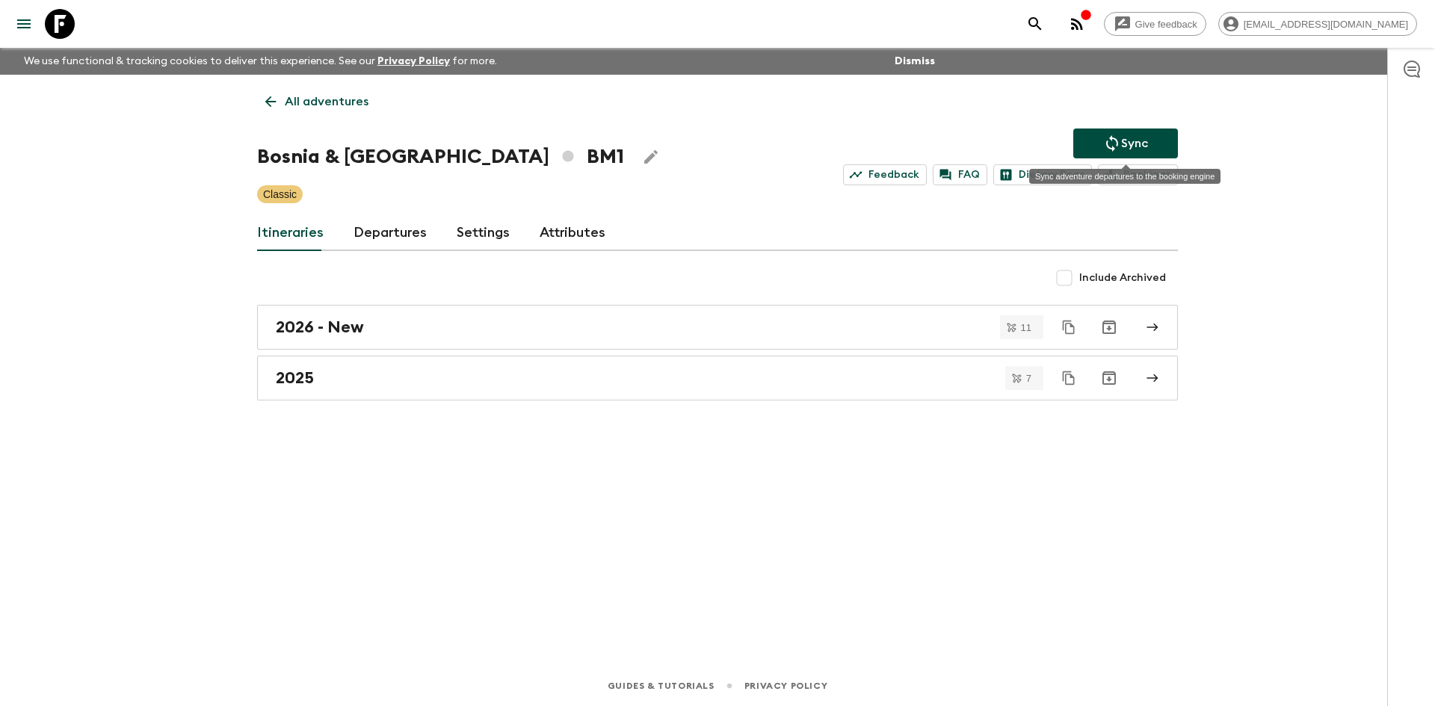
click at [1135, 149] on p "Sync" at bounding box center [1134, 143] width 27 height 18
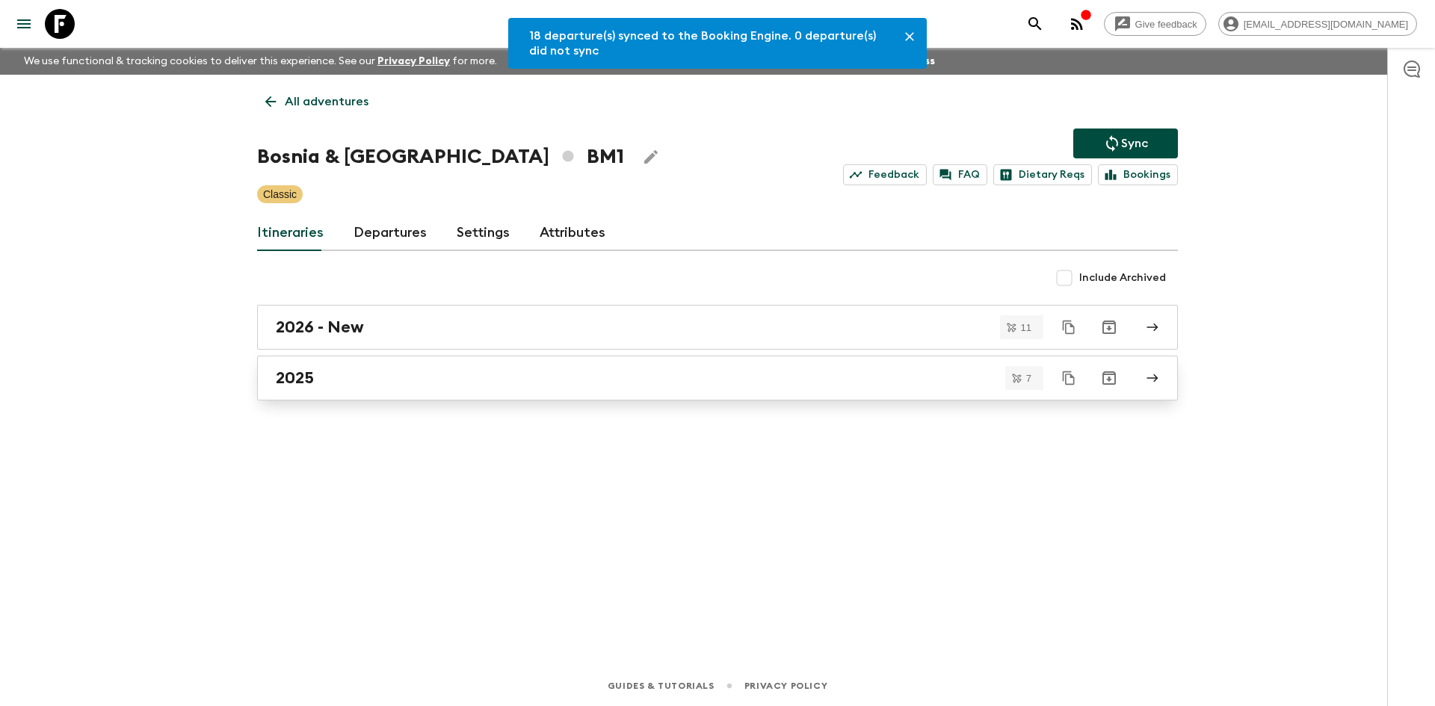
click at [350, 368] on div "2025" at bounding box center [703, 377] width 855 height 19
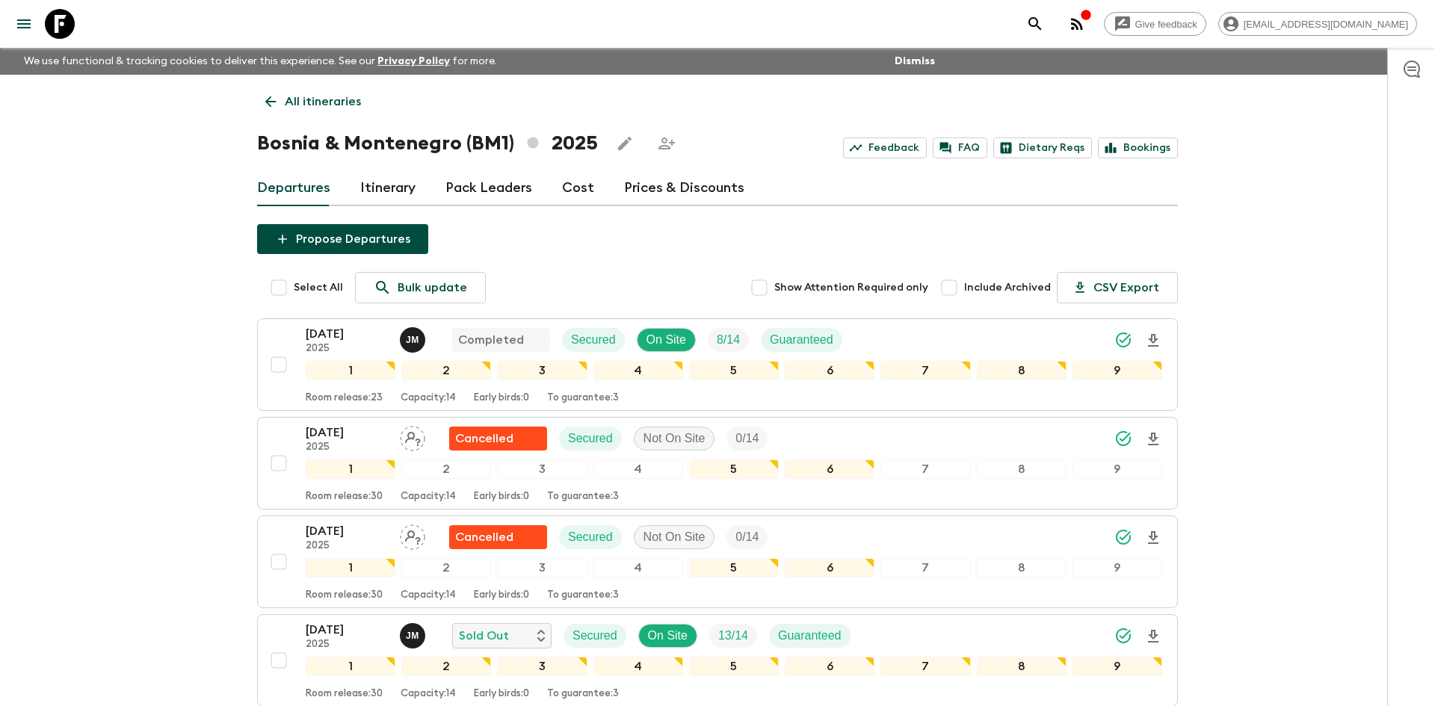
click at [301, 93] on p "All itineraries" at bounding box center [323, 102] width 76 height 18
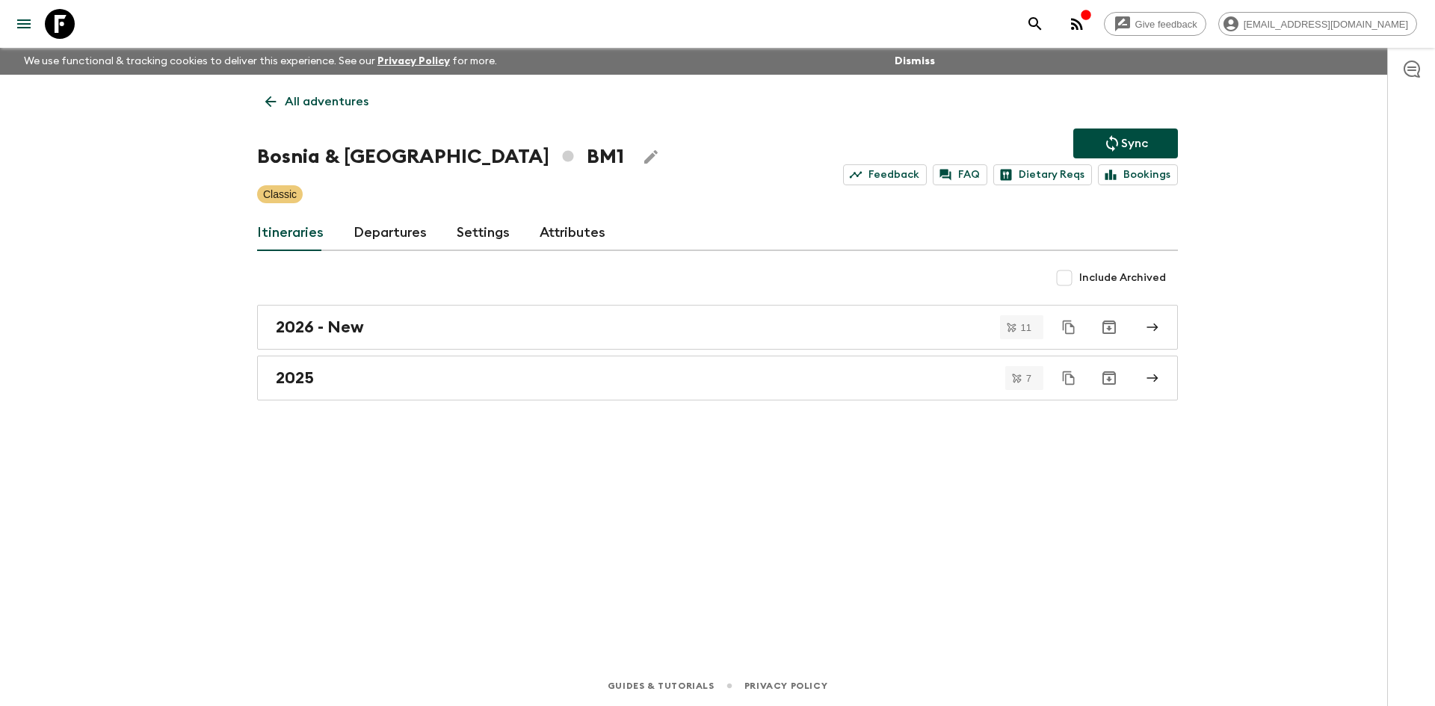
click at [301, 93] on p "All adventures" at bounding box center [327, 102] width 84 height 18
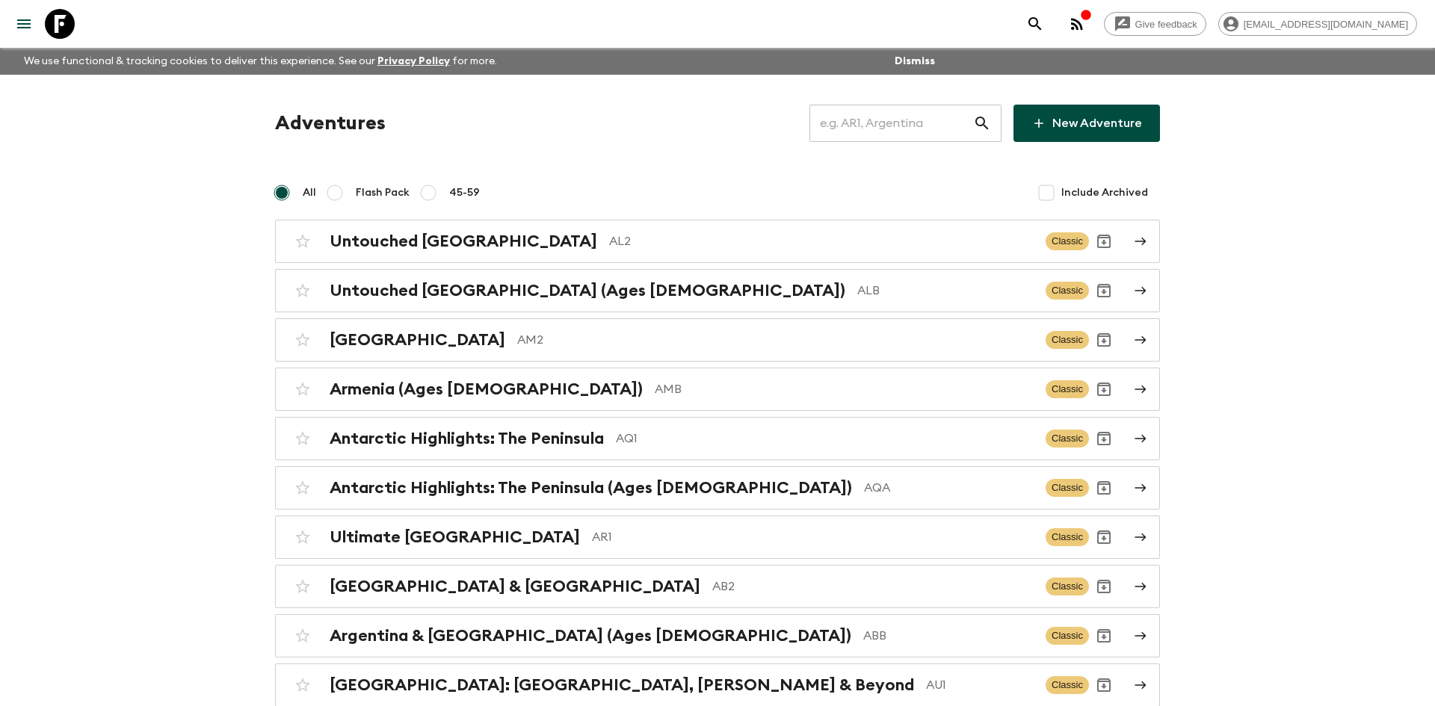
click at [891, 117] on input "text" at bounding box center [891, 123] width 164 height 42
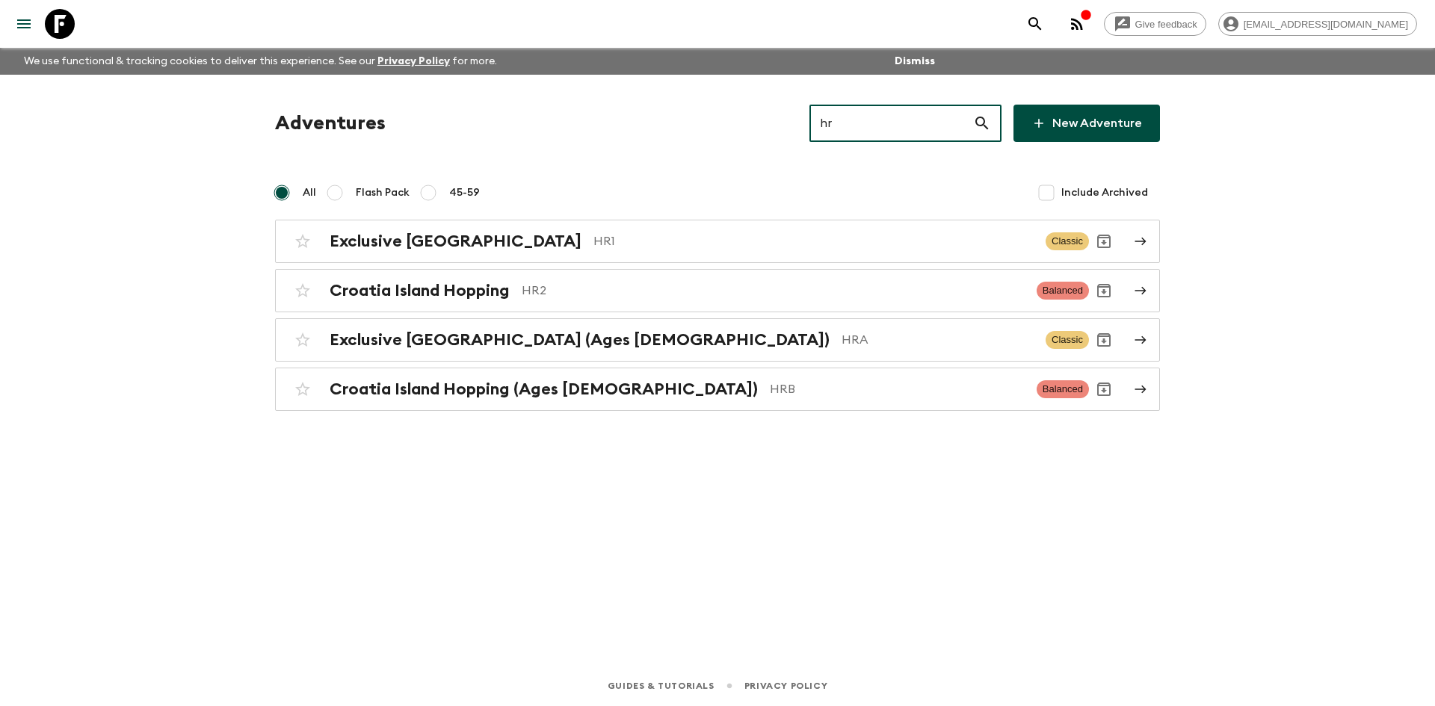
type input "hr2"
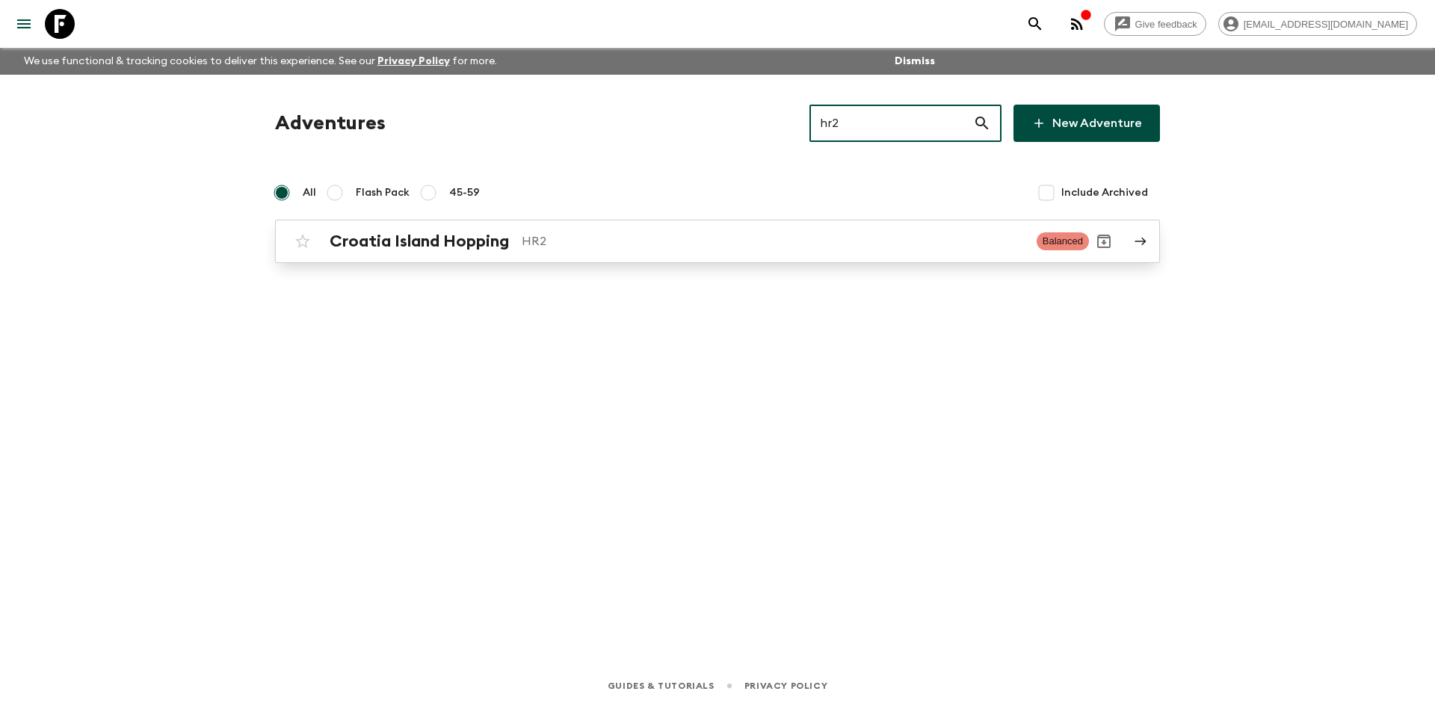
click at [634, 239] on p "HR2" at bounding box center [773, 241] width 503 height 18
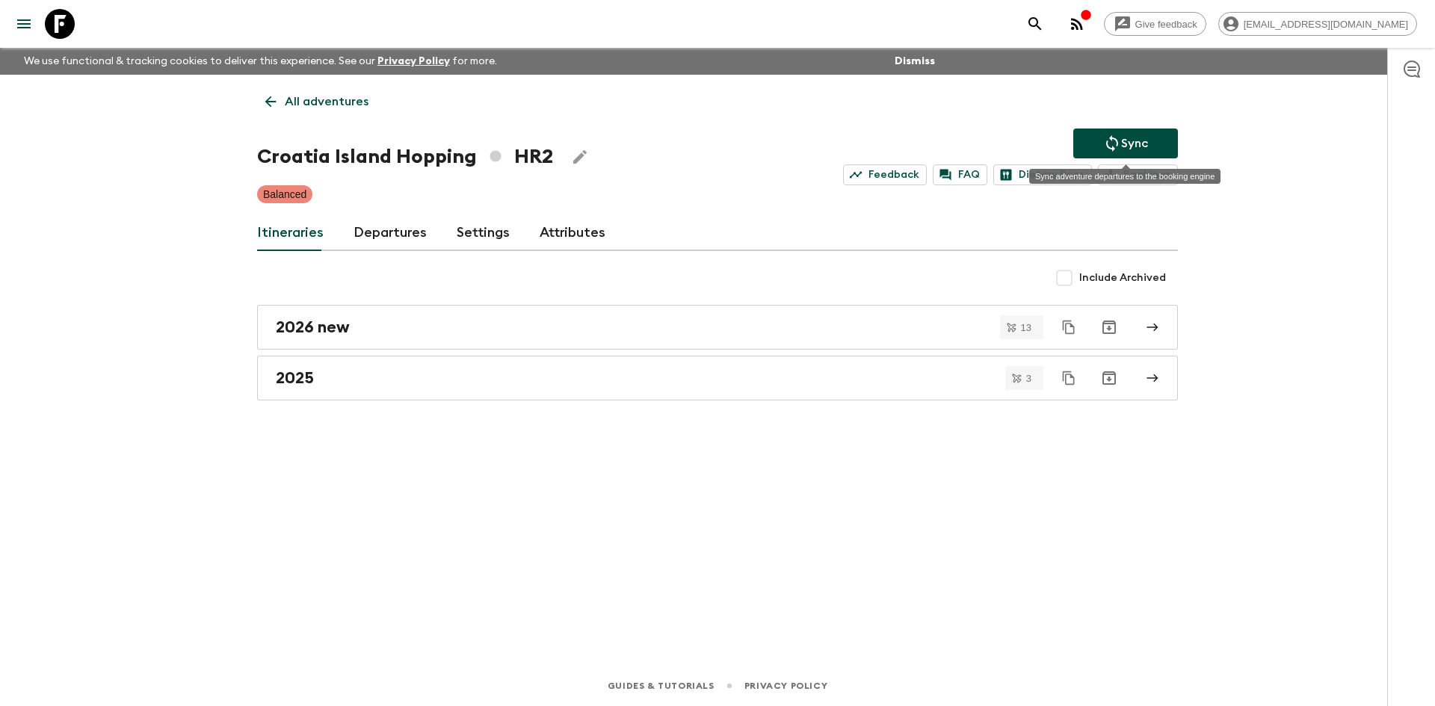
click at [1121, 145] on p "Sync" at bounding box center [1134, 143] width 27 height 18
click at [355, 392] on link "2025" at bounding box center [717, 378] width 921 height 45
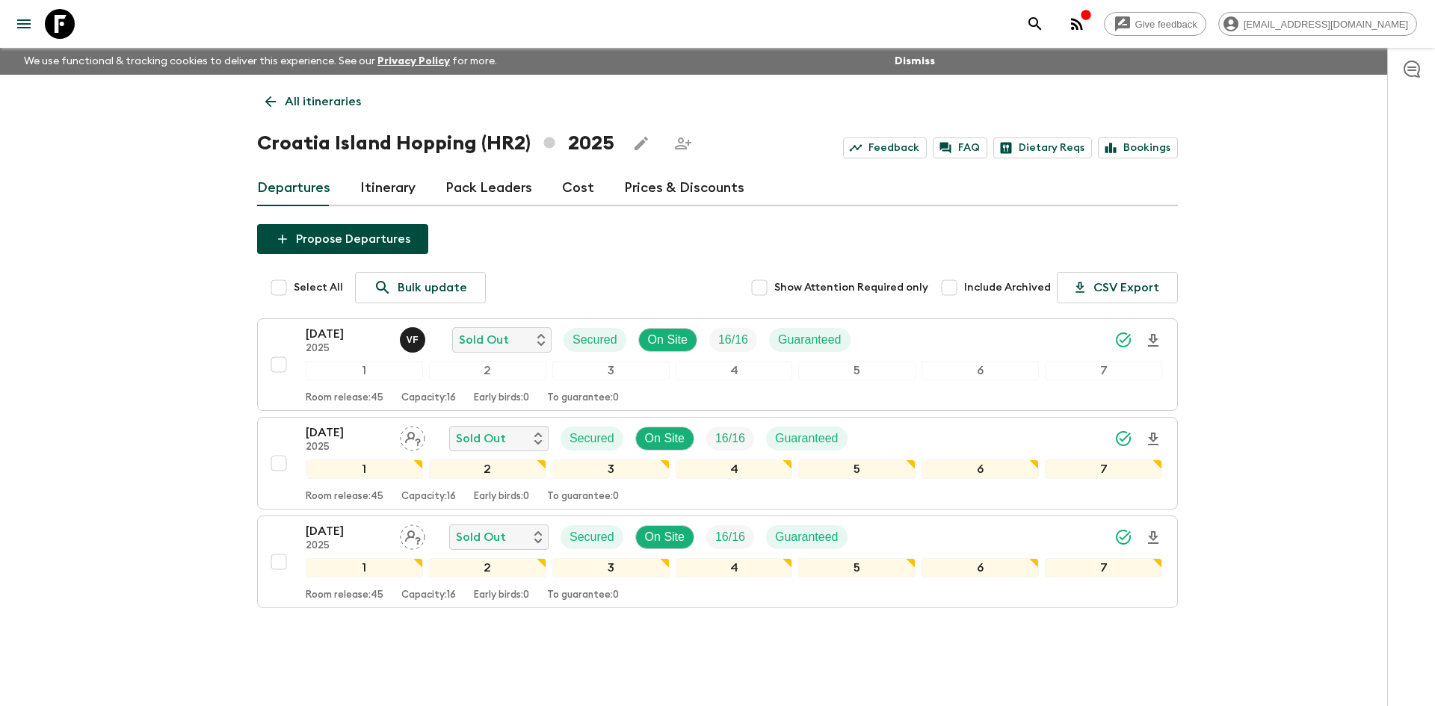
click at [327, 104] on p "All itineraries" at bounding box center [323, 102] width 76 height 18
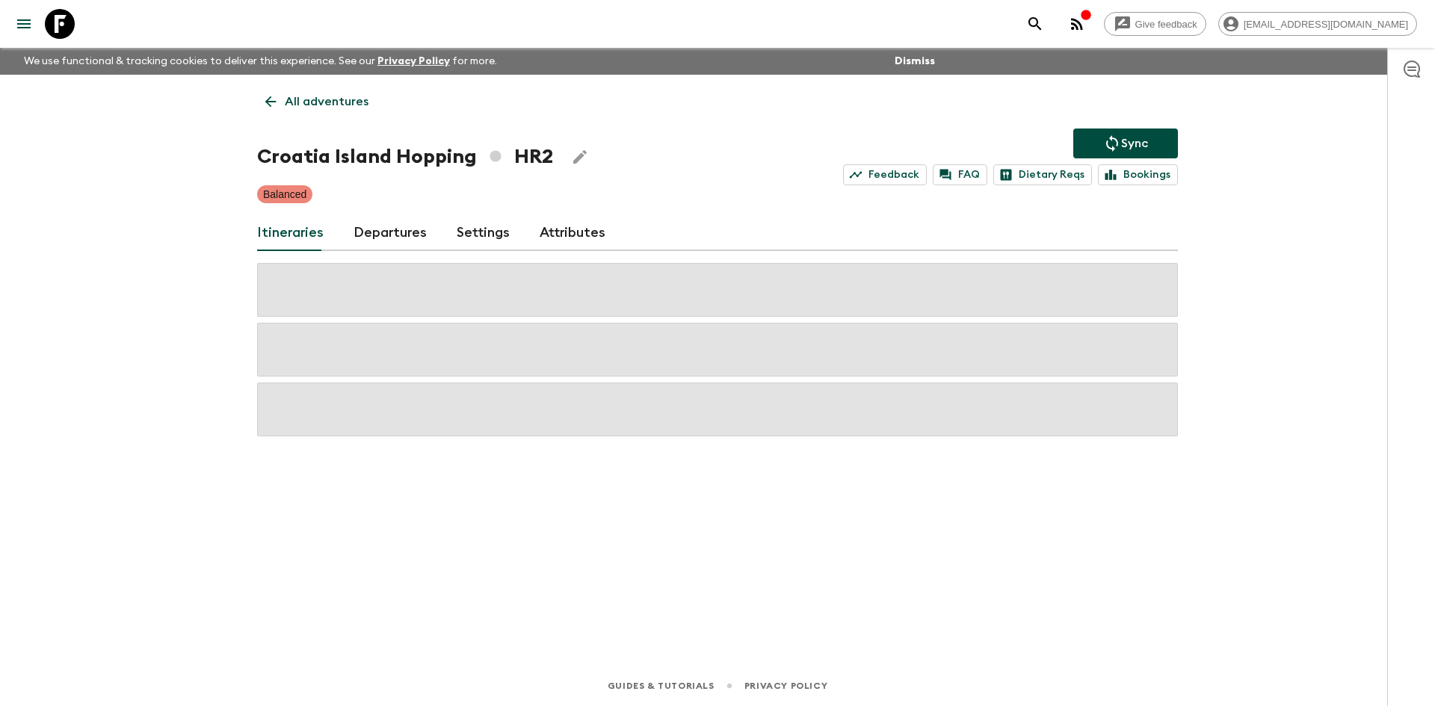
click at [327, 104] on p "All adventures" at bounding box center [327, 102] width 84 height 18
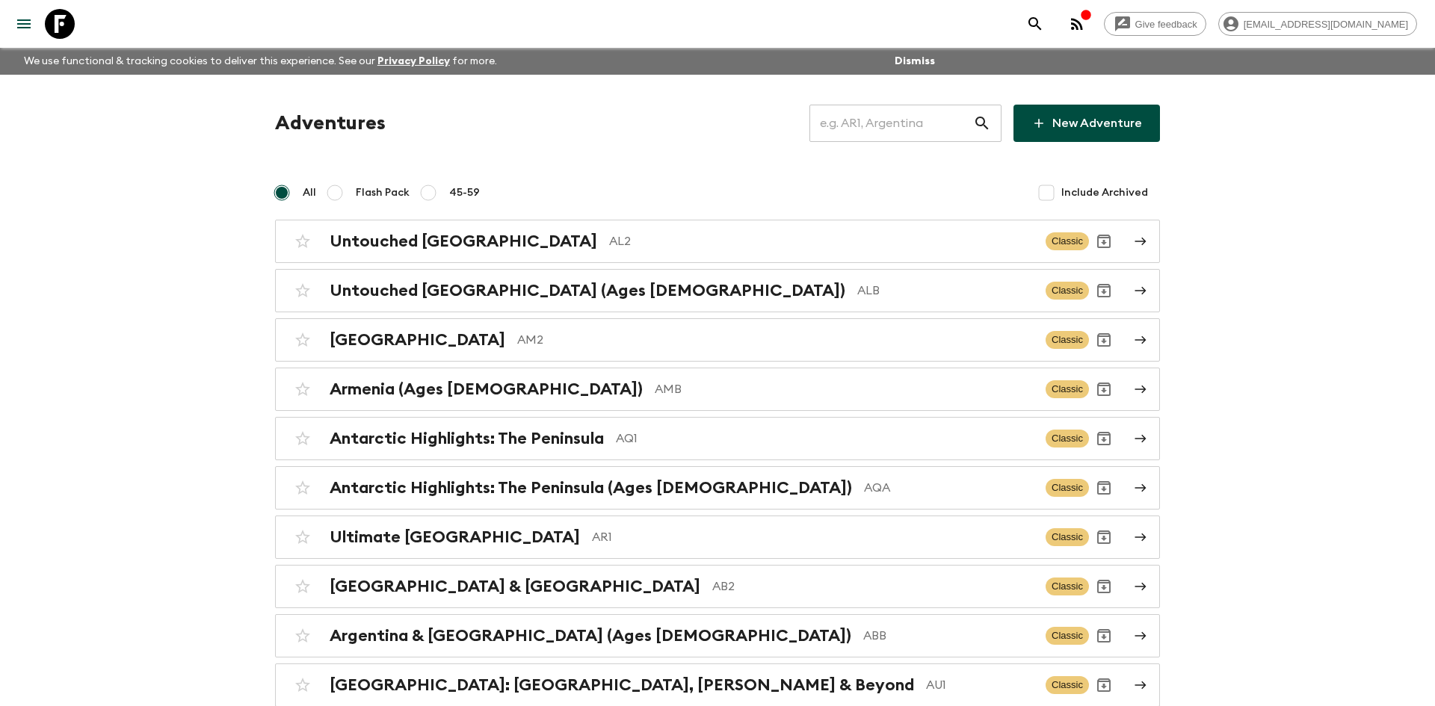
click at [921, 128] on input "text" at bounding box center [891, 123] width 164 height 42
type input "ge1"
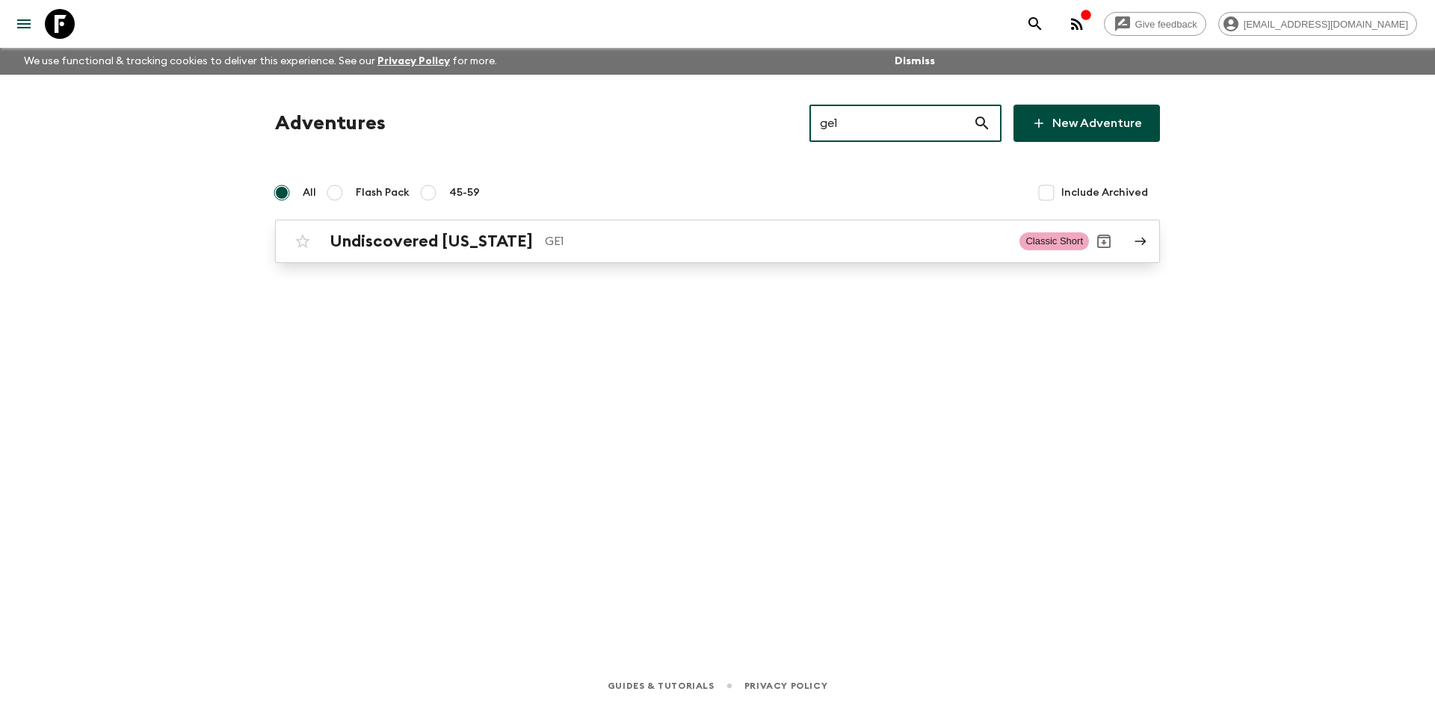
click at [597, 235] on p "GE1" at bounding box center [776, 241] width 462 height 18
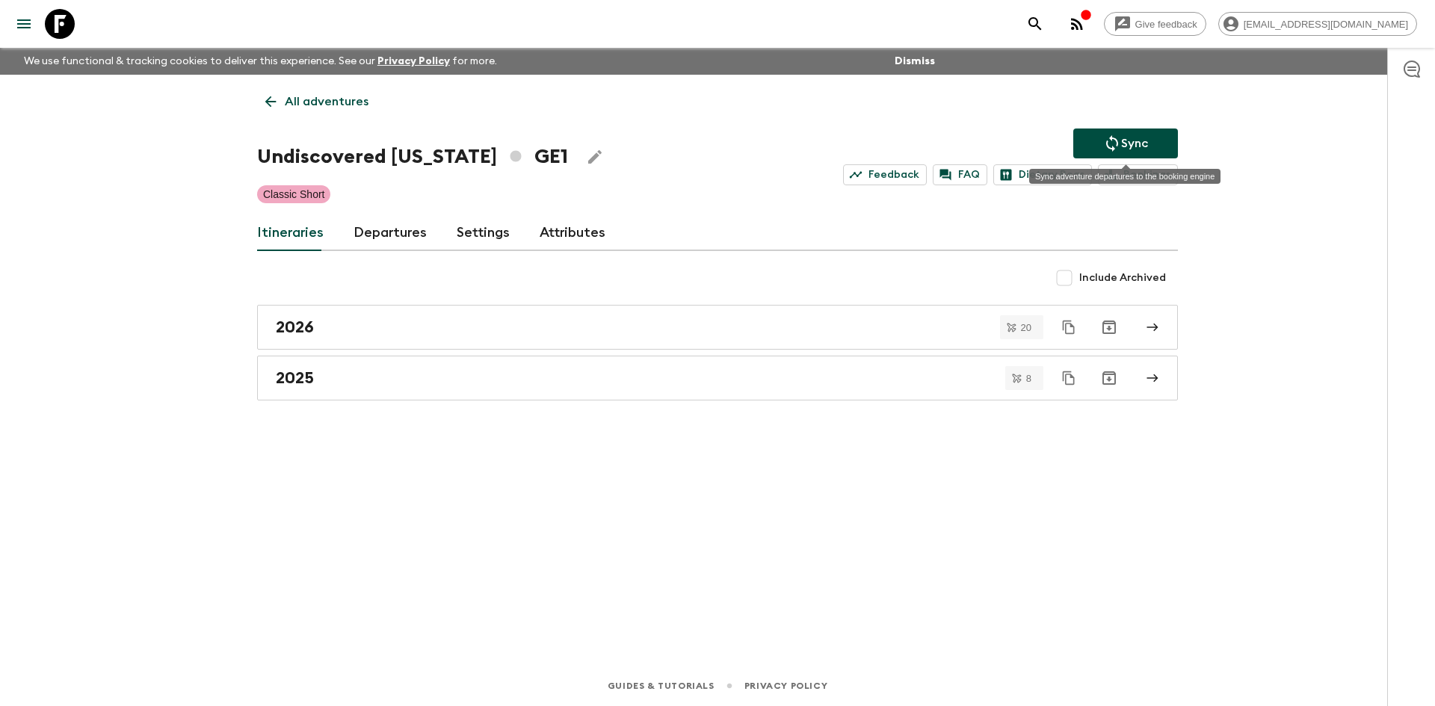
click at [1096, 147] on button "Sync" at bounding box center [1125, 144] width 105 height 30
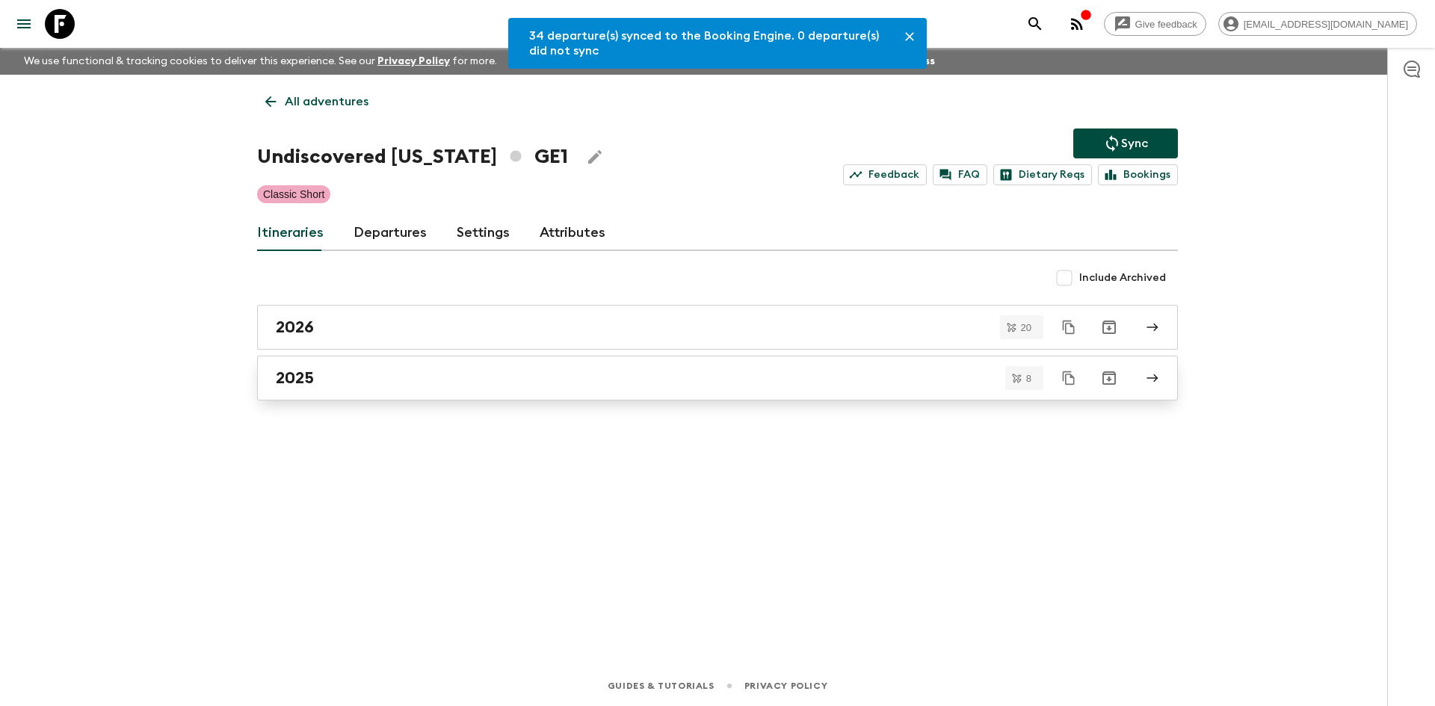
click at [691, 361] on link "2025" at bounding box center [717, 378] width 921 height 45
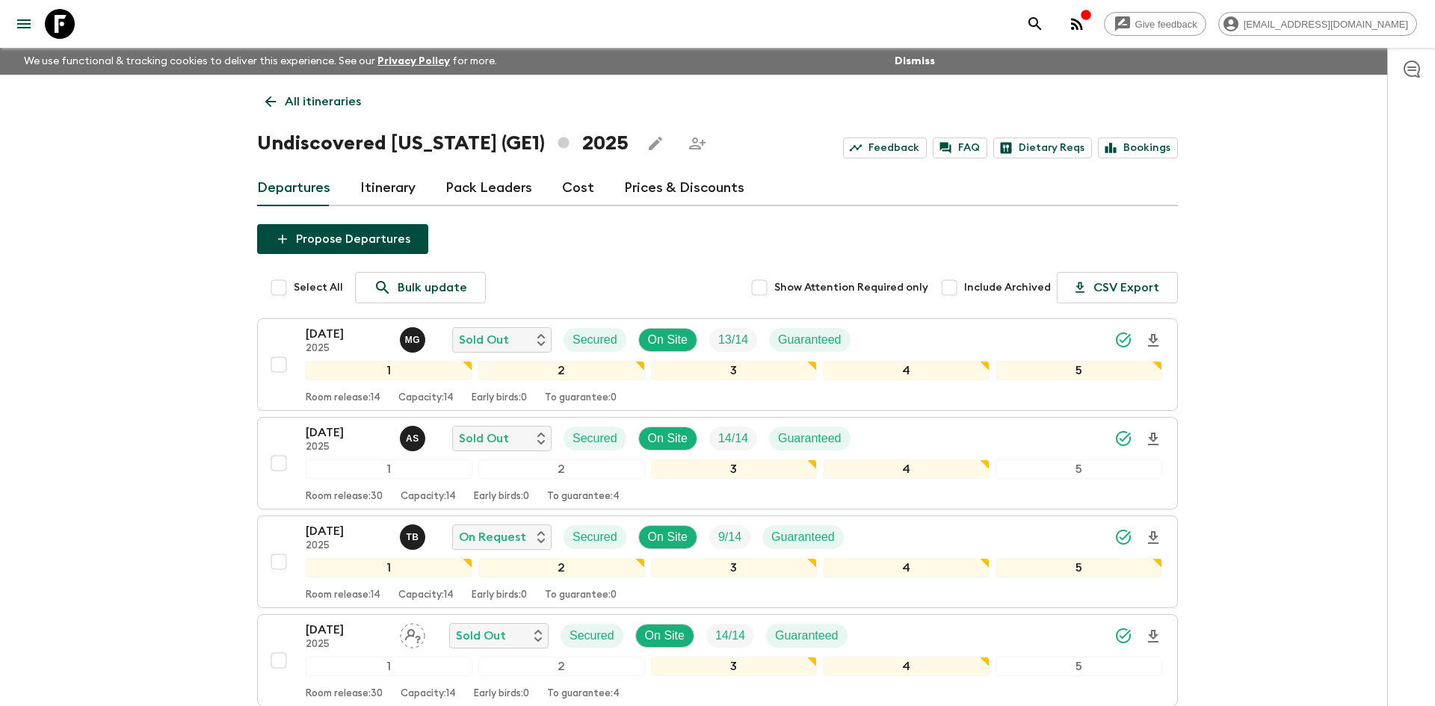
click at [327, 101] on p "All itineraries" at bounding box center [323, 102] width 76 height 18
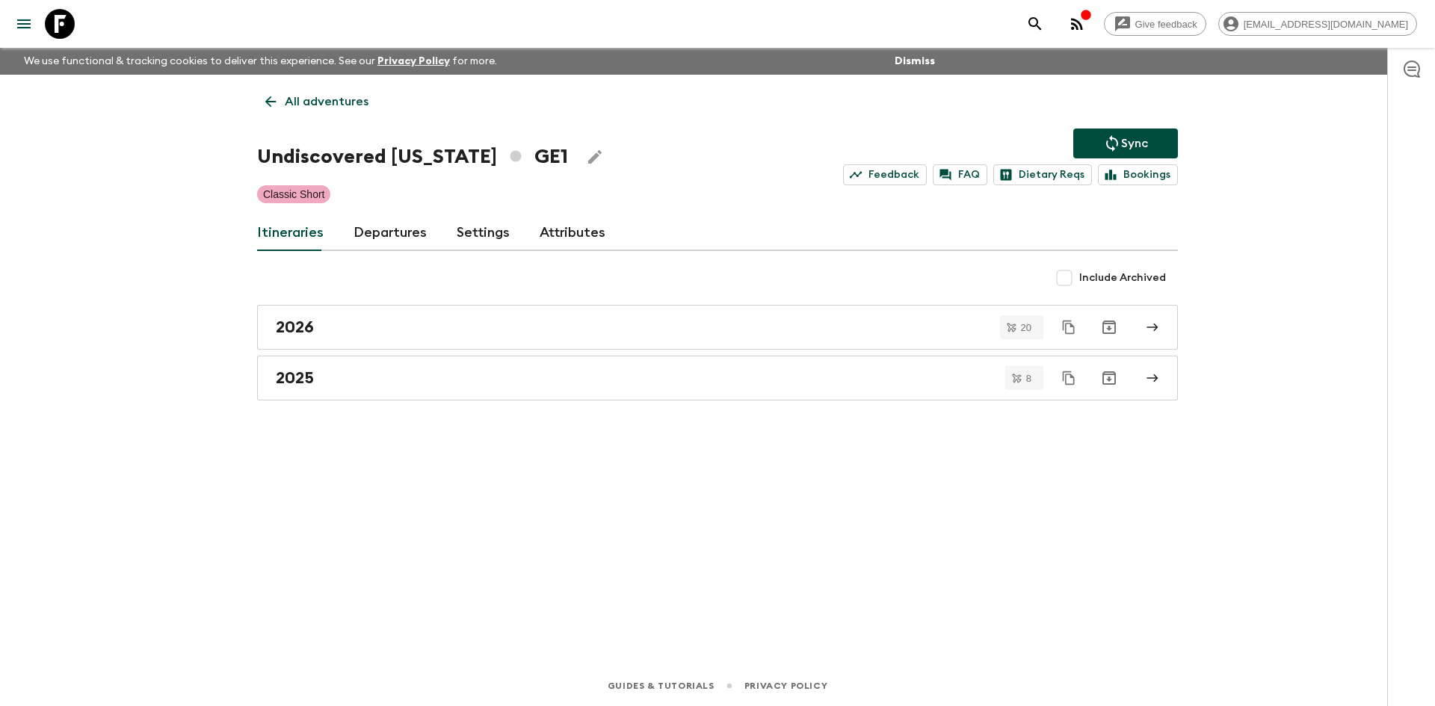
click at [327, 101] on p "All adventures" at bounding box center [327, 102] width 84 height 18
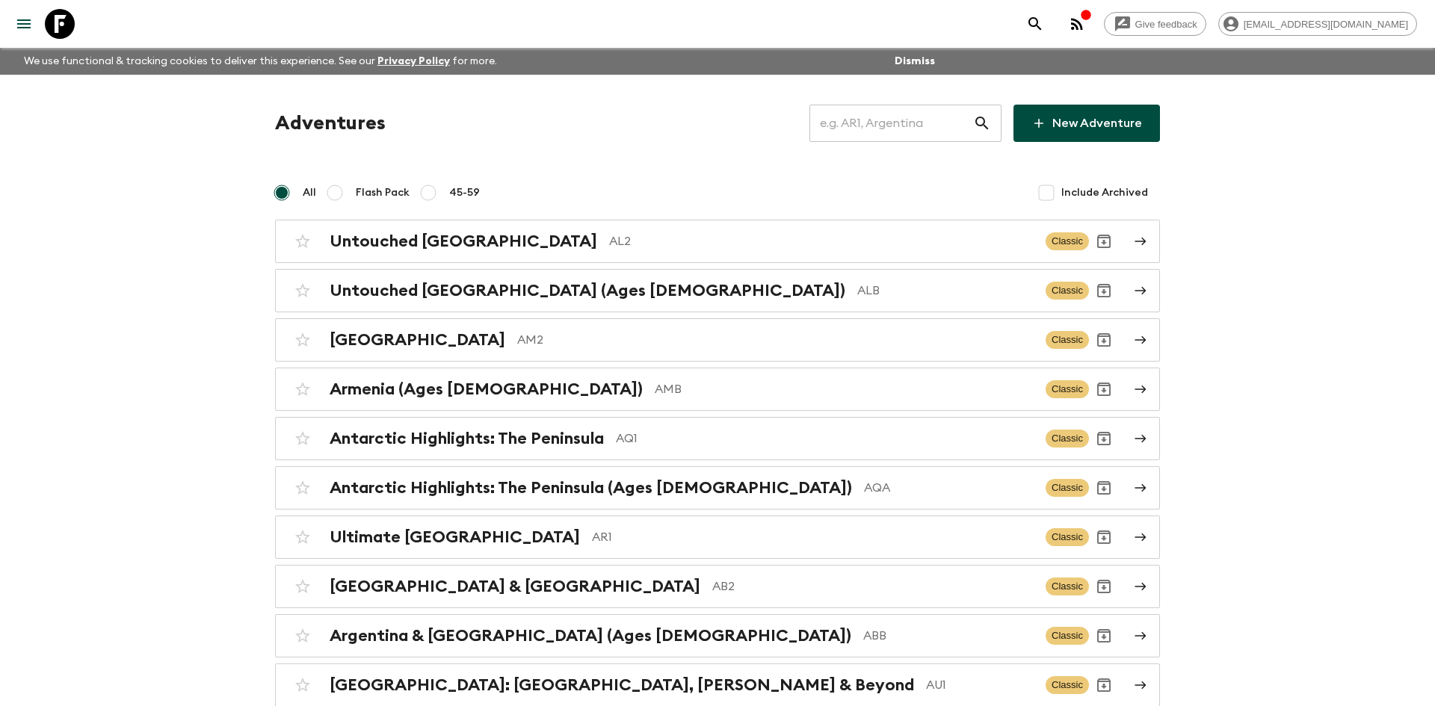
click at [859, 120] on input "text" at bounding box center [891, 123] width 164 height 42
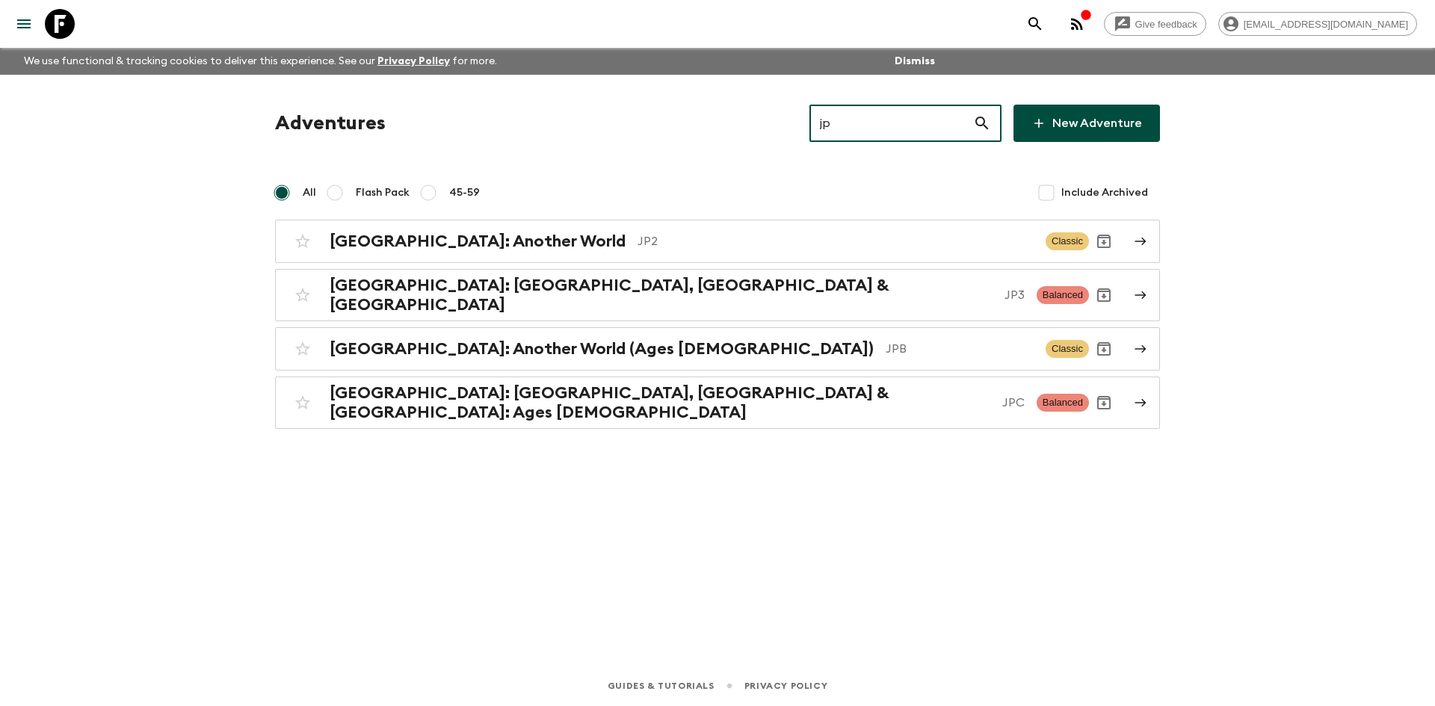
type input "jp3"
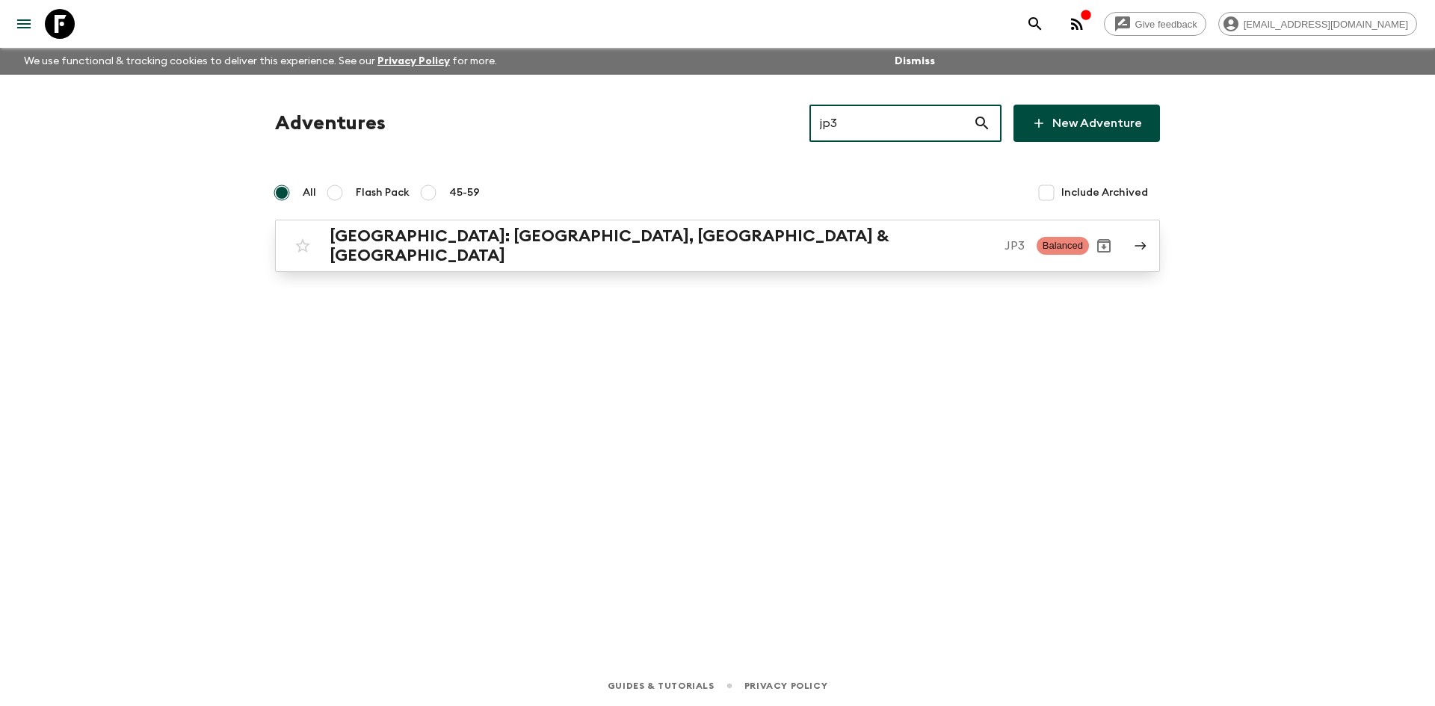
click at [1004, 237] on p "JP3" at bounding box center [1014, 246] width 20 height 18
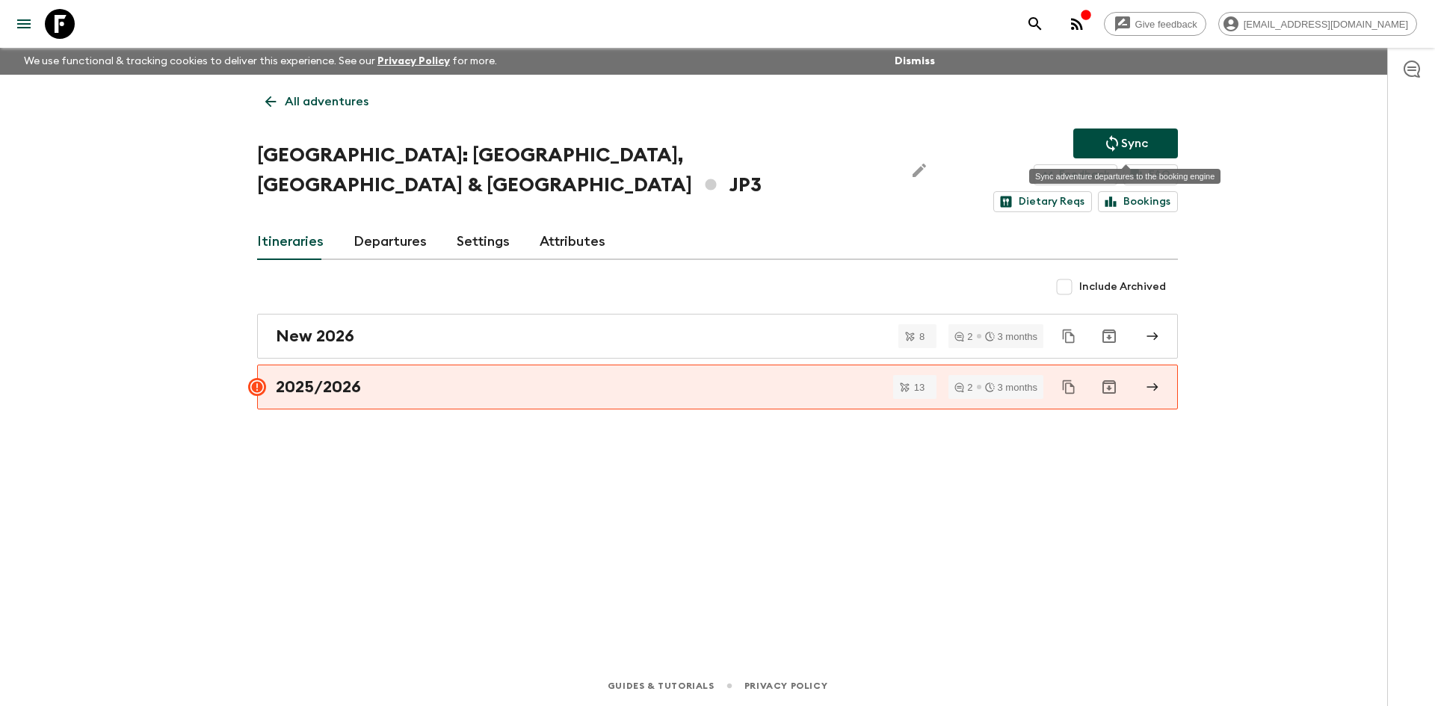
click at [1148, 137] on button "Sync" at bounding box center [1125, 144] width 105 height 30
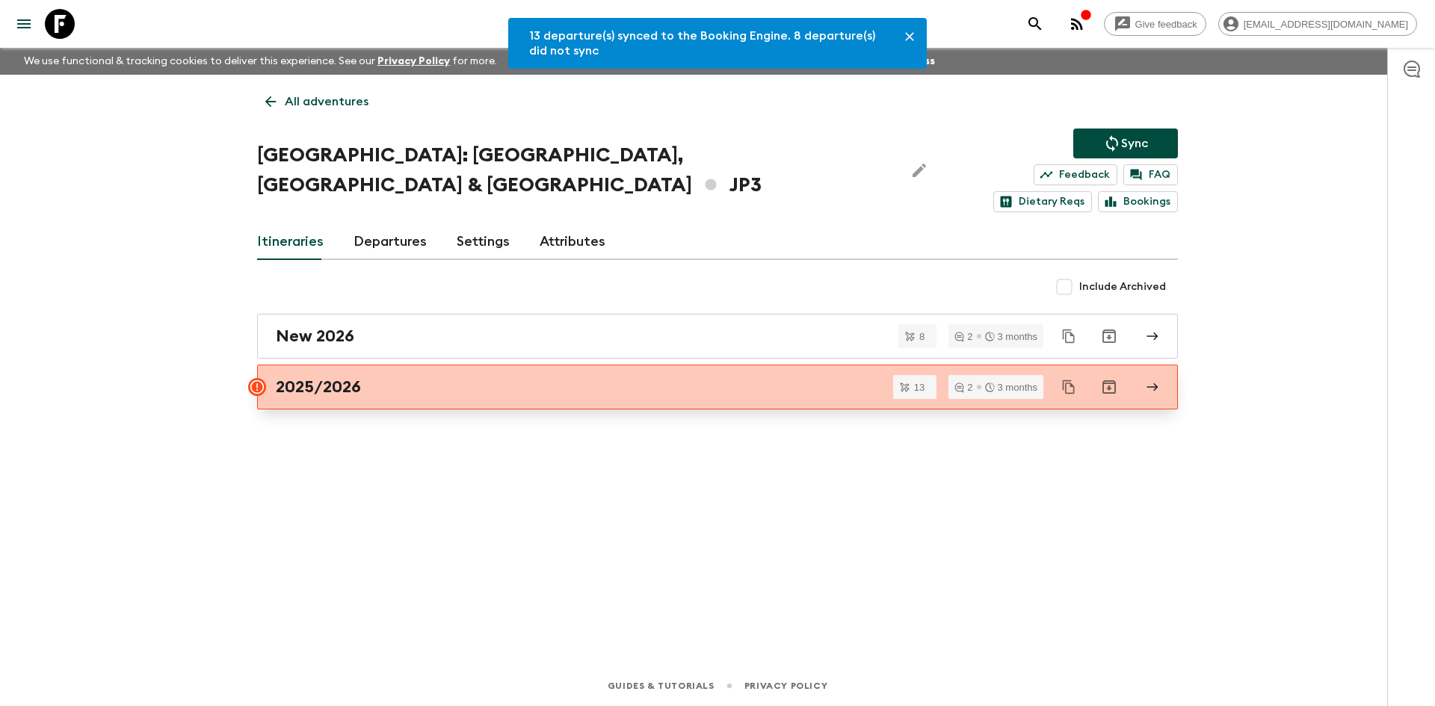
click at [427, 377] on div "2025/2026" at bounding box center [703, 386] width 855 height 19
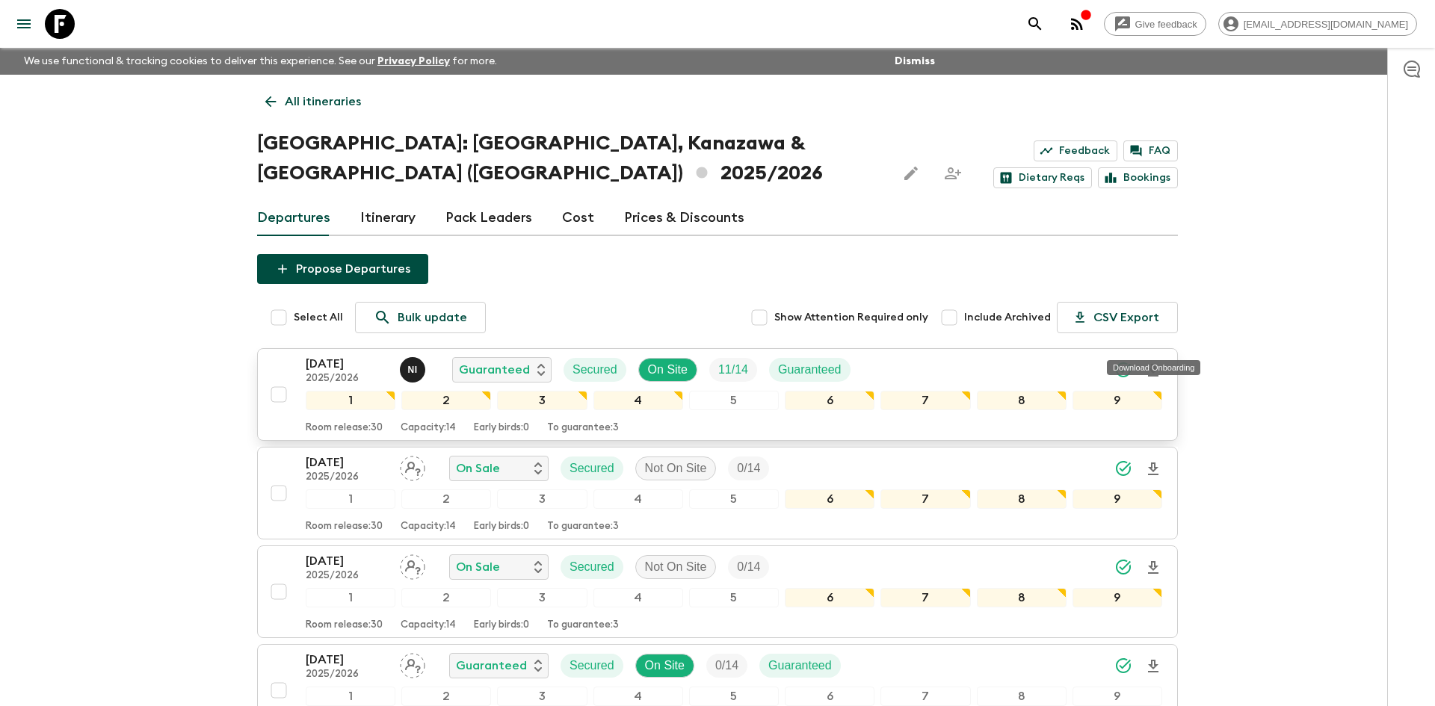
click at [1152, 362] on icon "Download Onboarding" at bounding box center [1153, 371] width 18 height 18
click at [340, 97] on p "All itineraries" at bounding box center [323, 102] width 76 height 18
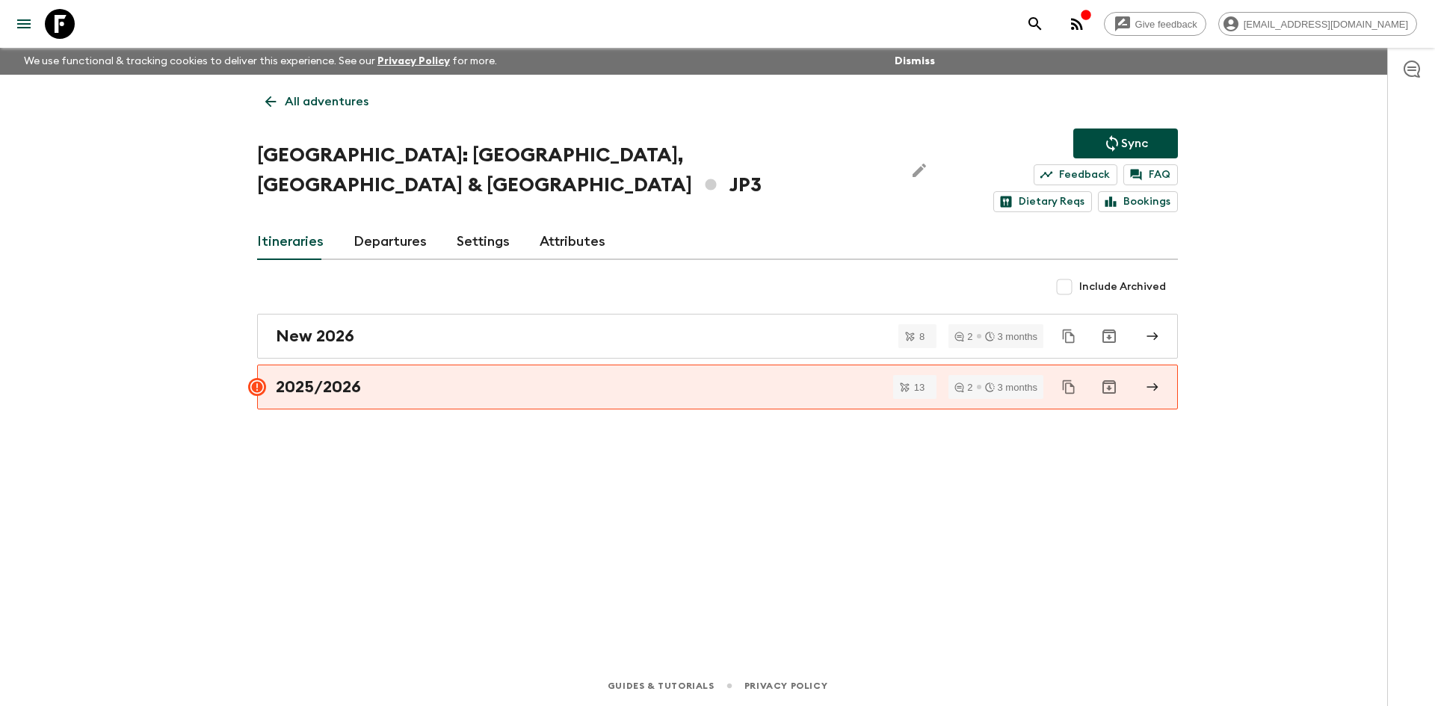
click at [340, 97] on p "All adventures" at bounding box center [327, 102] width 84 height 18
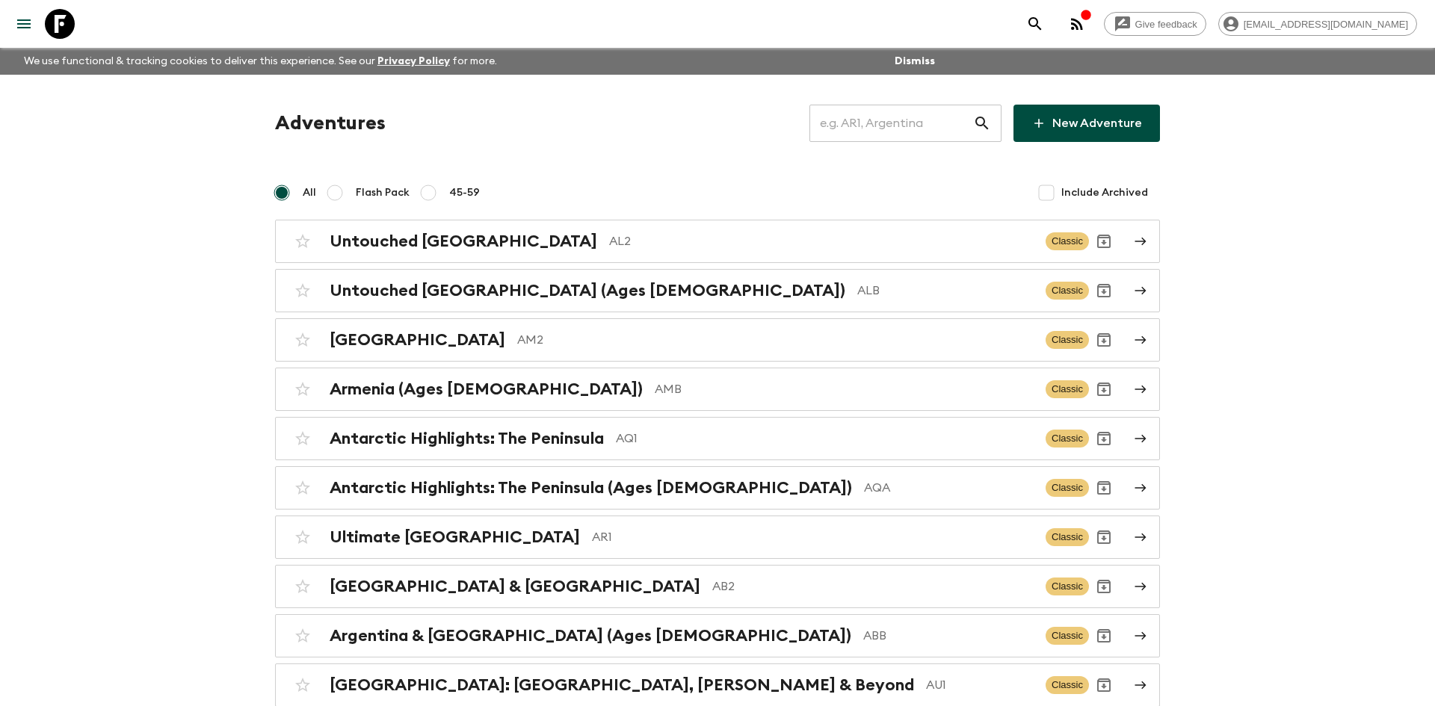
click at [897, 123] on input "text" at bounding box center [891, 123] width 164 height 42
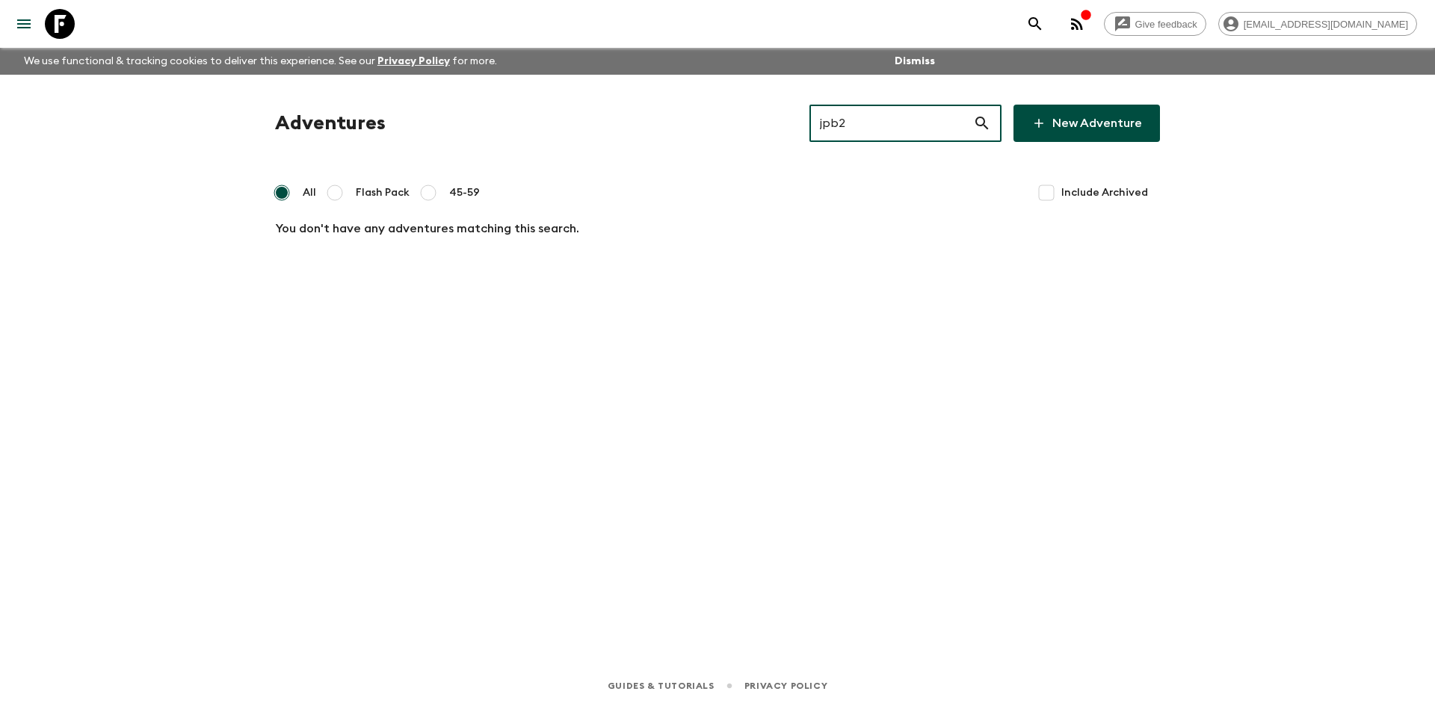
type input "jpb"
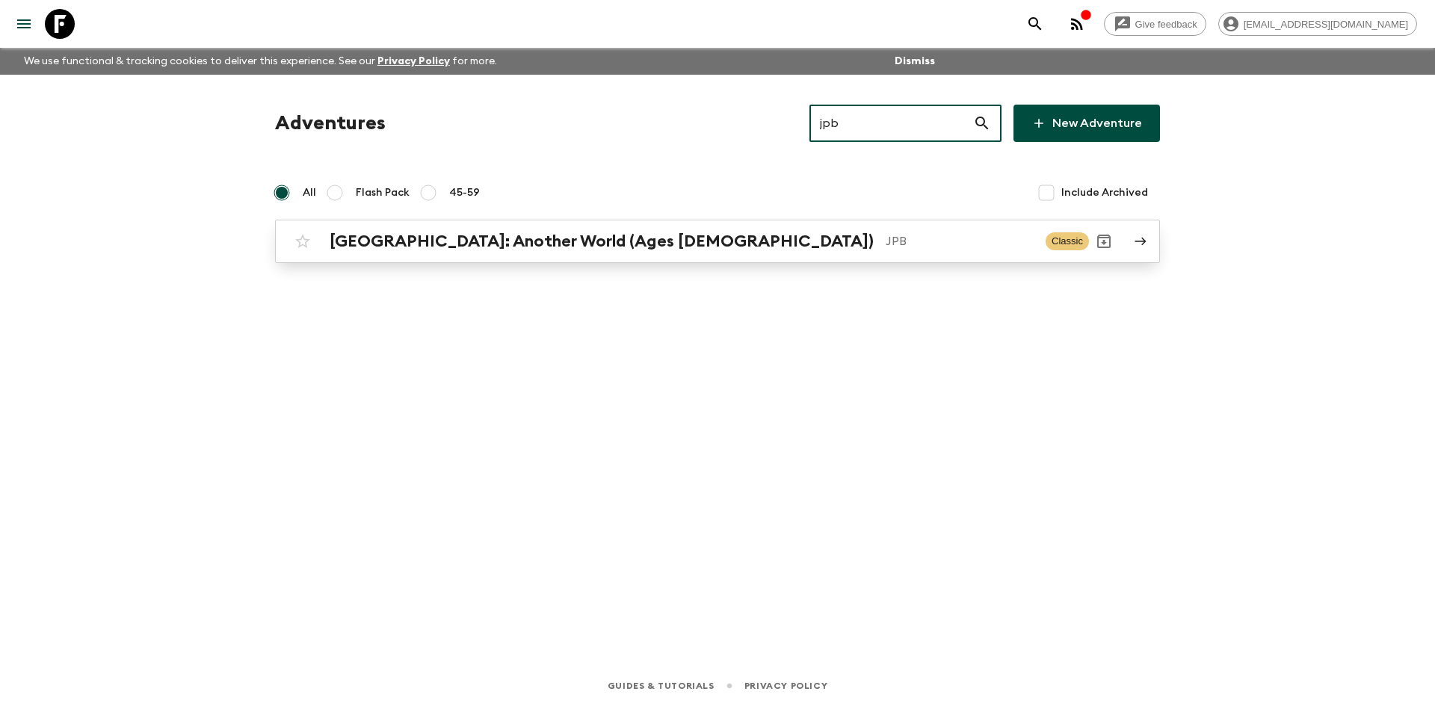
click at [885, 240] on p "JPB" at bounding box center [959, 241] width 148 height 18
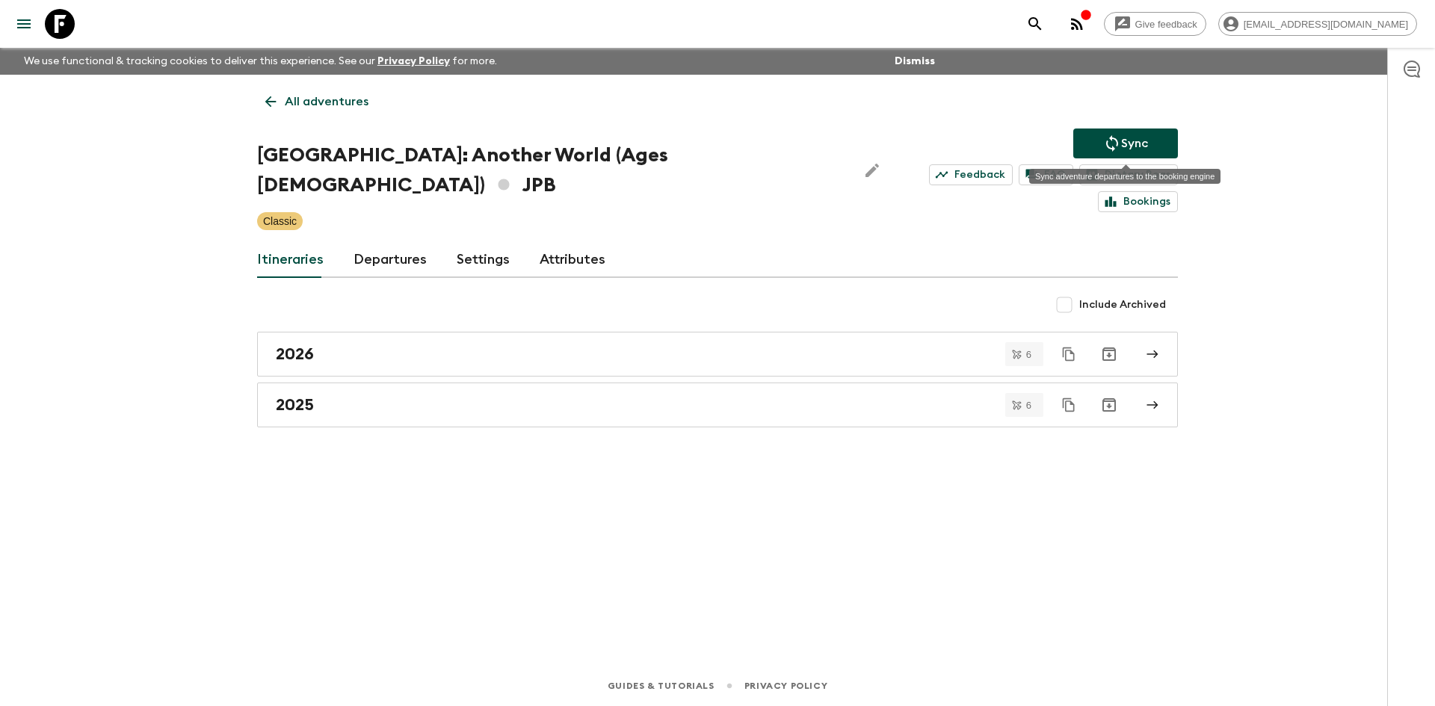
click at [1131, 135] on p "Sync" at bounding box center [1134, 143] width 27 height 18
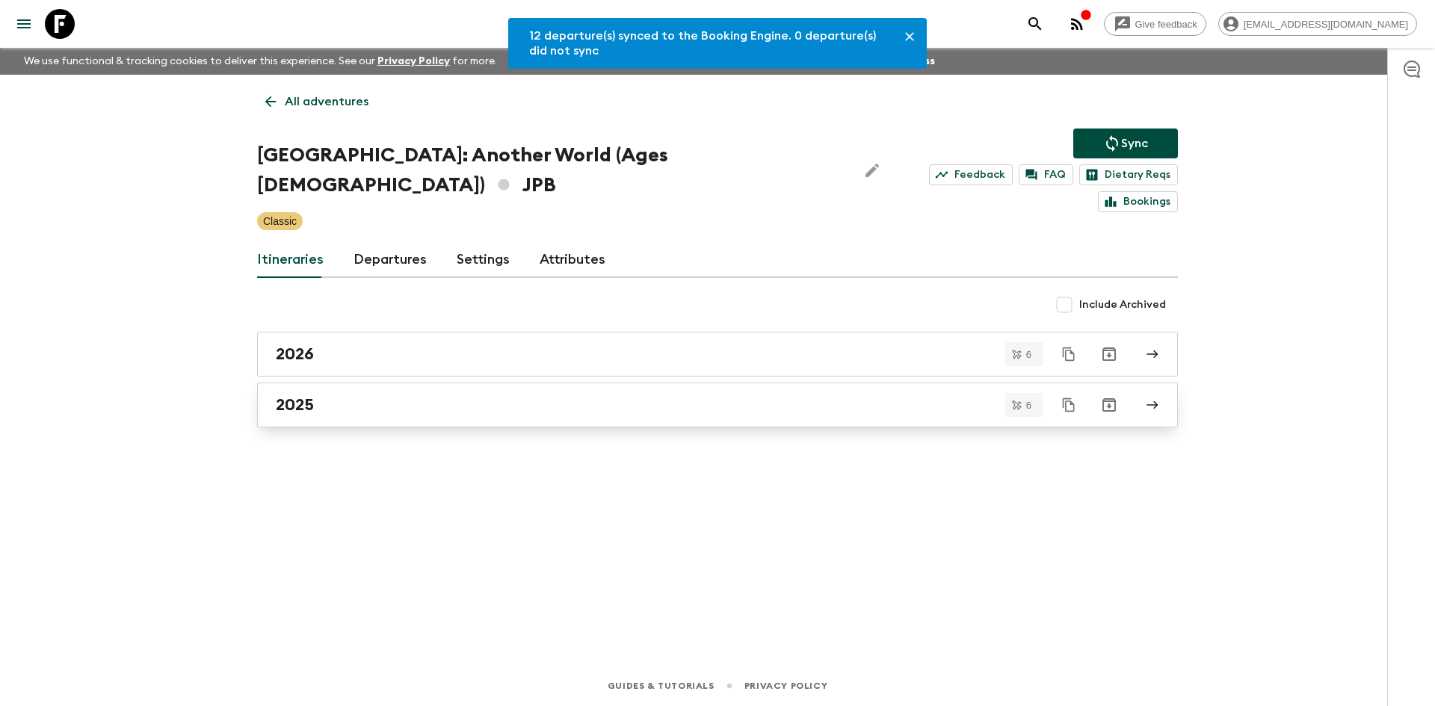
click at [330, 395] on div "2025" at bounding box center [703, 404] width 855 height 19
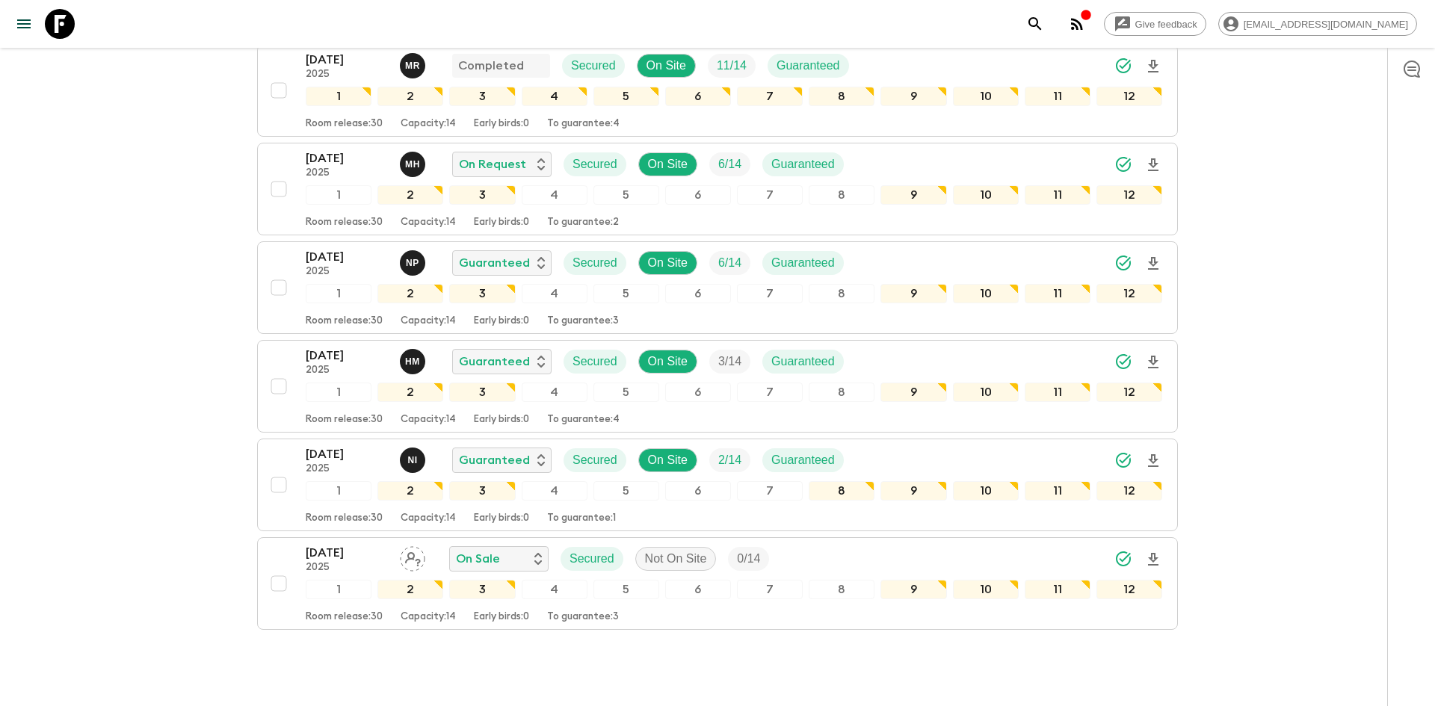
scroll to position [305, 0]
click at [1152, 353] on icon "Download Onboarding" at bounding box center [1153, 362] width 18 height 18
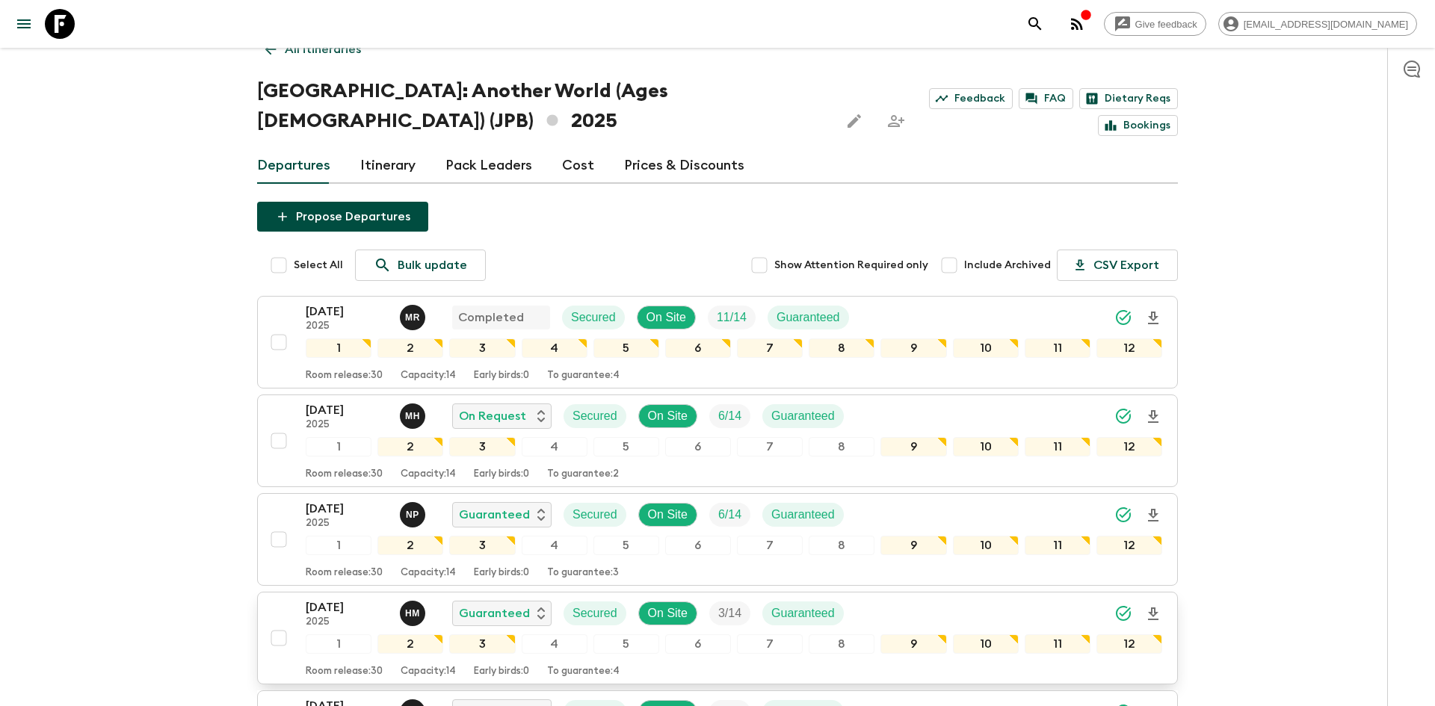
scroll to position [0, 0]
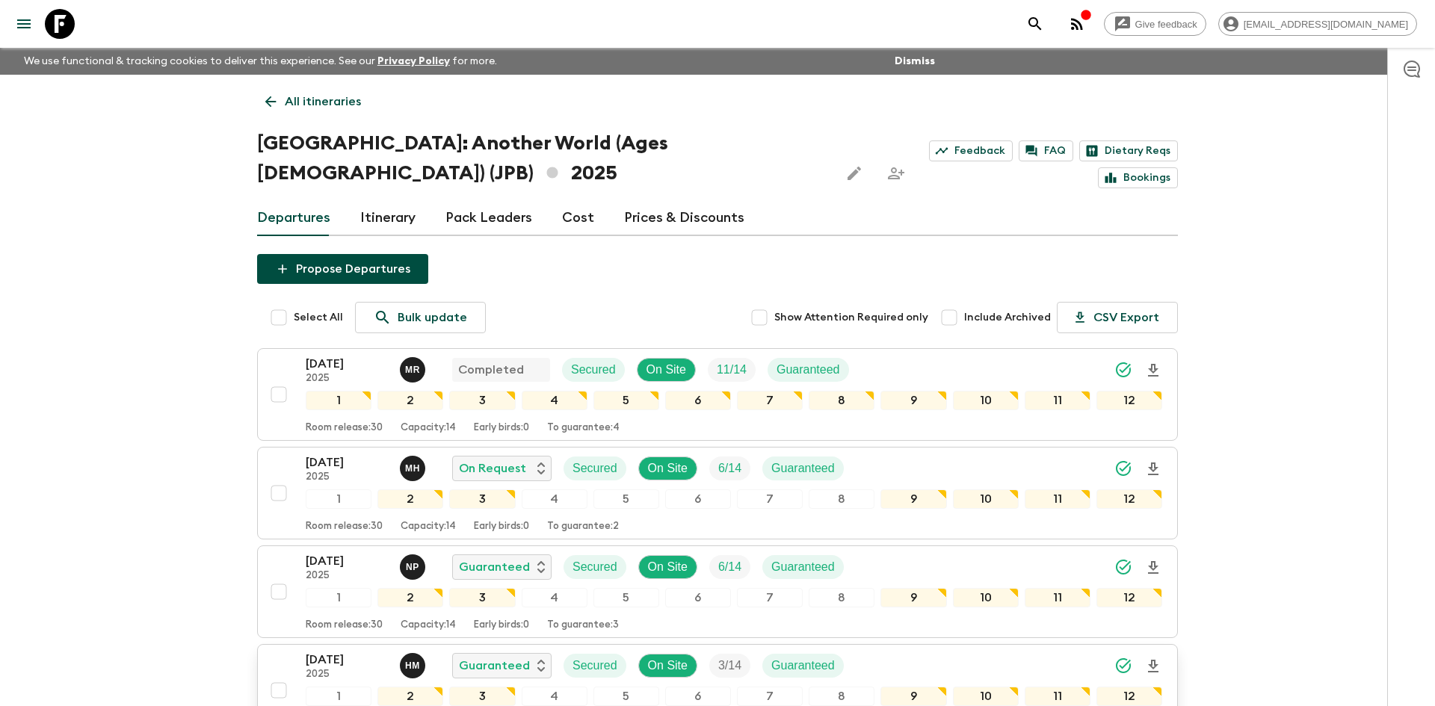
click at [307, 89] on link "All itineraries" at bounding box center [313, 102] width 112 height 30
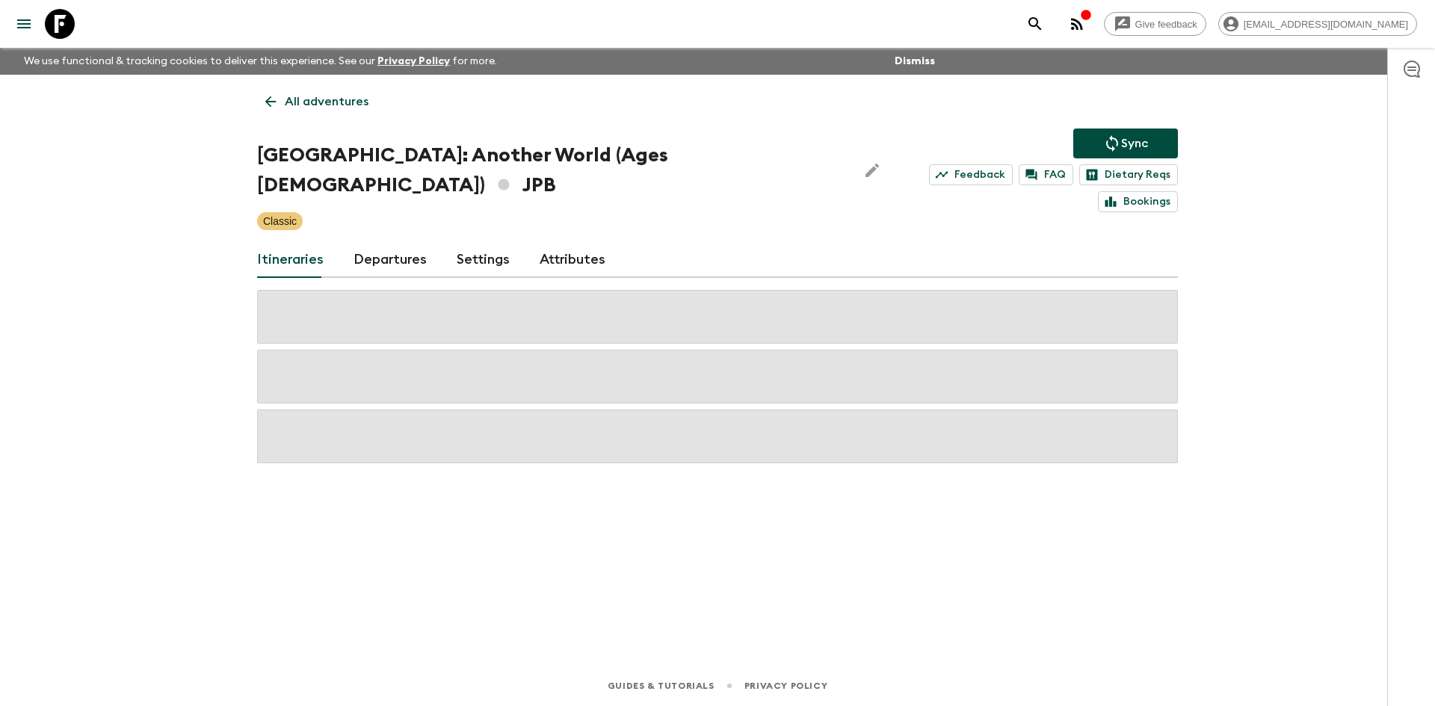
click at [307, 89] on link "All adventures" at bounding box center [317, 102] width 120 height 30
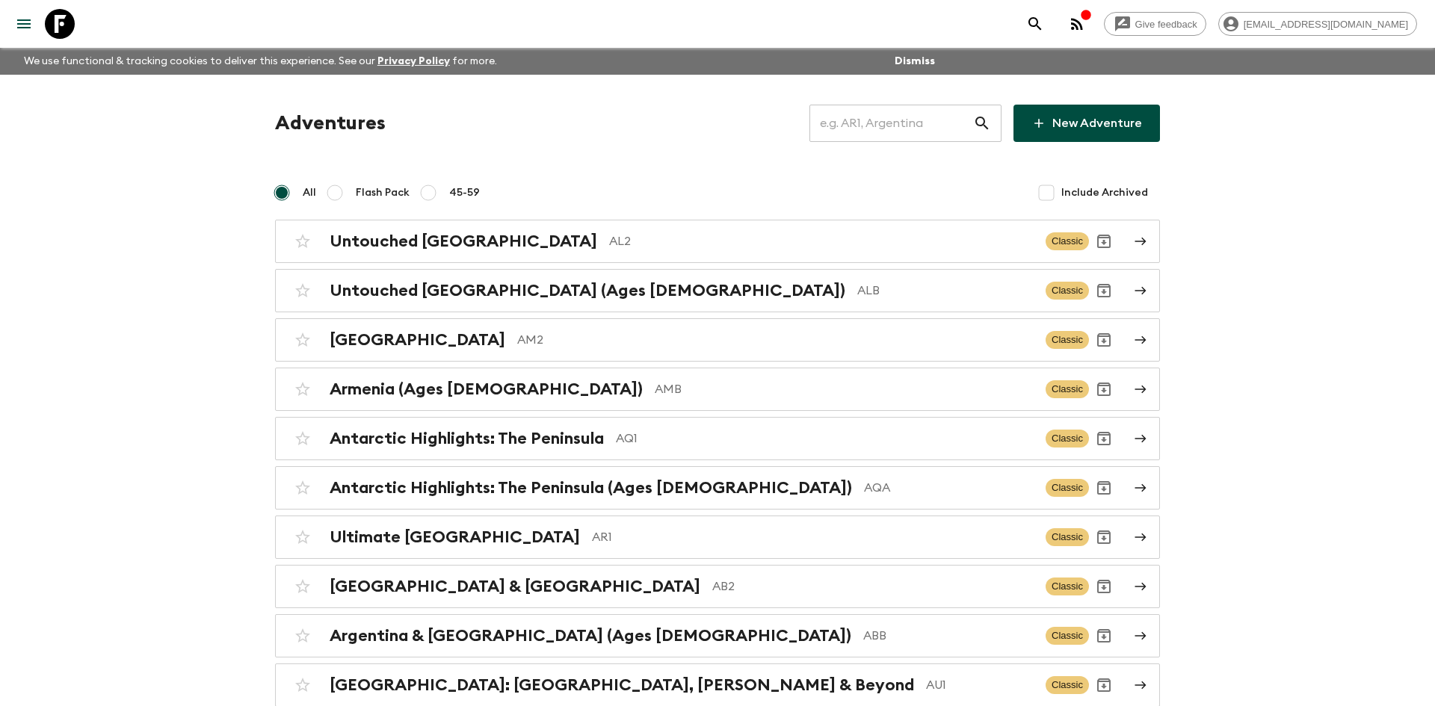
click at [875, 126] on input "text" at bounding box center [891, 123] width 164 height 42
type input "id1"
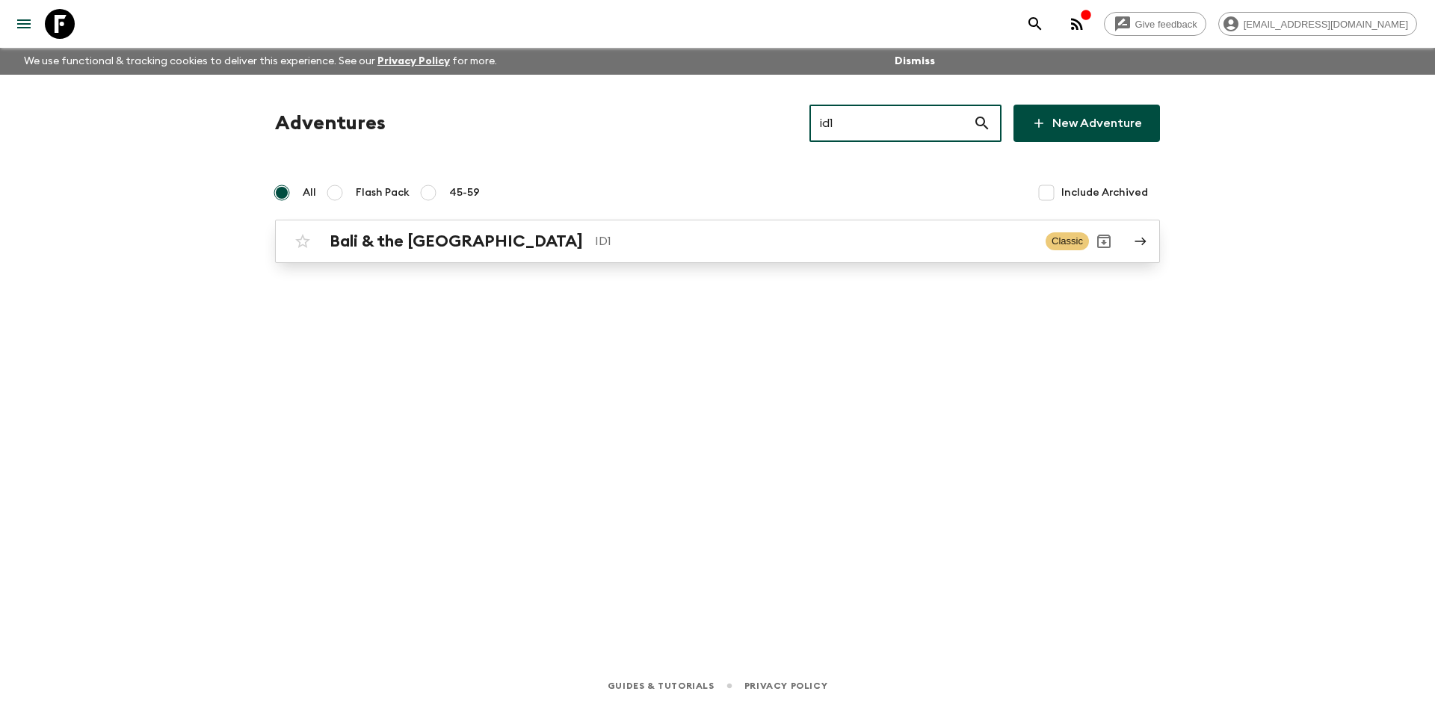
click at [518, 229] on div "Bali & the [GEOGRAPHIC_DATA] ID1 Classic" at bounding box center [688, 241] width 801 height 30
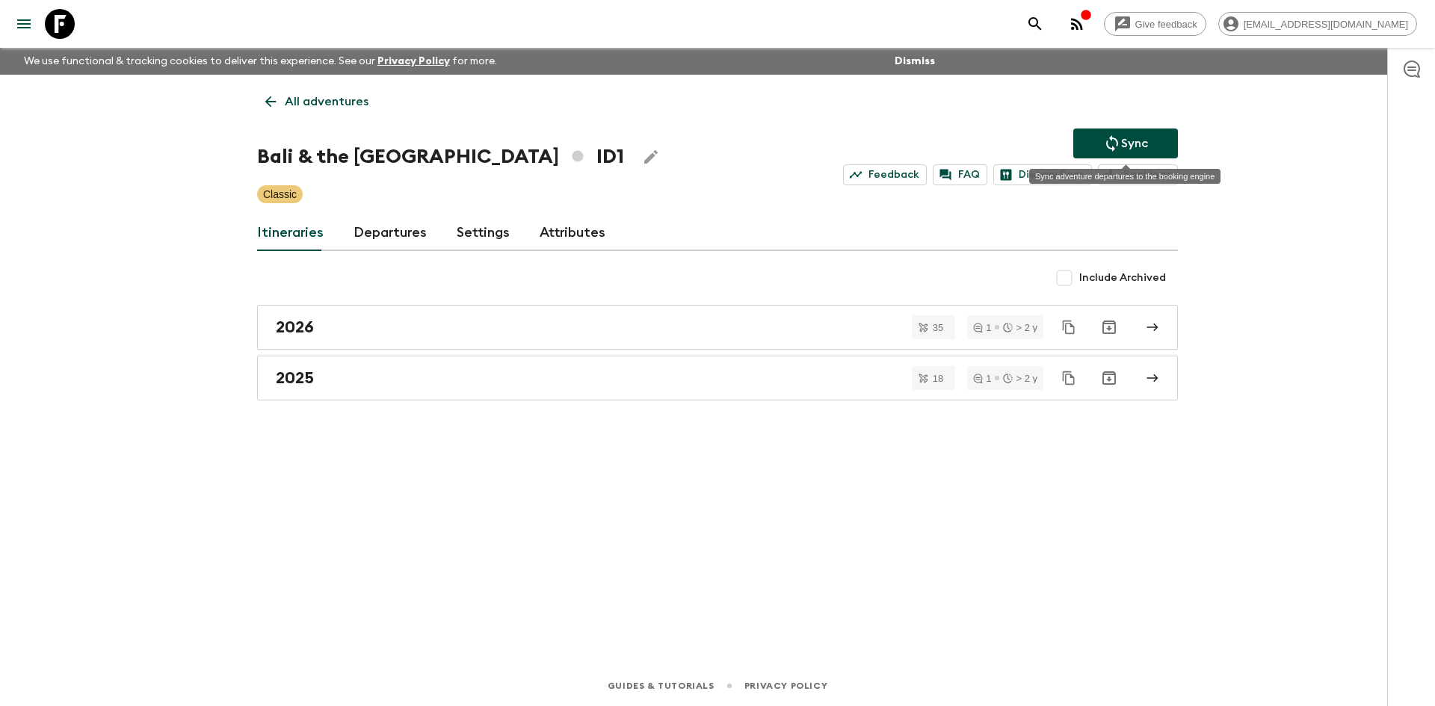
click at [1136, 143] on p "Sync" at bounding box center [1134, 143] width 27 height 18
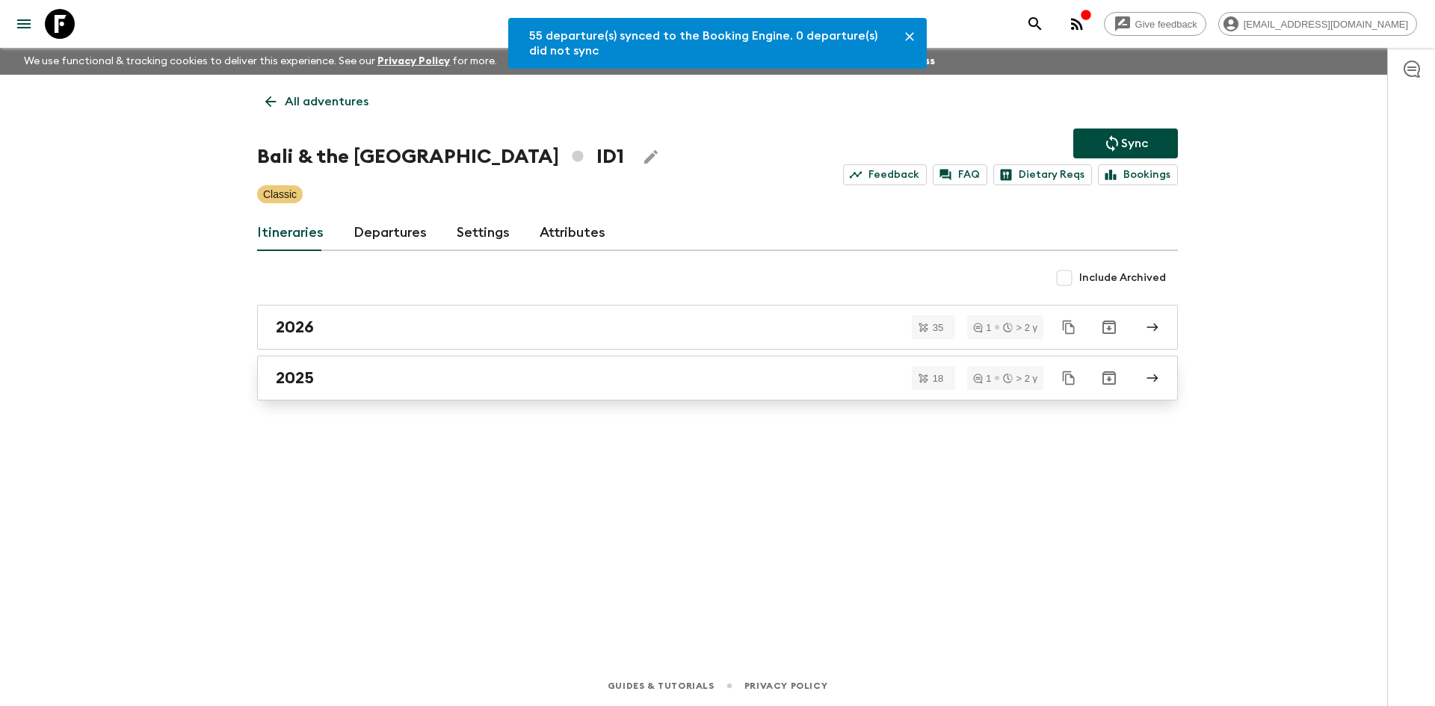
click at [318, 371] on div "2025" at bounding box center [703, 377] width 855 height 19
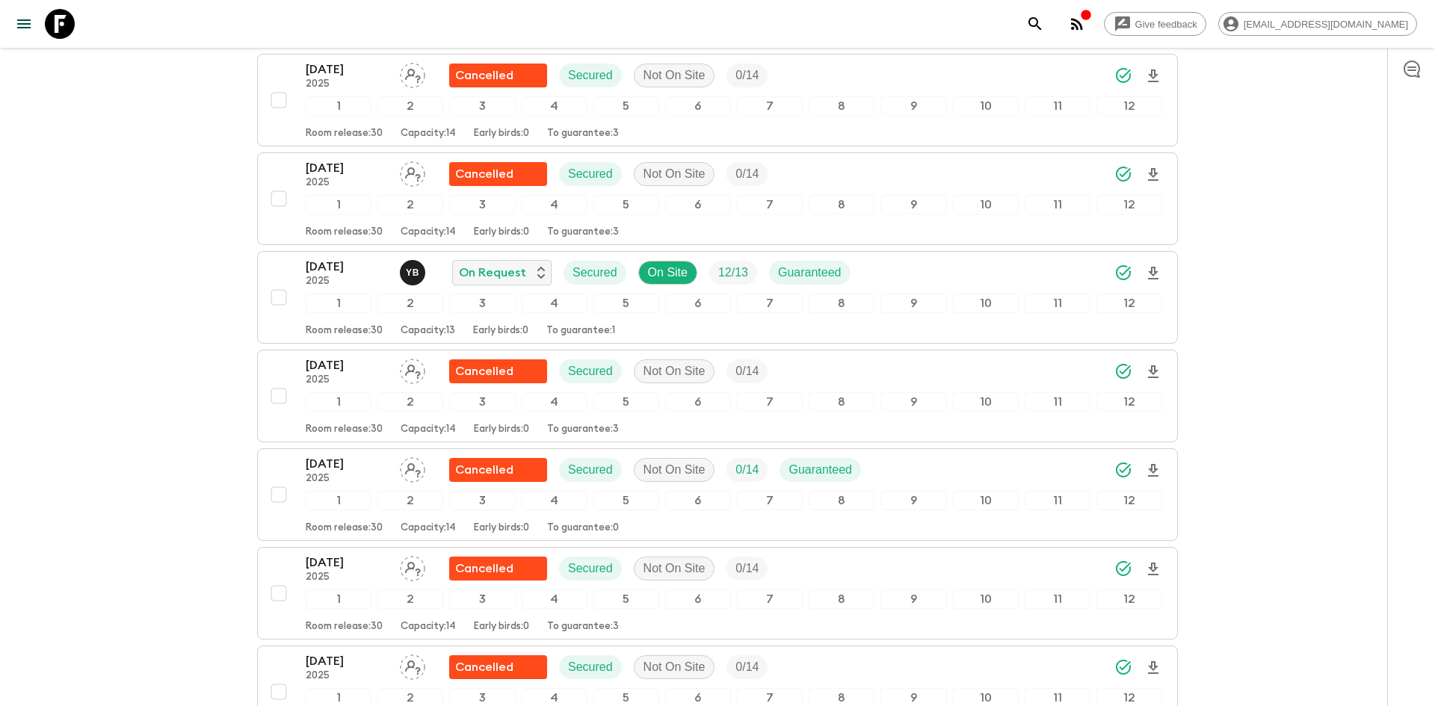
scroll to position [462, 0]
click at [945, 263] on div "[DATE] 2025 Y B On Request Secured On Site 12 / 13 Guaranteed" at bounding box center [734, 272] width 856 height 30
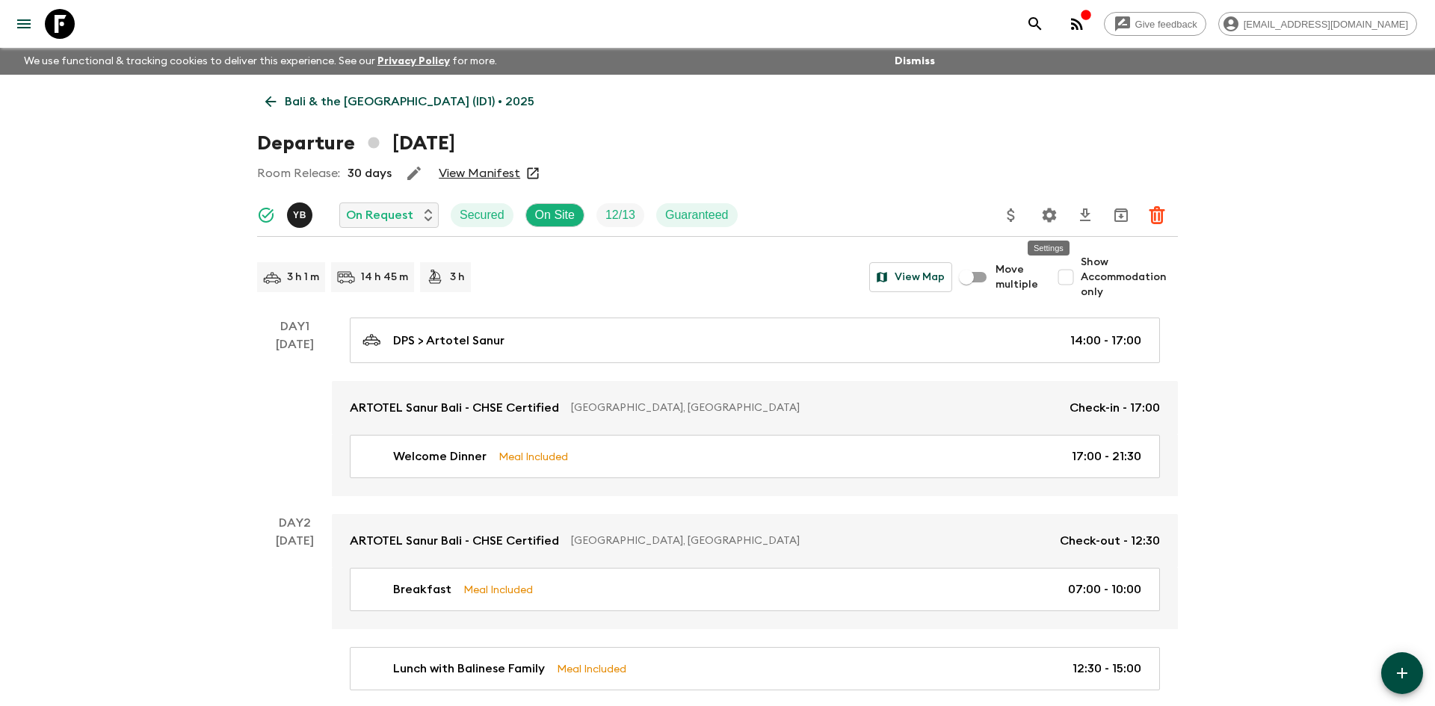
click at [1048, 218] on icon "Settings" at bounding box center [1049, 215] width 14 height 14
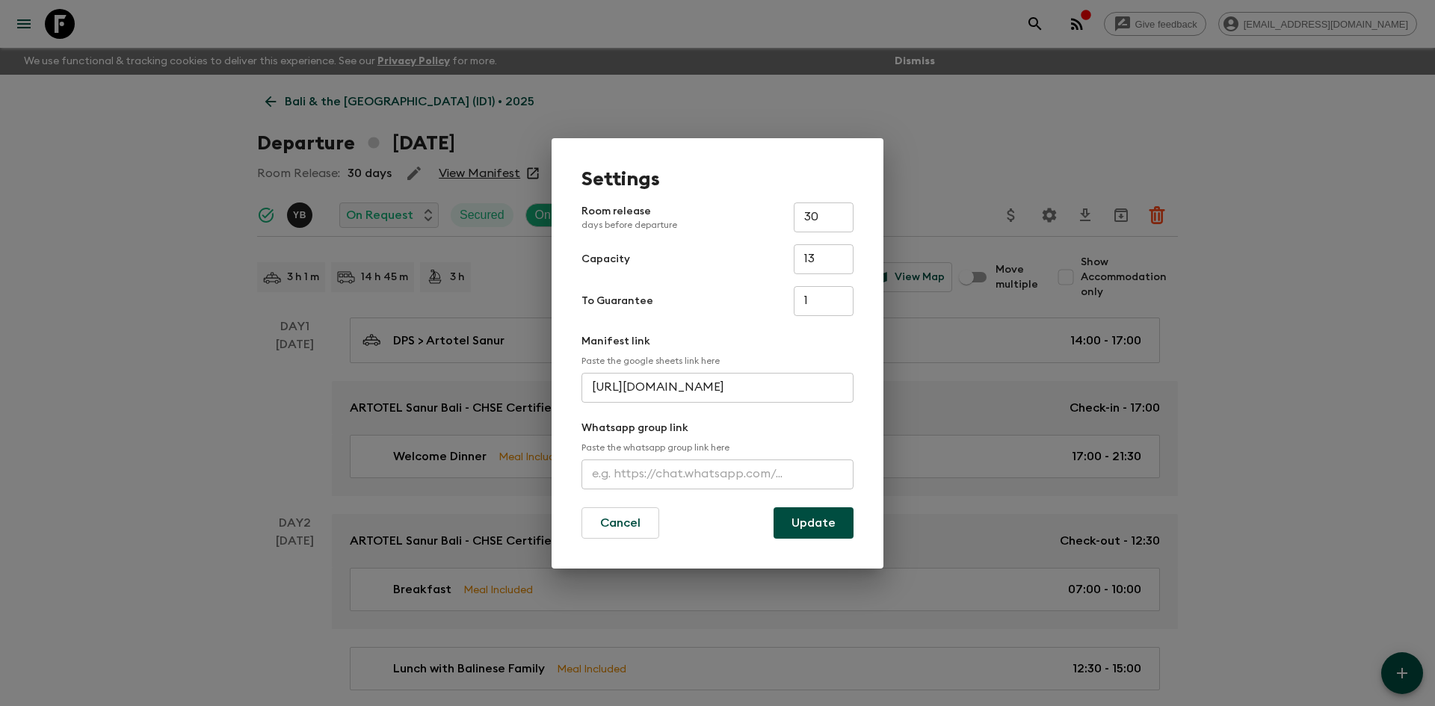
click at [655, 473] on input "text" at bounding box center [717, 475] width 272 height 30
paste input "[URL][DOMAIN_NAME]"
type input "[URL][DOMAIN_NAME]"
click at [806, 521] on button "Update" at bounding box center [813, 522] width 80 height 31
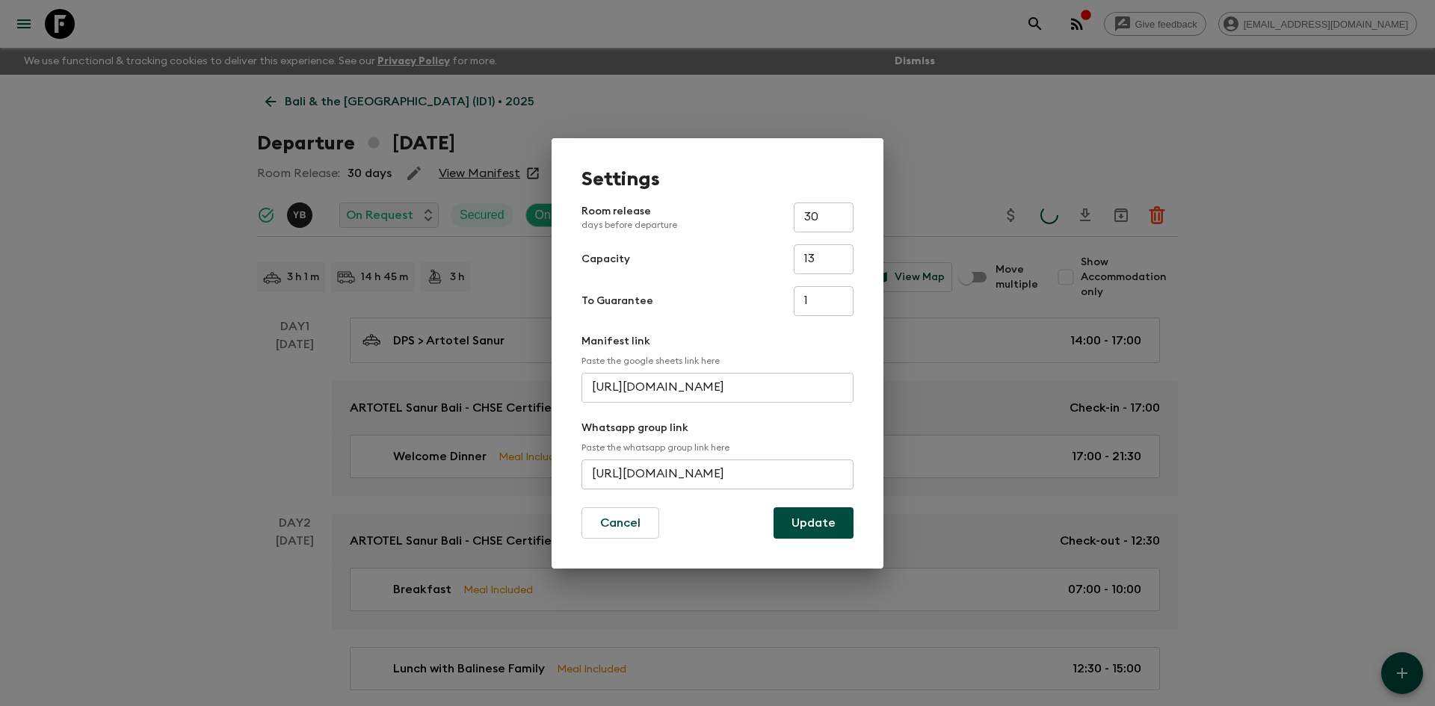
scroll to position [0, 0]
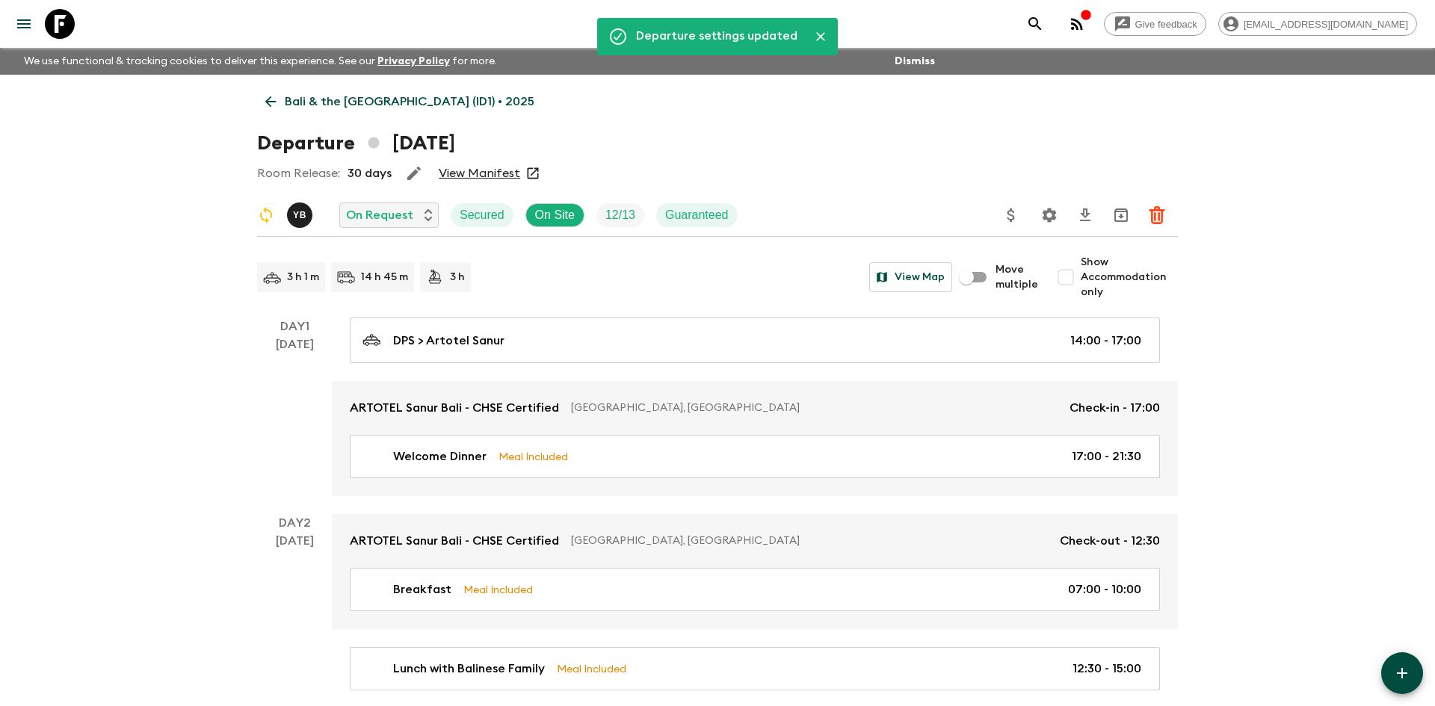
click at [307, 96] on p "Bali & the [GEOGRAPHIC_DATA] (ID1) • 2025" at bounding box center [410, 102] width 250 height 18
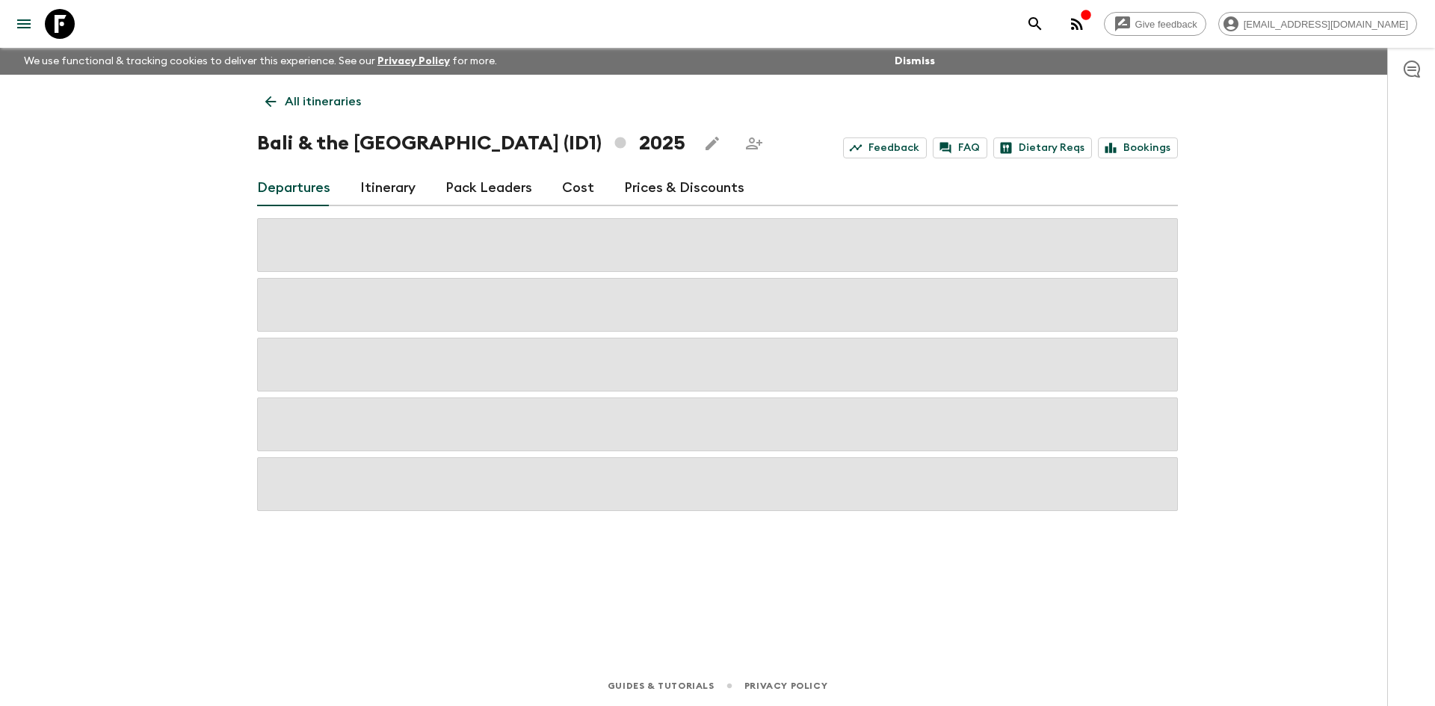
click at [307, 96] on p "All itineraries" at bounding box center [323, 102] width 76 height 18
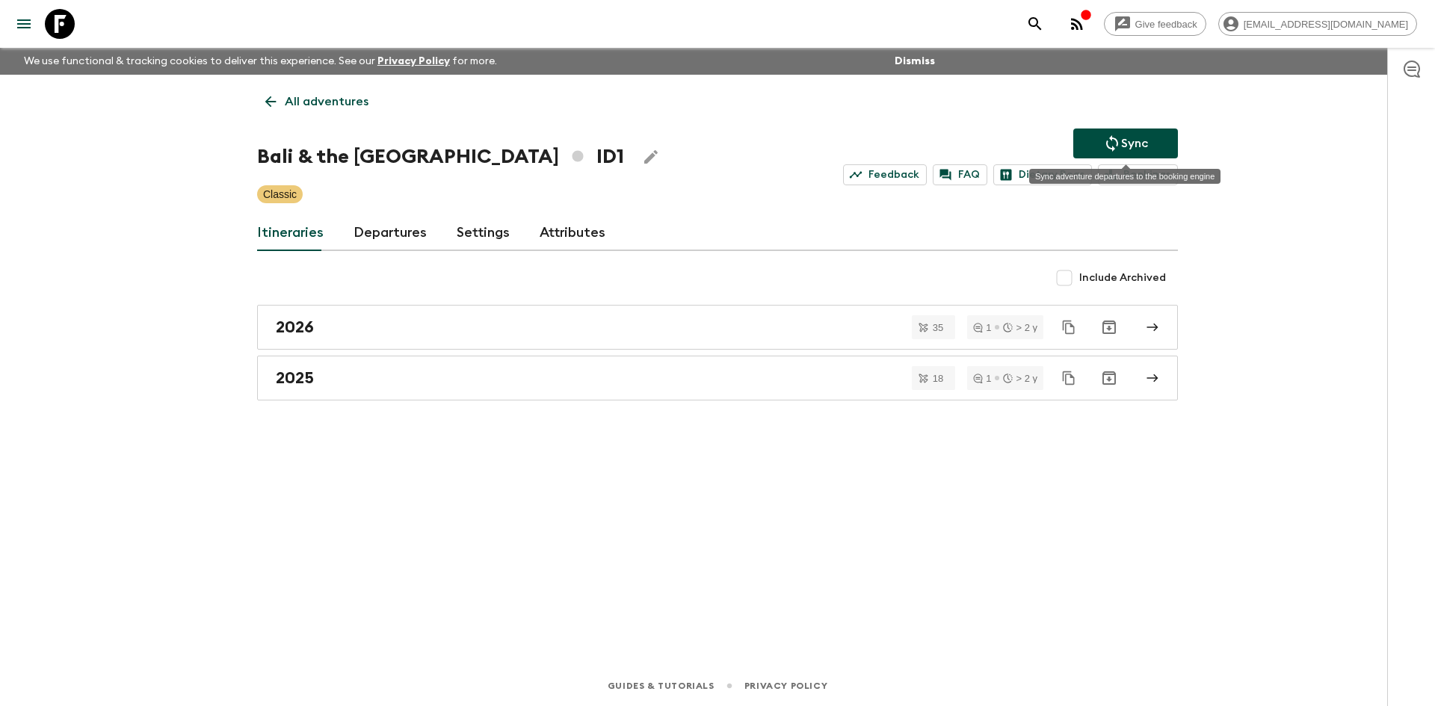
click at [1089, 139] on button "Sync" at bounding box center [1125, 144] width 105 height 30
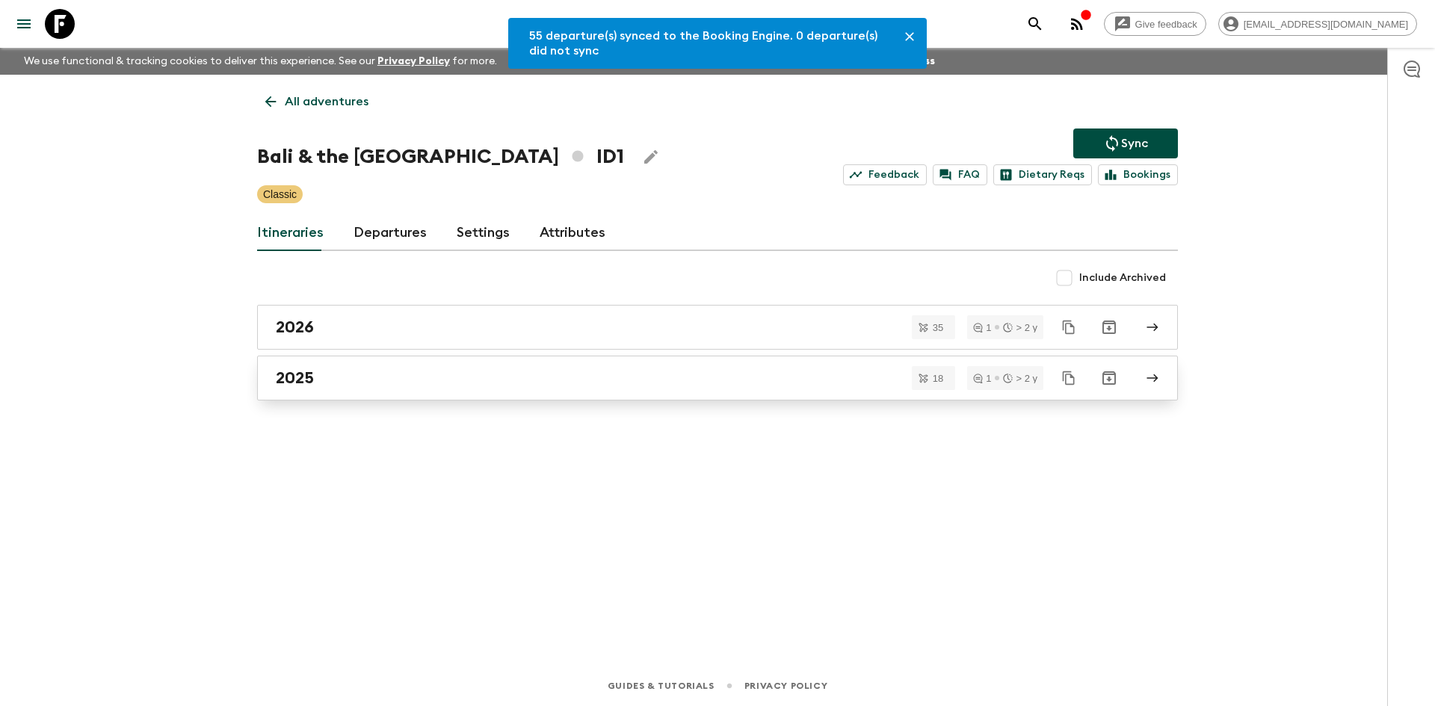
click at [436, 371] on div "2025" at bounding box center [703, 377] width 855 height 19
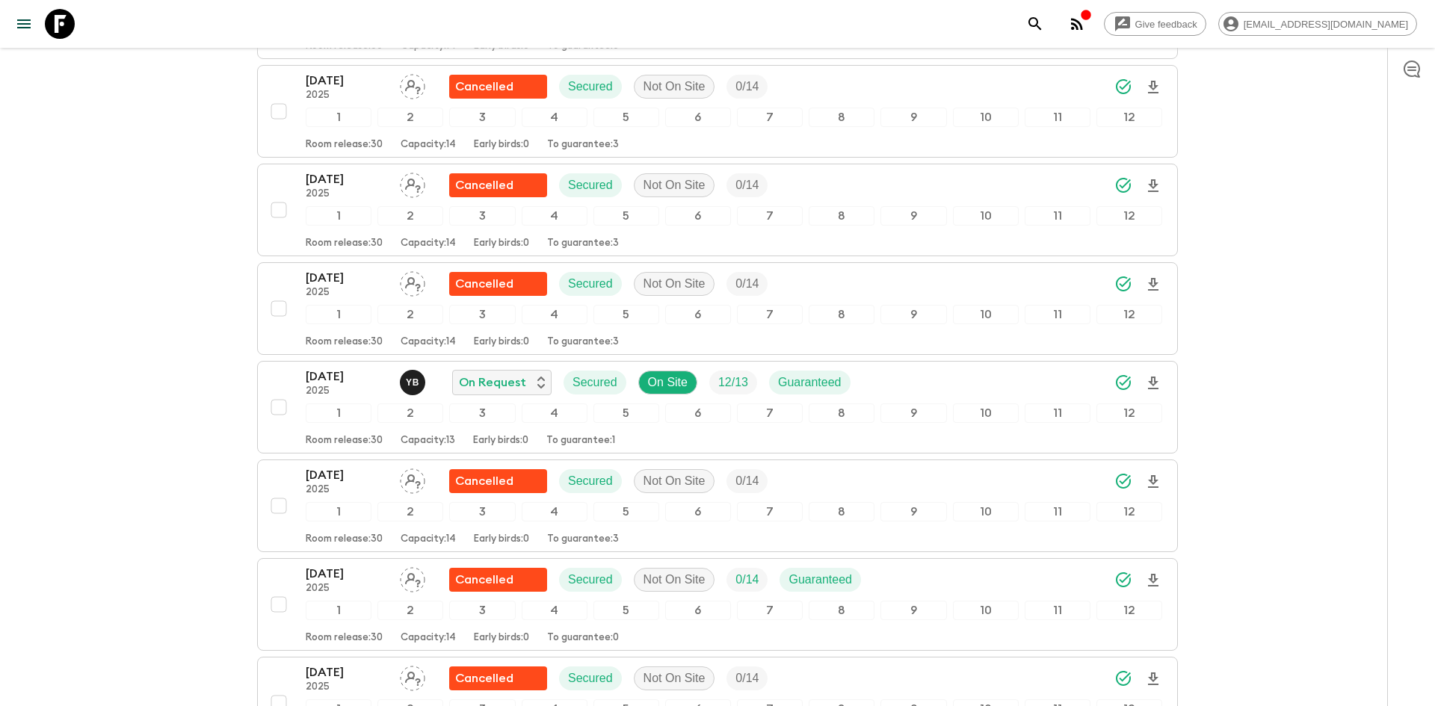
scroll to position [359, 0]
